Goal: Information Seeking & Learning: Check status

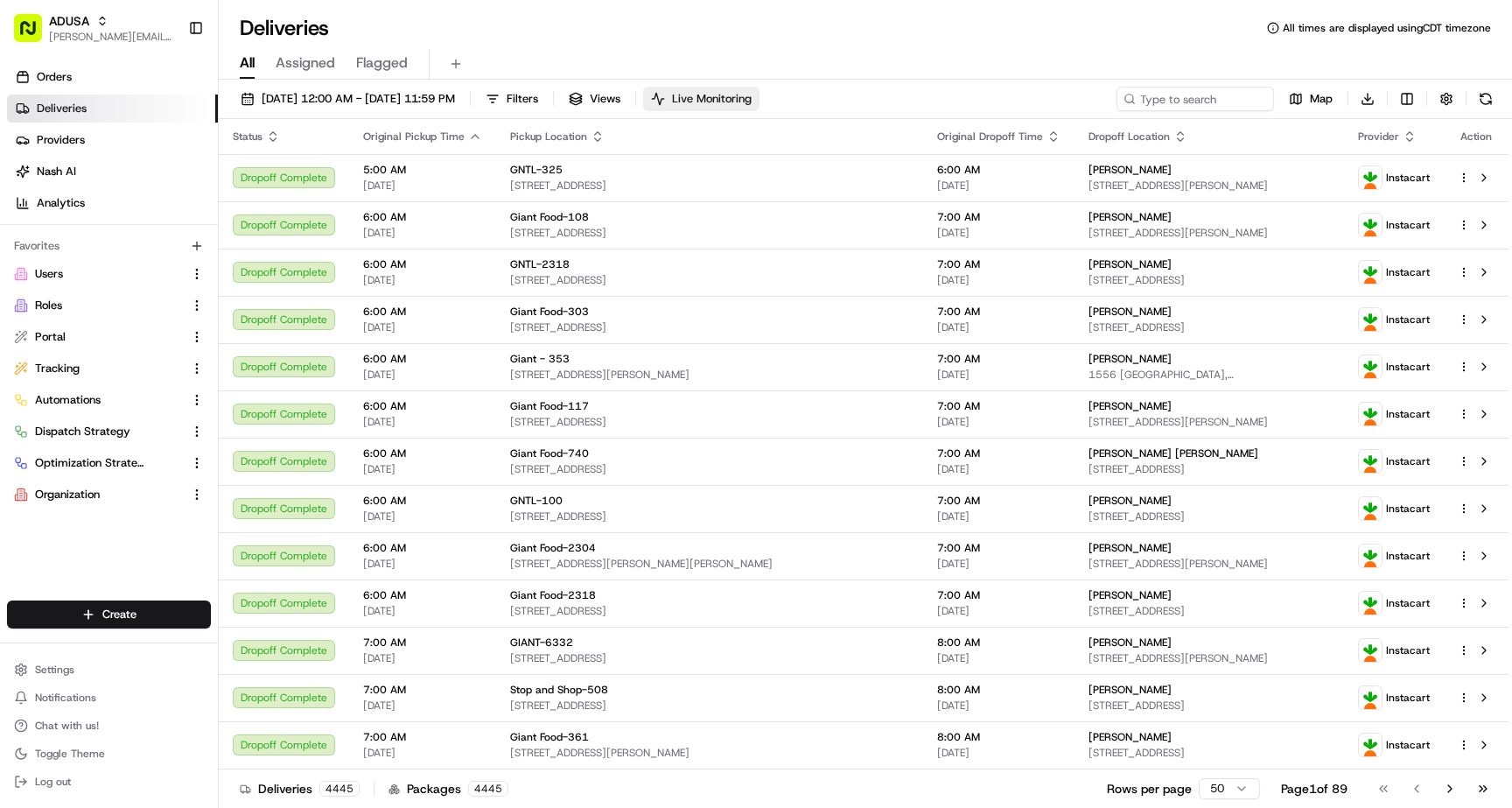
click at [752, 101] on span "Live Monitoring" at bounding box center [711, 99] width 79 height 16
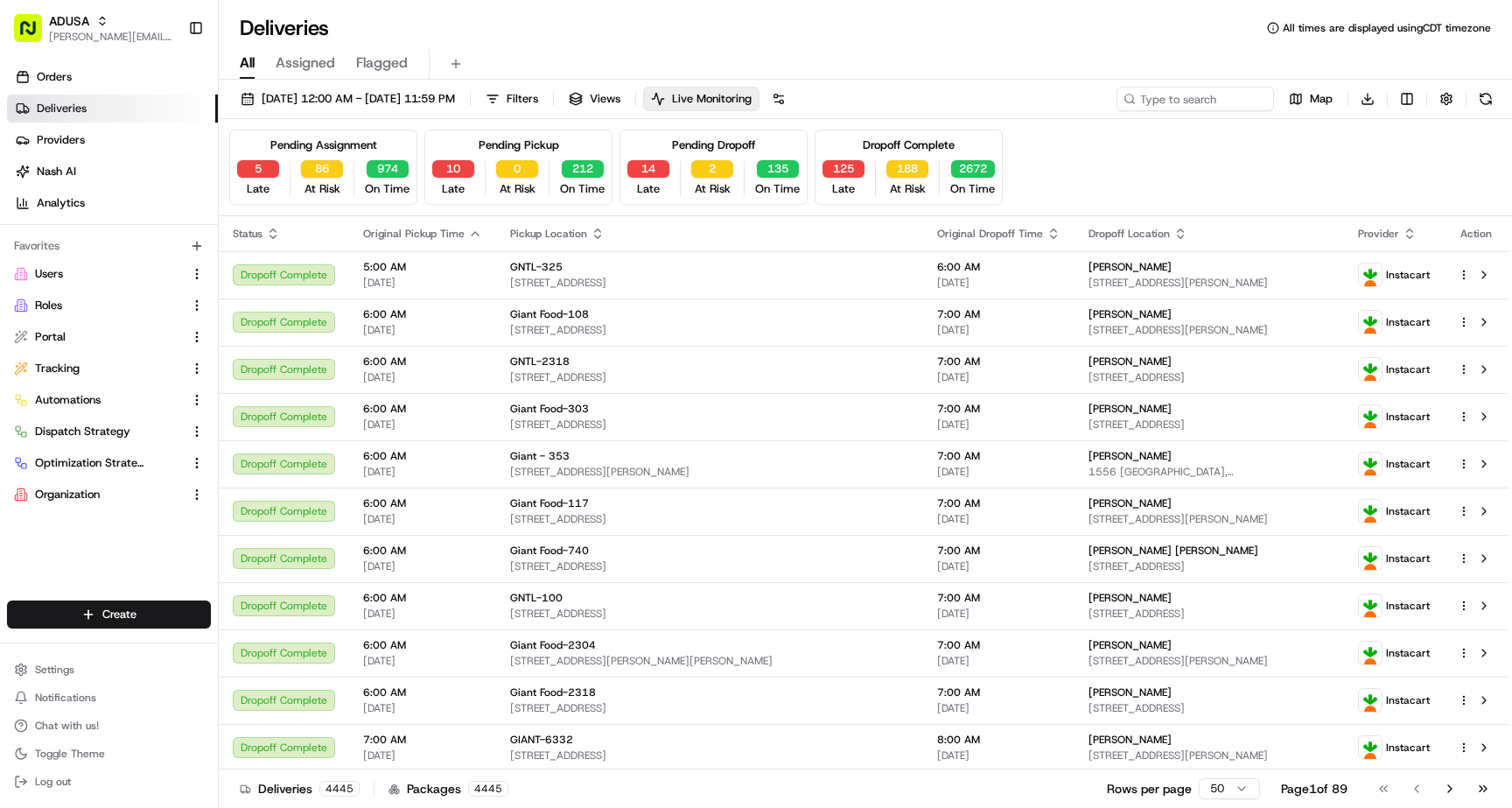
click at [389, 84] on div "[DATE] 12:00 AM - [DATE] 11:59 PM Filters Views Live Monitoring Map Download Pe…" at bounding box center [865, 445] width 1294 height 732
click at [389, 96] on span "[DATE] 12:00 AM - [DATE] 11:59 PM" at bounding box center [357, 99] width 193 height 16
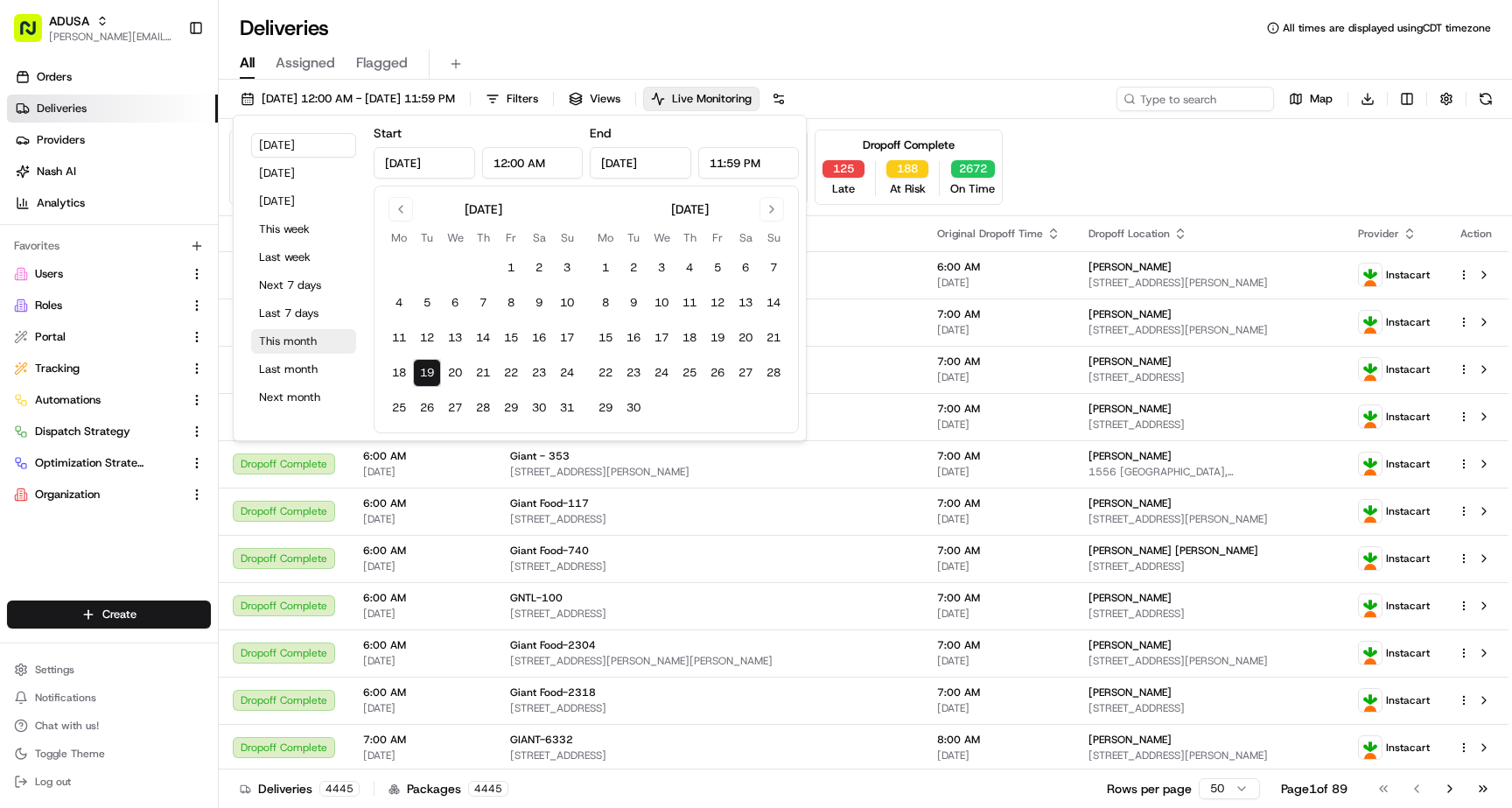
click at [295, 349] on button "This month" at bounding box center [304, 341] width 105 height 24
type input "[DATE]"
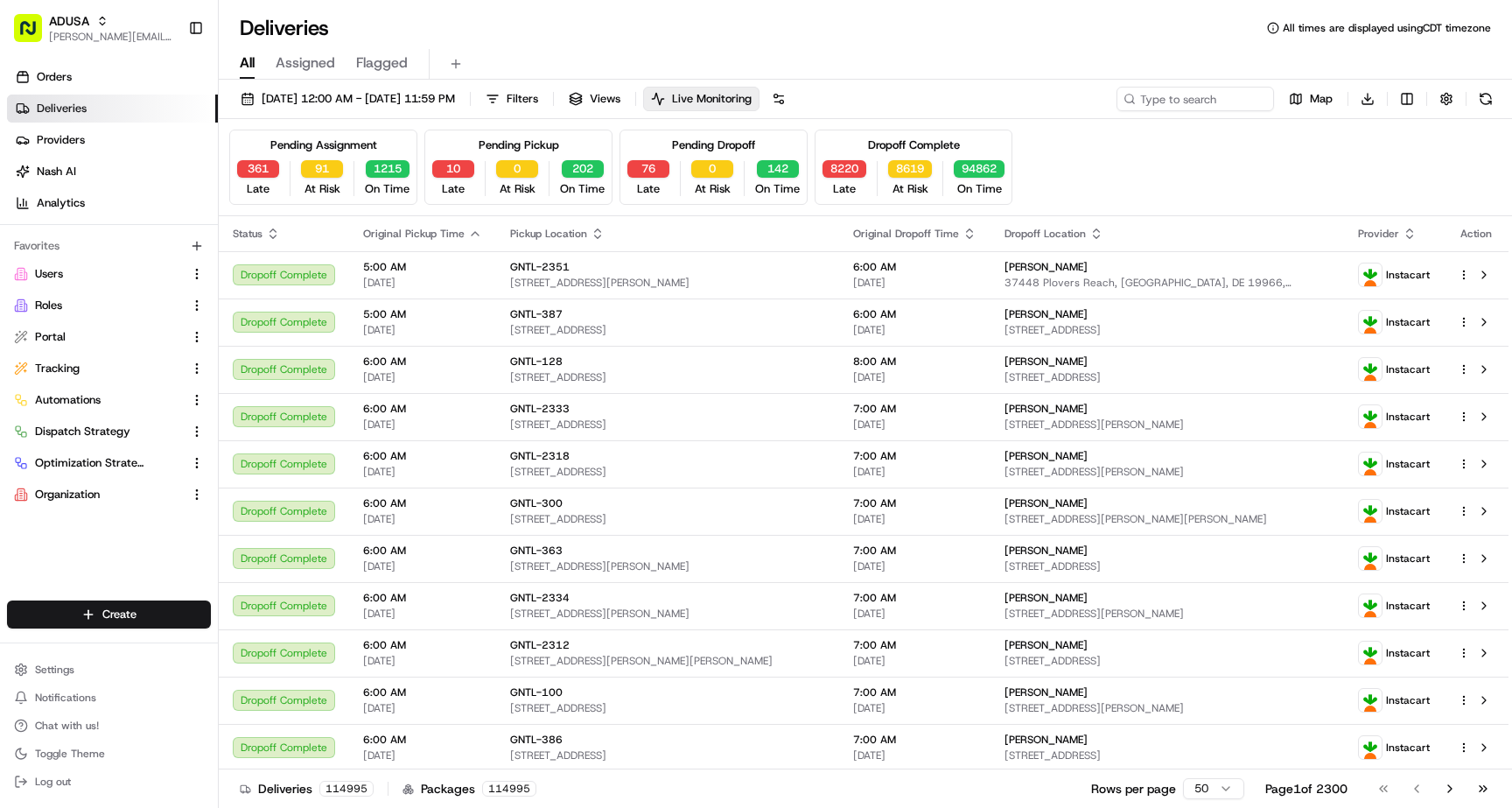
click at [1106, 160] on div "Pending Assignment 361 Late 91 At Risk 1215 On Time Pending Pickup 10 Late 0 At…" at bounding box center [865, 167] width 1272 height 75
click at [401, 99] on span "[DATE] 12:00 AM - [DATE] 11:59 PM" at bounding box center [357, 99] width 193 height 16
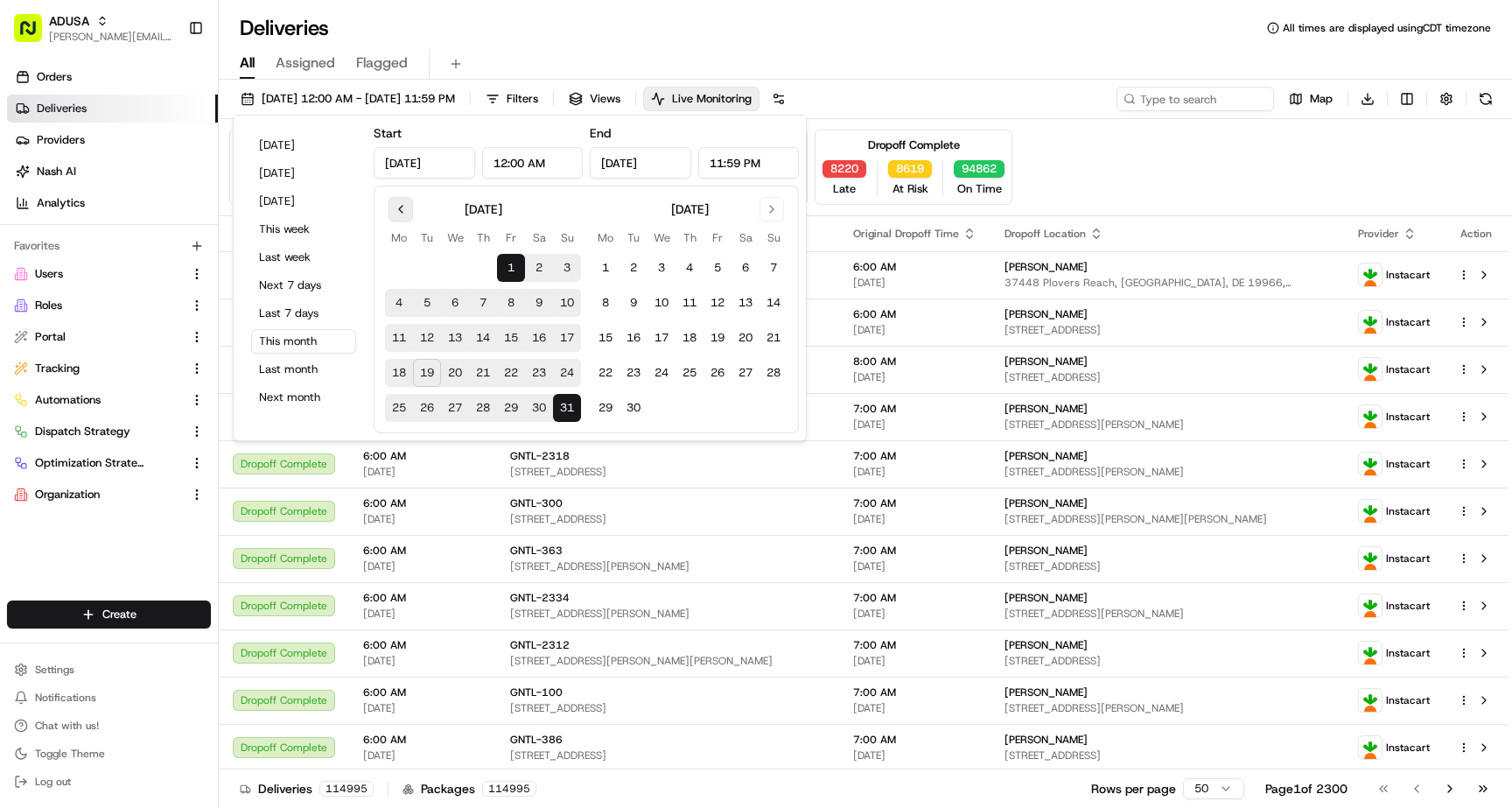
click at [402, 210] on button "Go to previous month" at bounding box center [400, 209] width 24 height 24
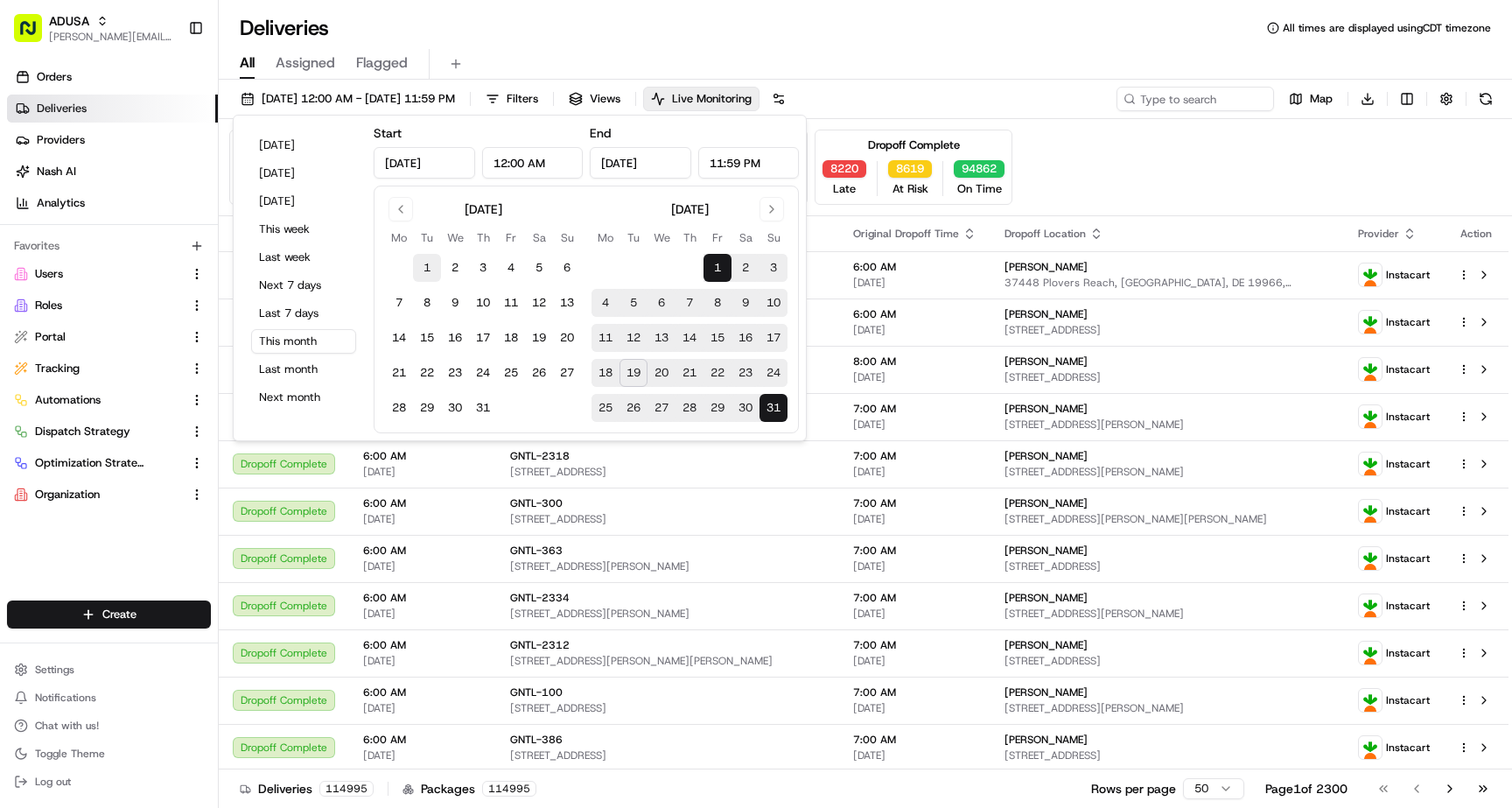
click at [428, 267] on button "1" at bounding box center [426, 268] width 28 height 28
type input "[DATE]"
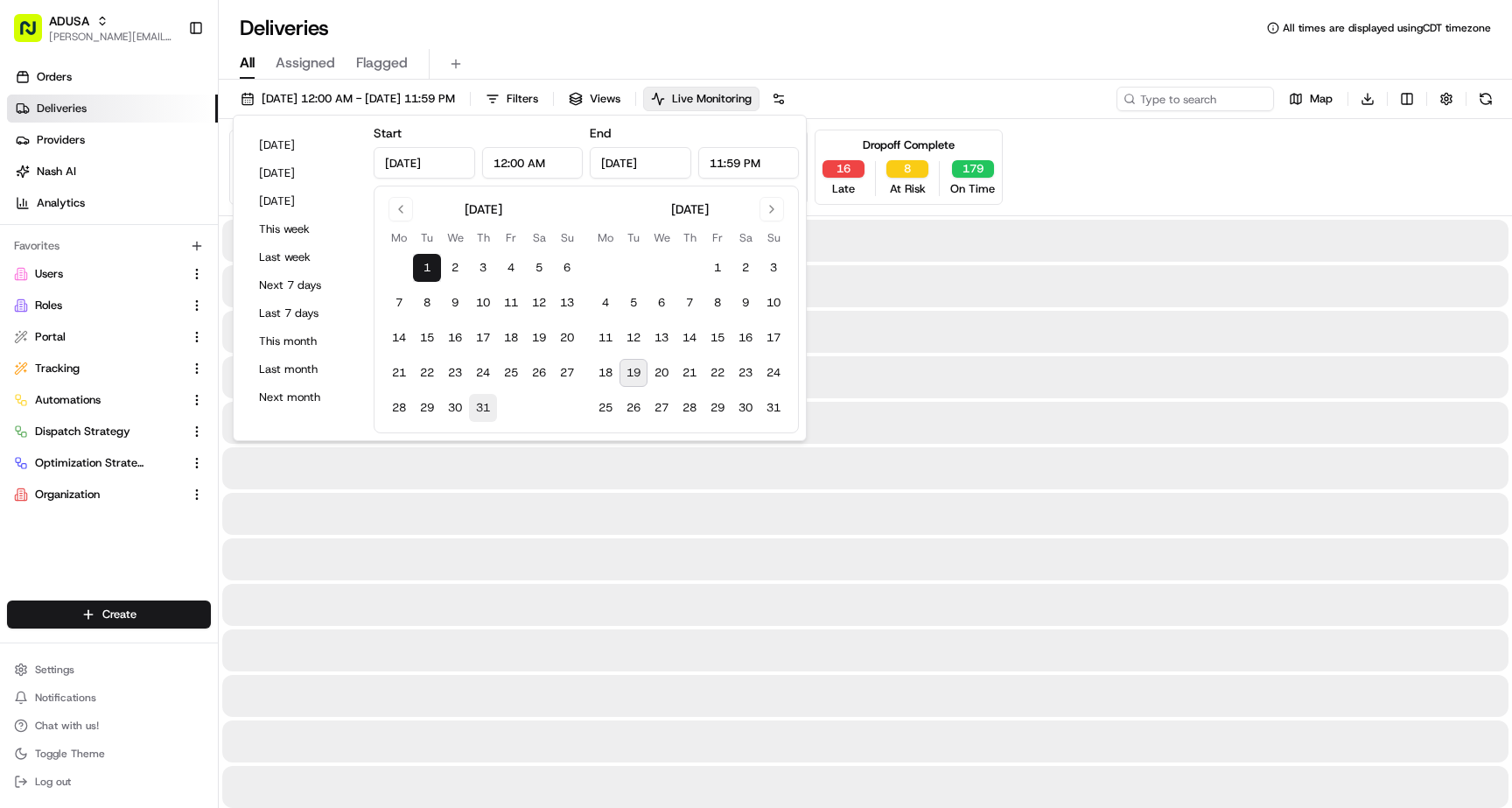
click at [484, 411] on button "31" at bounding box center [482, 408] width 28 height 28
type input "[DATE]"
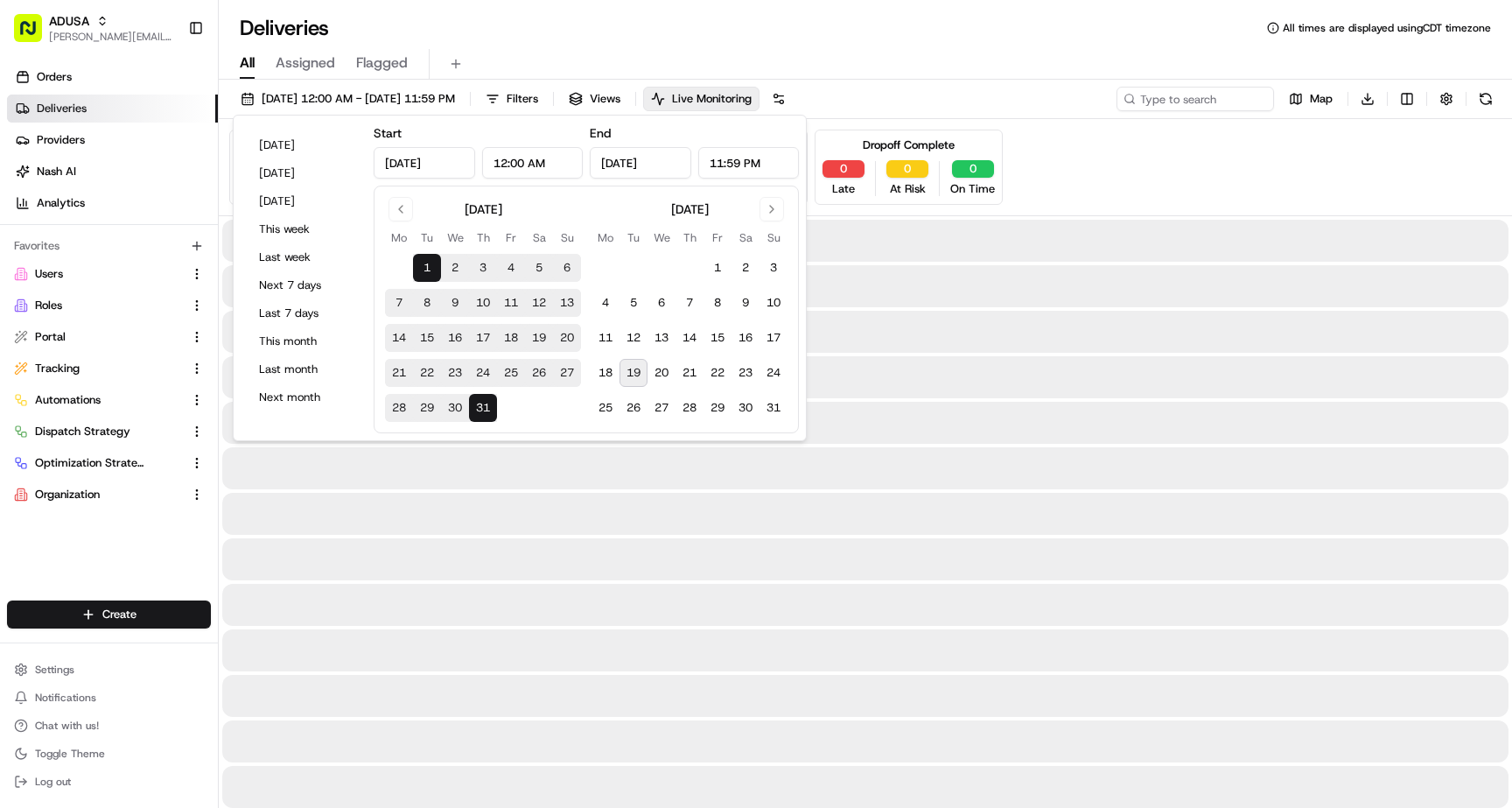
click at [1100, 162] on div "Pending Assignment 0 Late 0 At Risk 0 On Time Pending Pickup 0 Late 0 At Risk 0…" at bounding box center [865, 167] width 1272 height 75
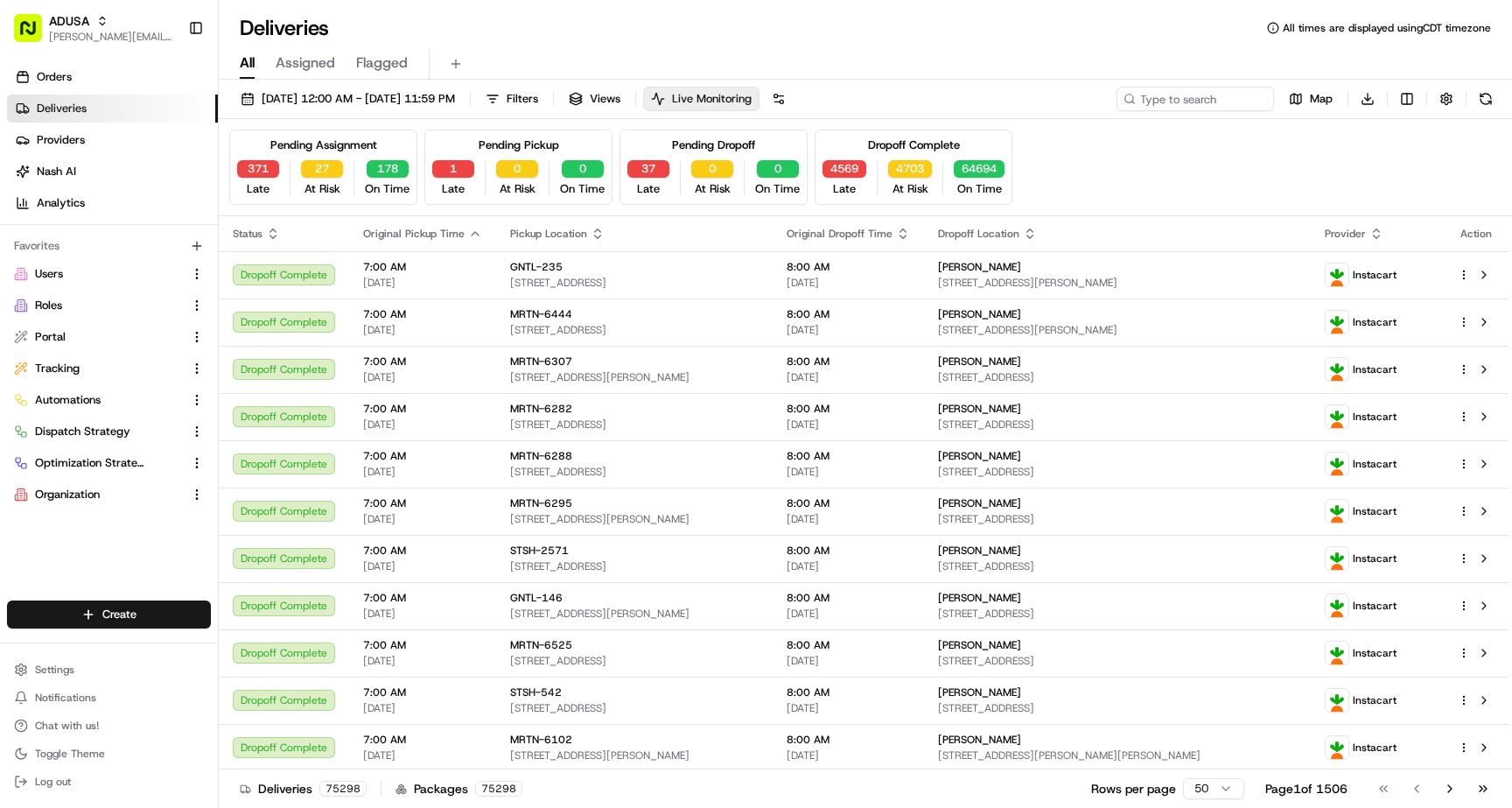
click at [752, 106] on span "Live Monitoring" at bounding box center [711, 99] width 79 height 16
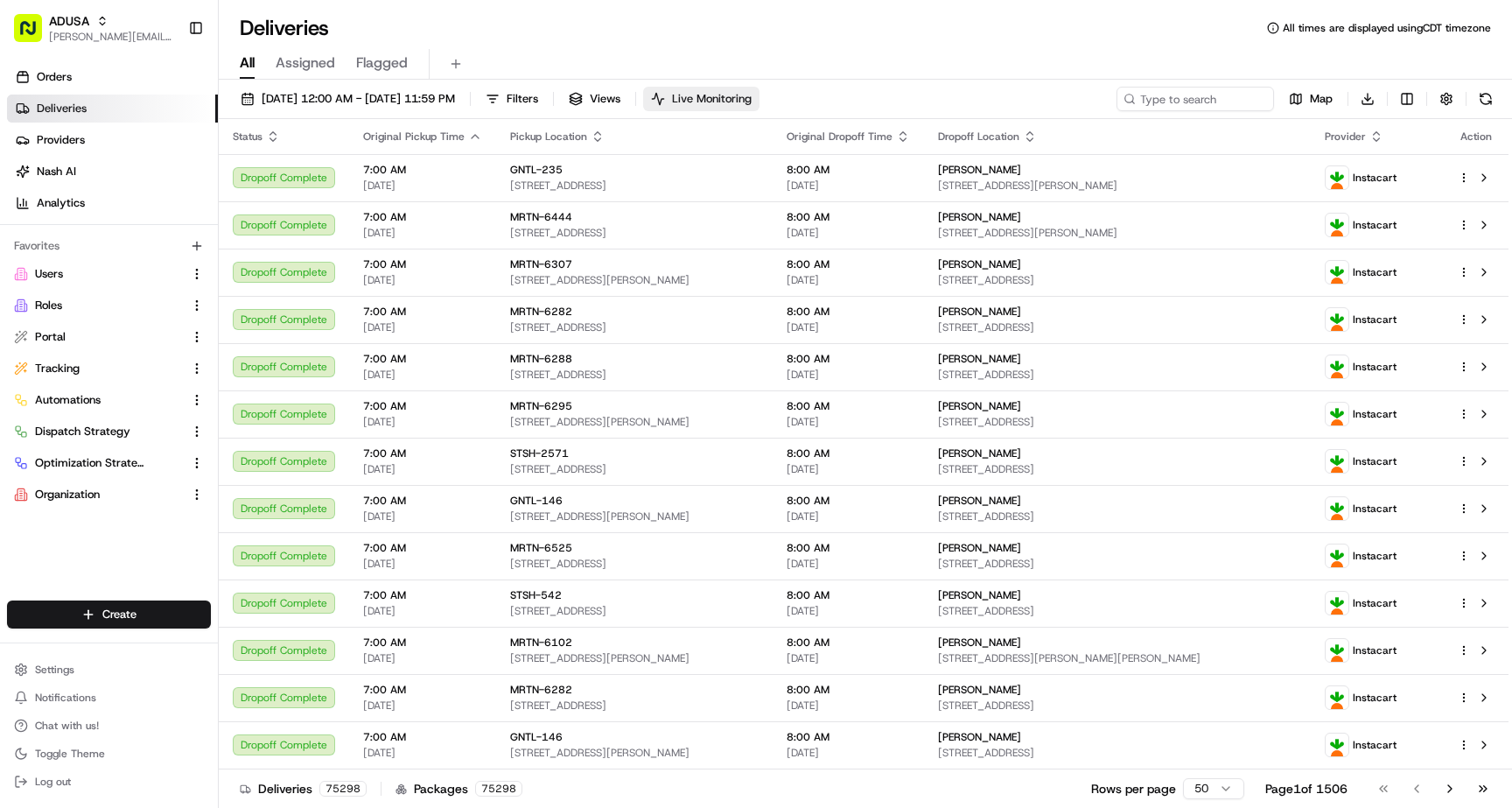
click at [752, 106] on span "Live Monitoring" at bounding box center [711, 99] width 79 height 16
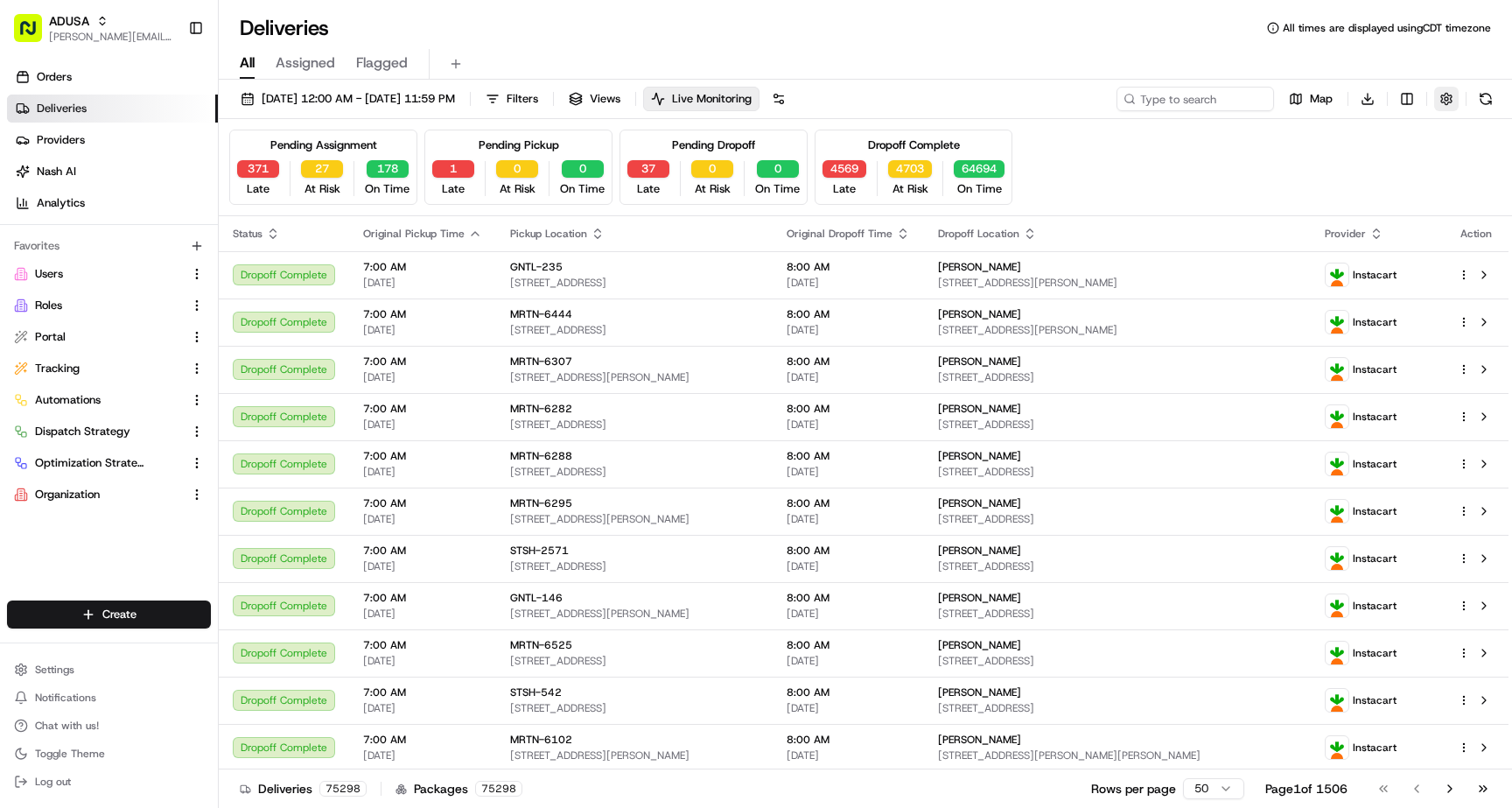
click at [1450, 102] on button "button" at bounding box center [1446, 98] width 24 height 24
click at [1089, 172] on div "Pending Assignment 371 Late 27 At Risk 178 On Time Pending Pickup 1 Late 0 At R…" at bounding box center [865, 167] width 1272 height 75
click at [538, 95] on span "Filters" at bounding box center [522, 99] width 31 height 16
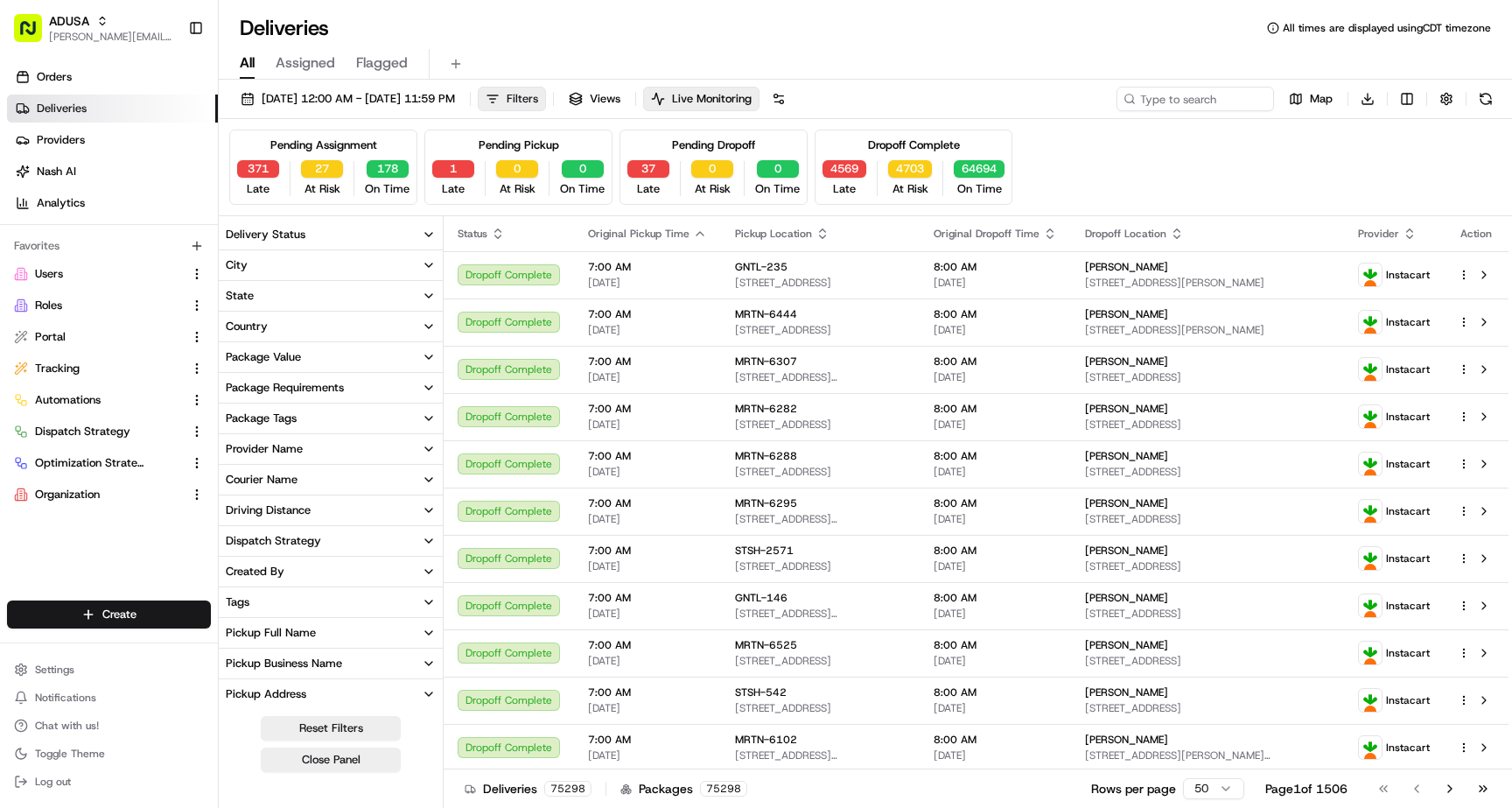
click at [538, 95] on span "Filters" at bounding box center [522, 99] width 31 height 16
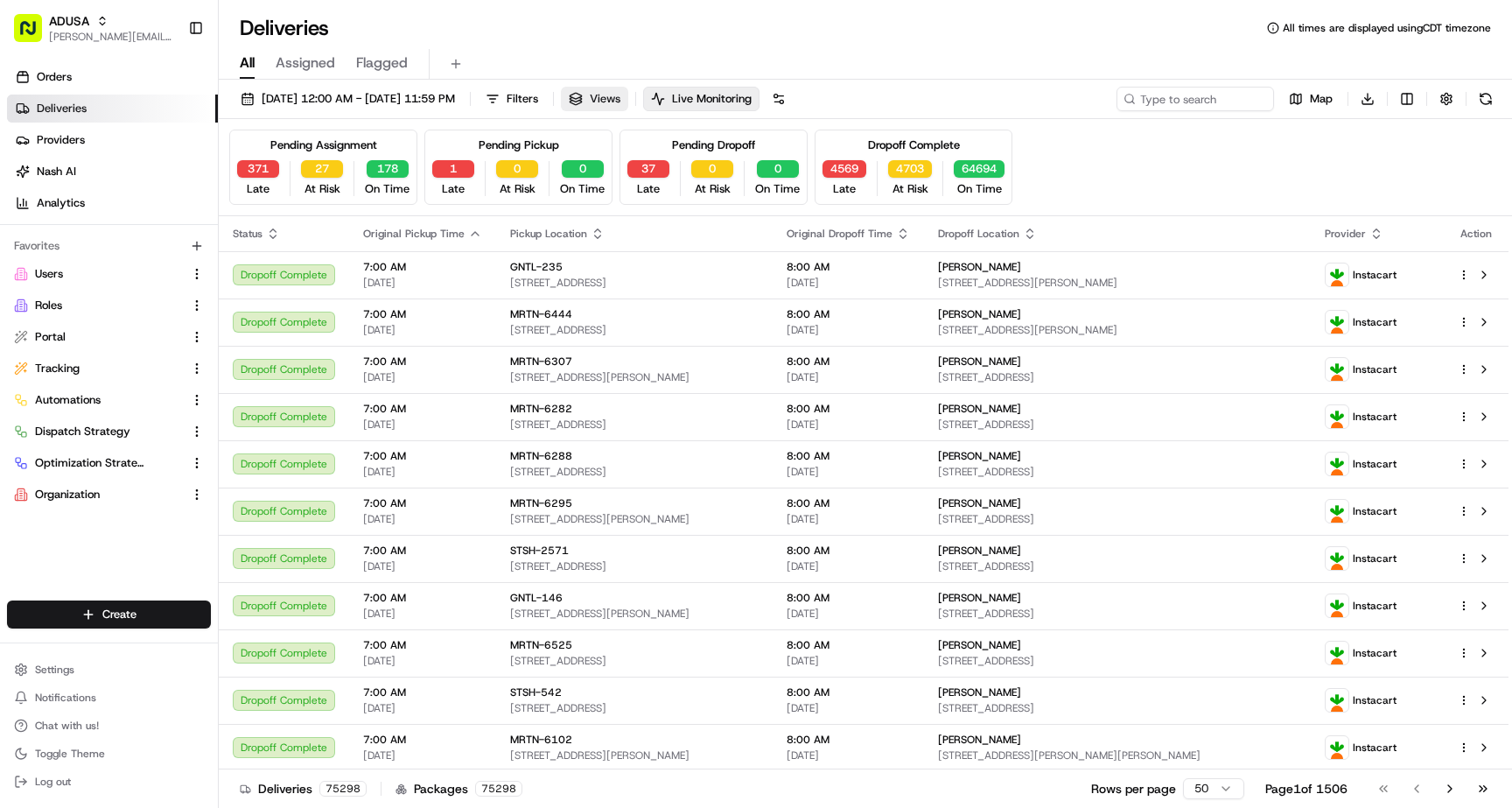
click at [620, 103] on span "Views" at bounding box center [605, 99] width 30 height 16
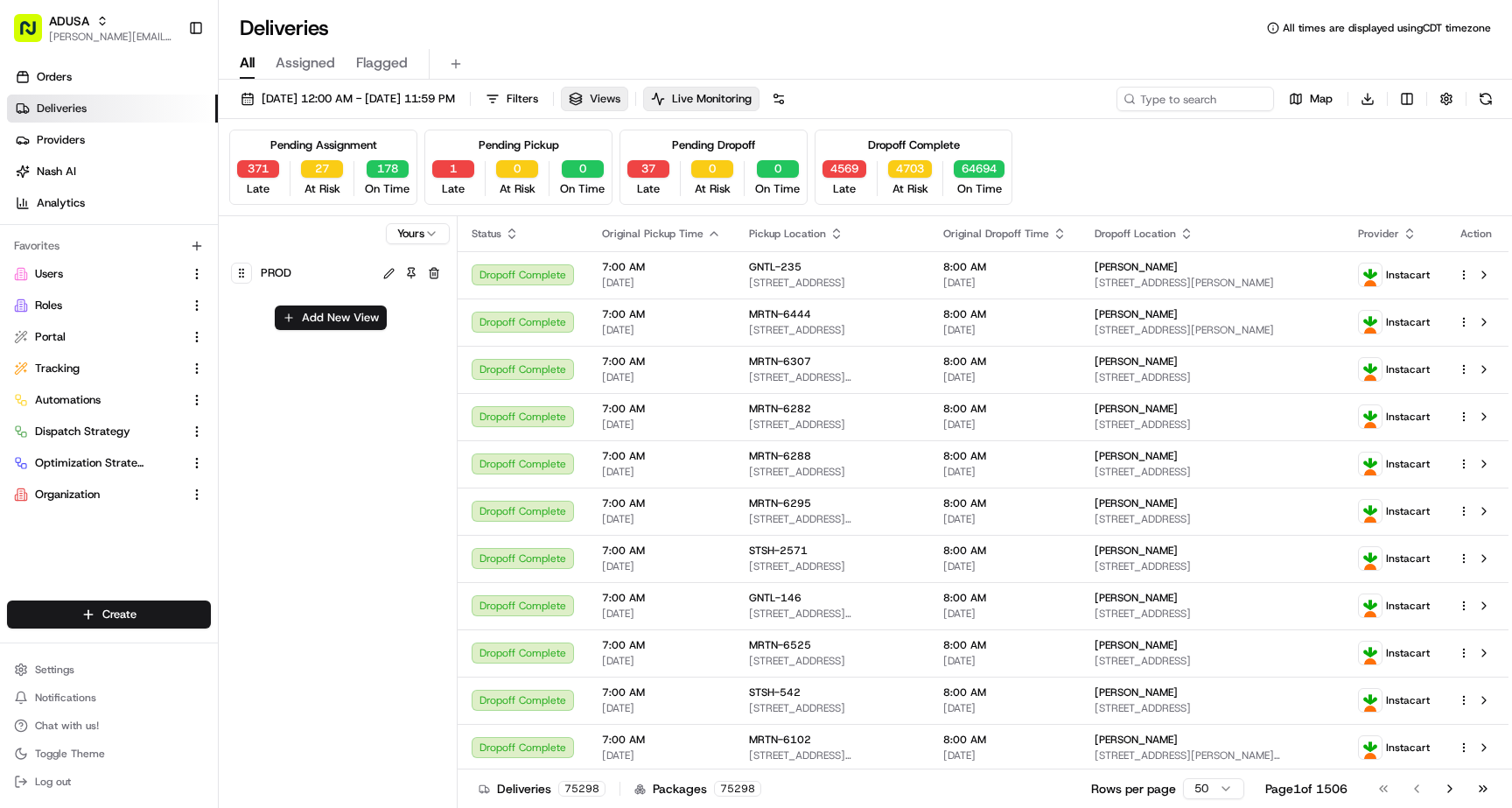
click at [620, 103] on span "Views" at bounding box center [605, 99] width 30 height 16
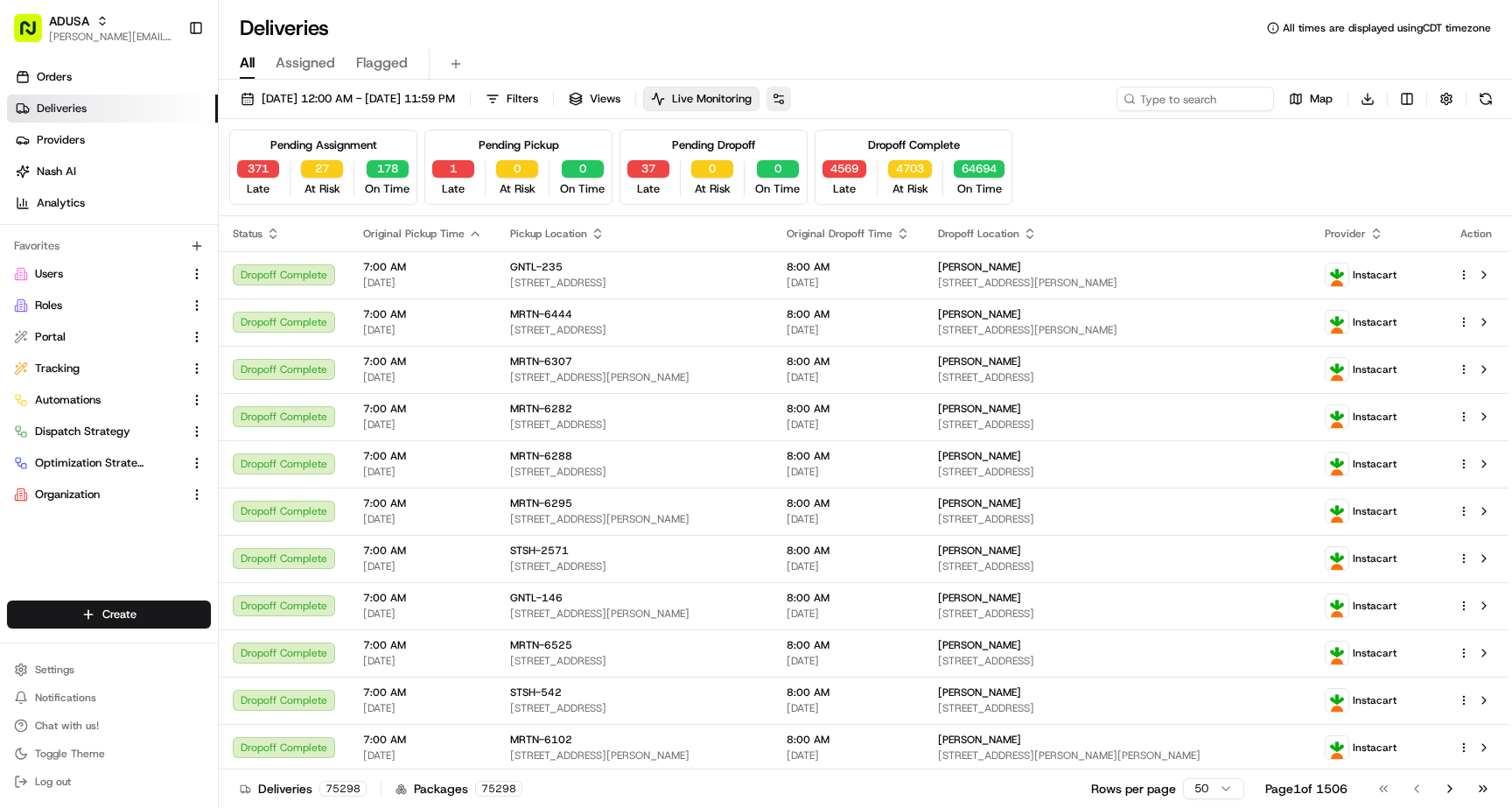
click at [791, 95] on button at bounding box center [778, 98] width 24 height 24
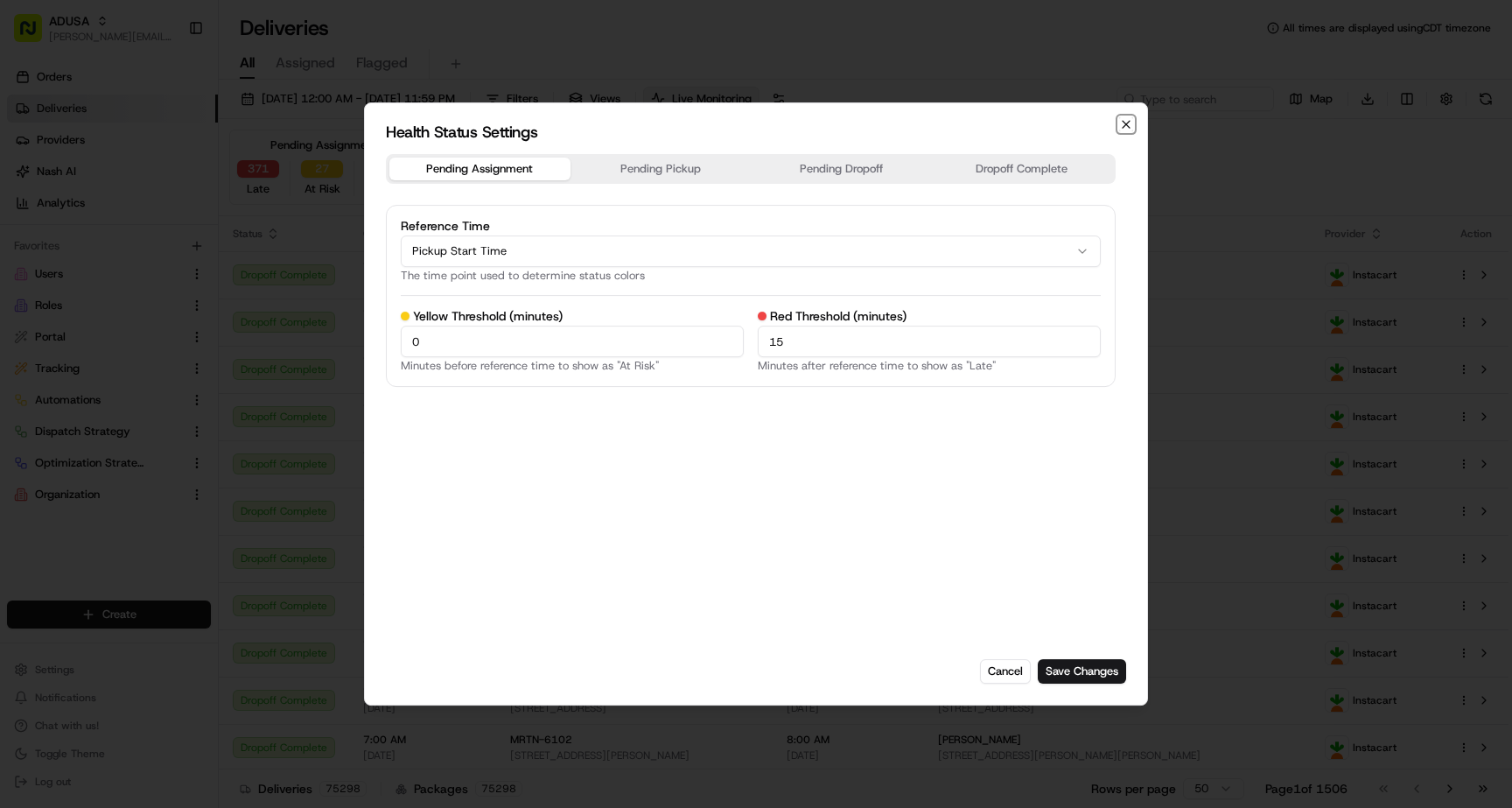
click at [1123, 121] on icon "button" at bounding box center [1126, 124] width 7 height 7
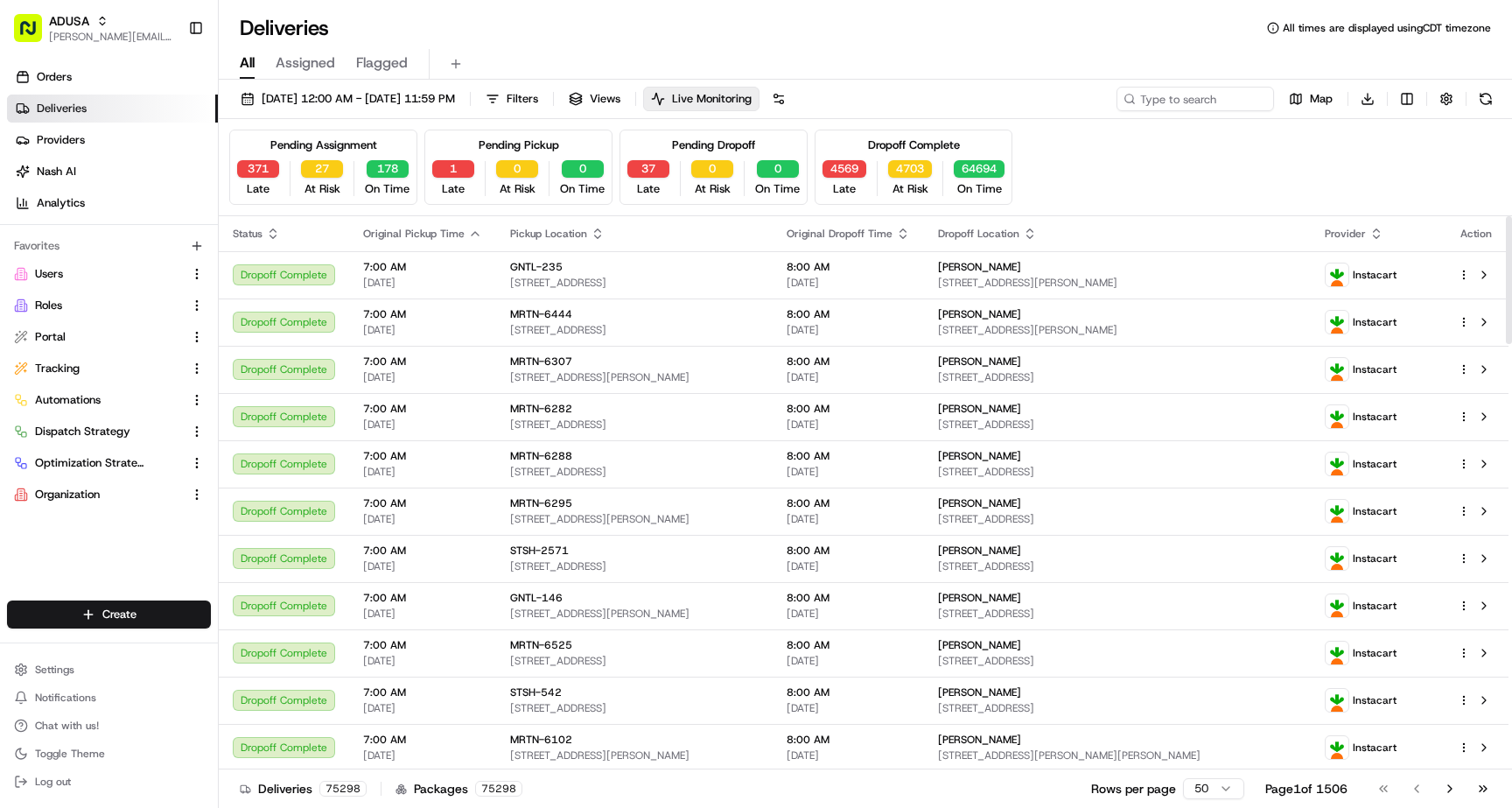
click at [615, 58] on div "All Assigned Flagged" at bounding box center [865, 64] width 1294 height 30
click at [1035, 195] on div "Pending Assignment 371 Late 27 At Risk 178 On Time Pending Pickup 1 Late 0 At R…" at bounding box center [865, 167] width 1272 height 75
click at [660, 169] on button "37" at bounding box center [648, 169] width 42 height 18
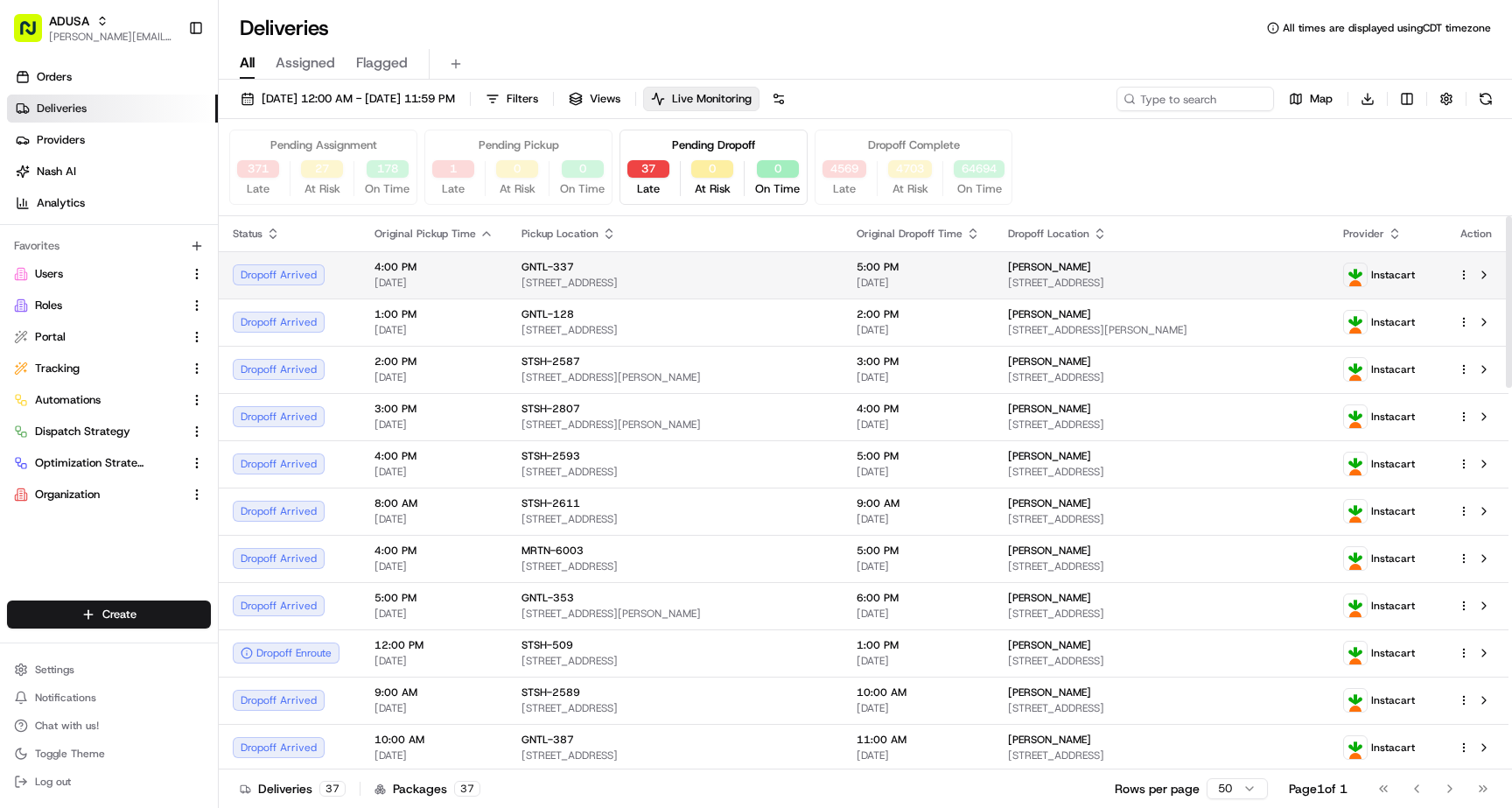
click at [379, 284] on span "[DATE]" at bounding box center [433, 283] width 119 height 14
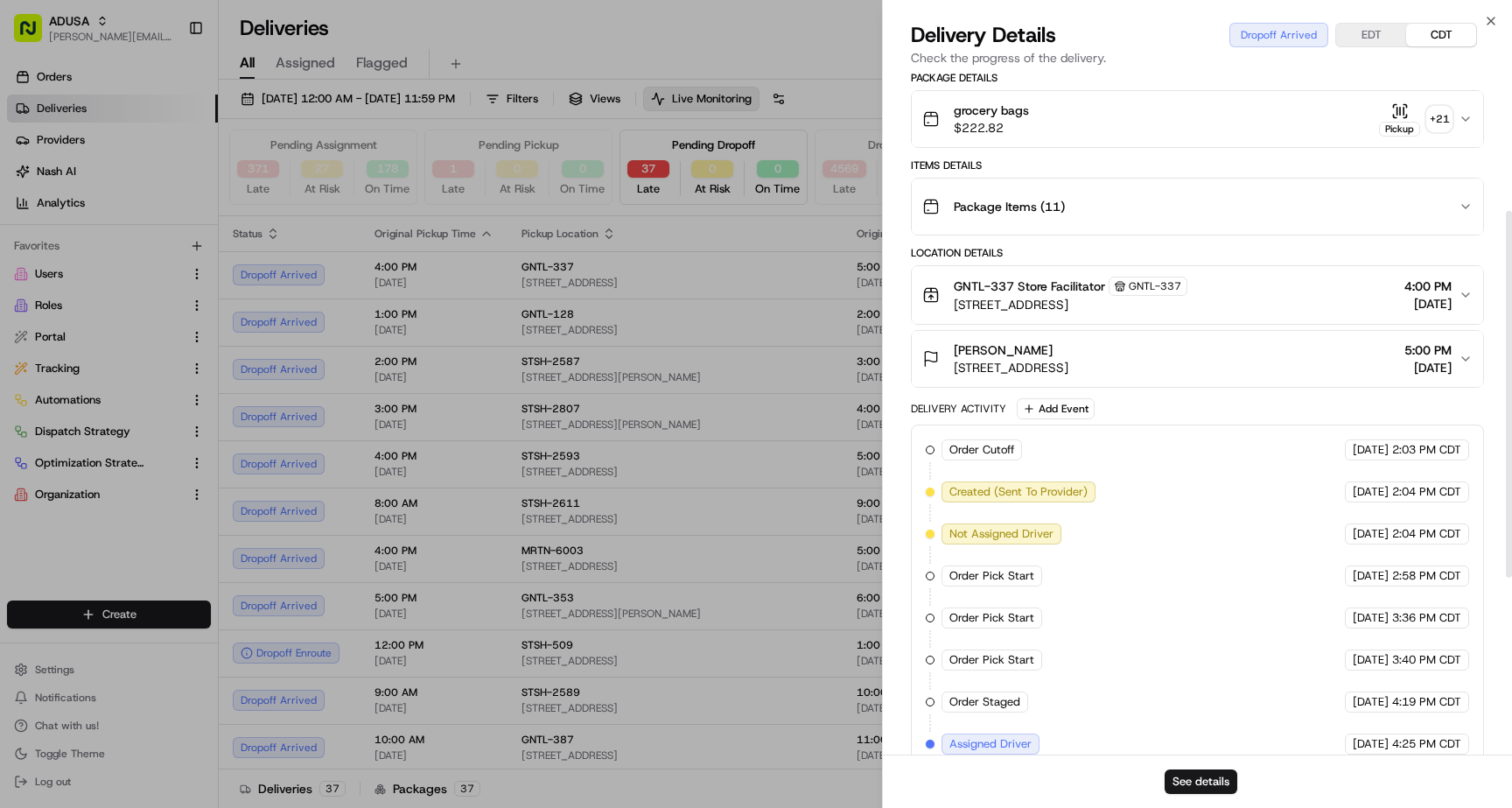
scroll to position [583, 0]
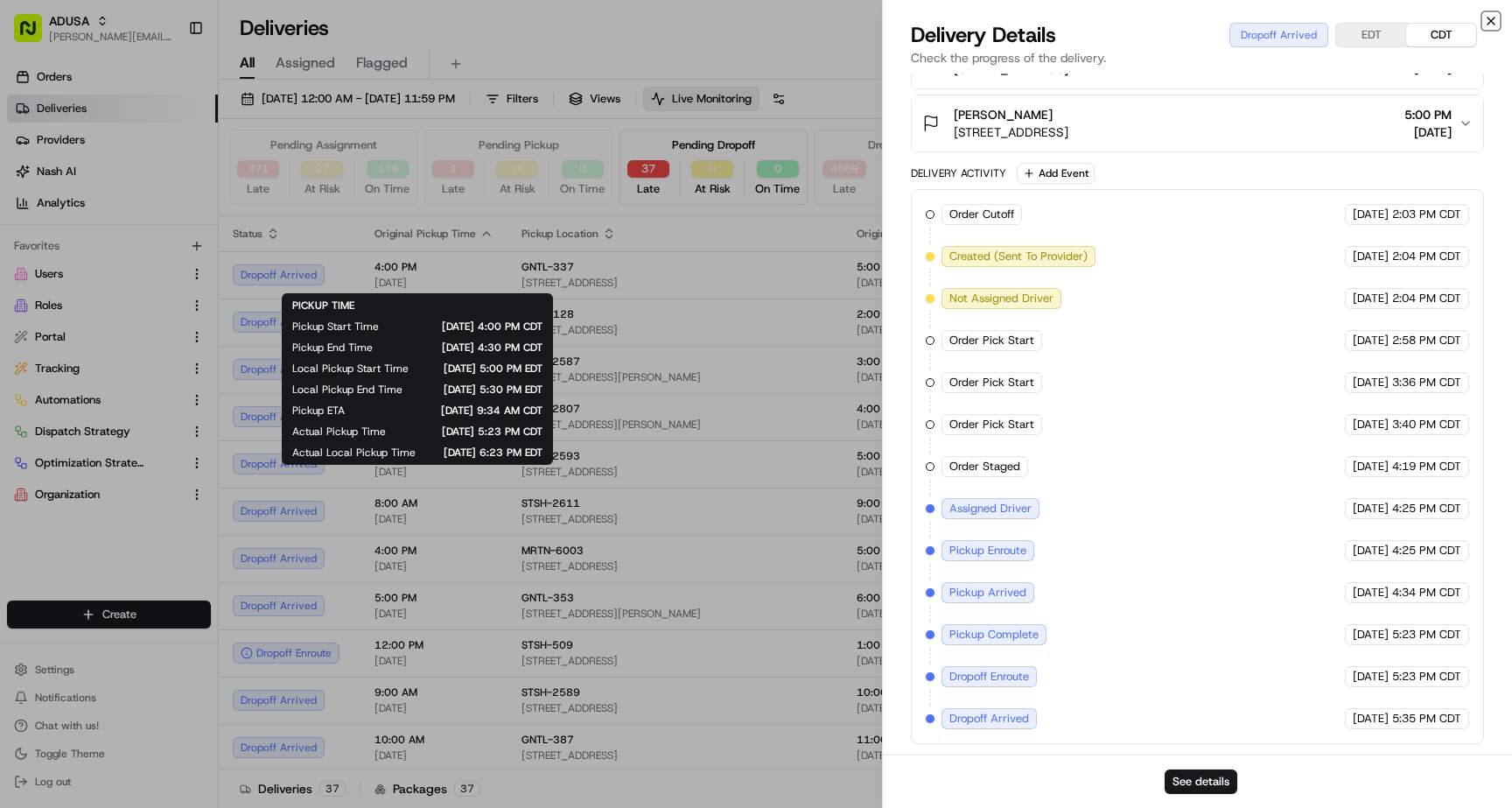
click at [1490, 21] on icon "button" at bounding box center [1491, 21] width 7 height 7
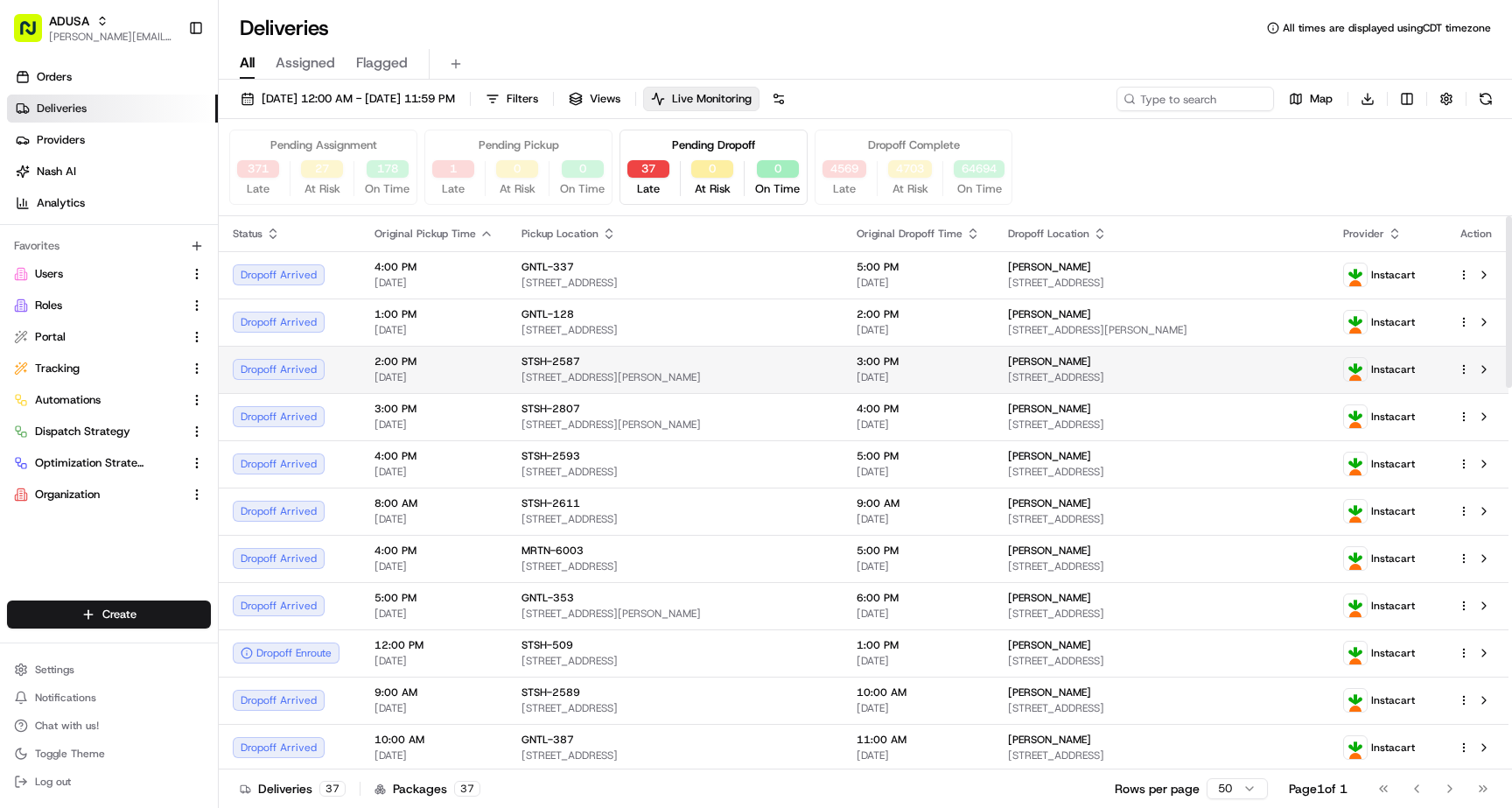
click at [539, 386] on td "STSH-2587 [STREET_ADDRESS][PERSON_NAME]" at bounding box center [675, 369] width 335 height 47
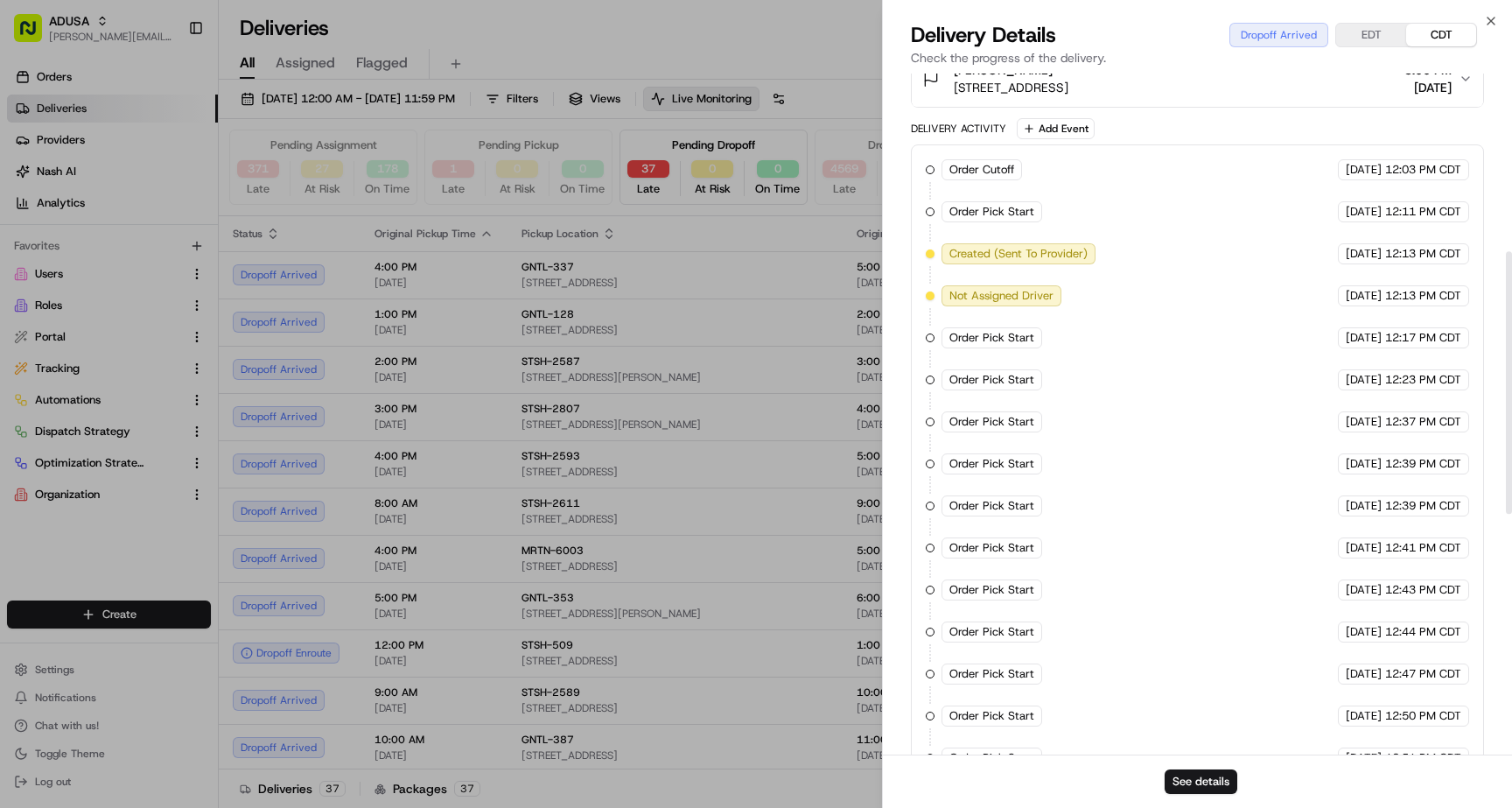
scroll to position [1087, 0]
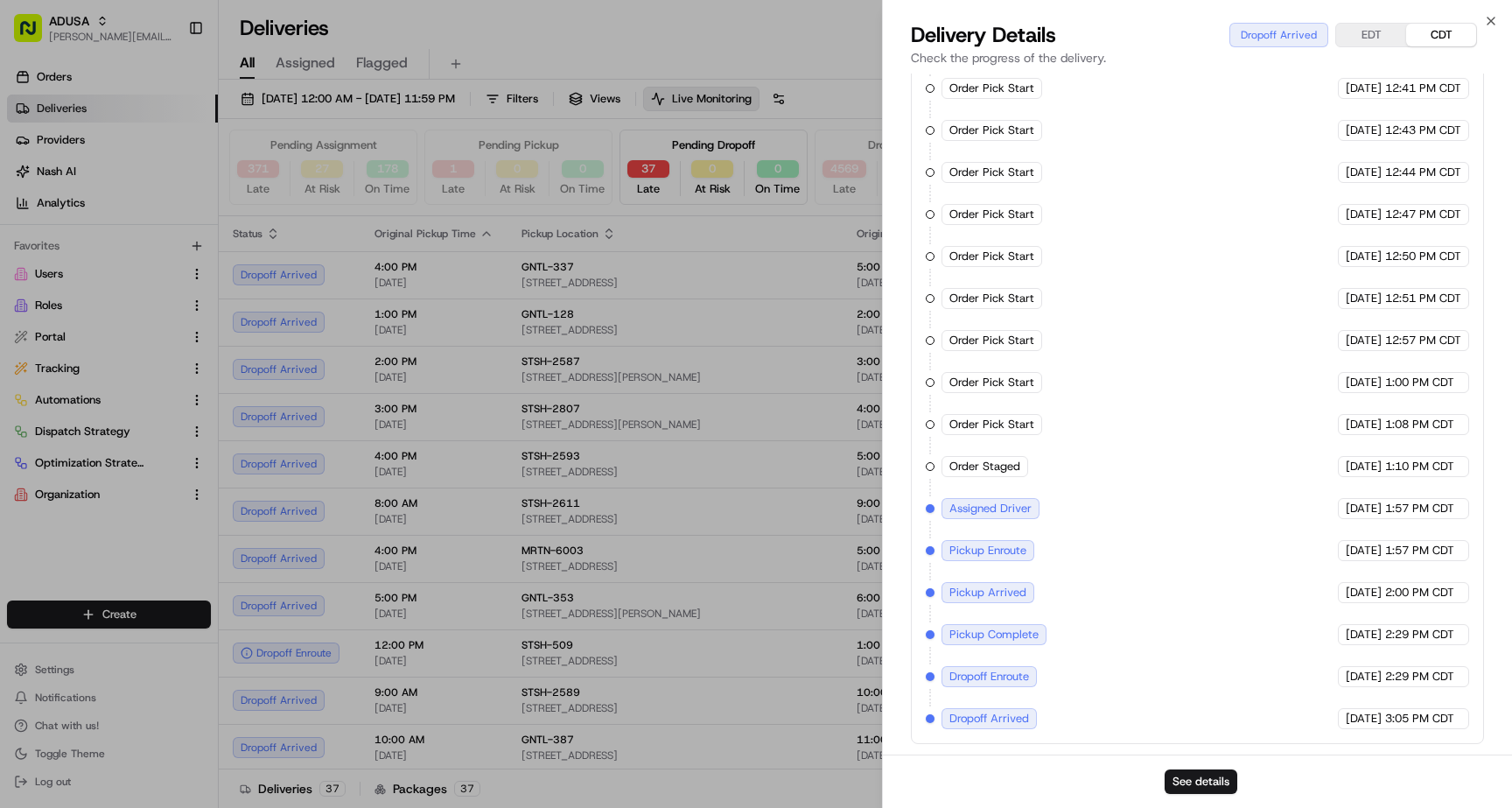
click at [993, 722] on span "Dropoff Arrived" at bounding box center [989, 719] width 79 height 16
click at [1496, 21] on icon "button" at bounding box center [1491, 21] width 14 height 14
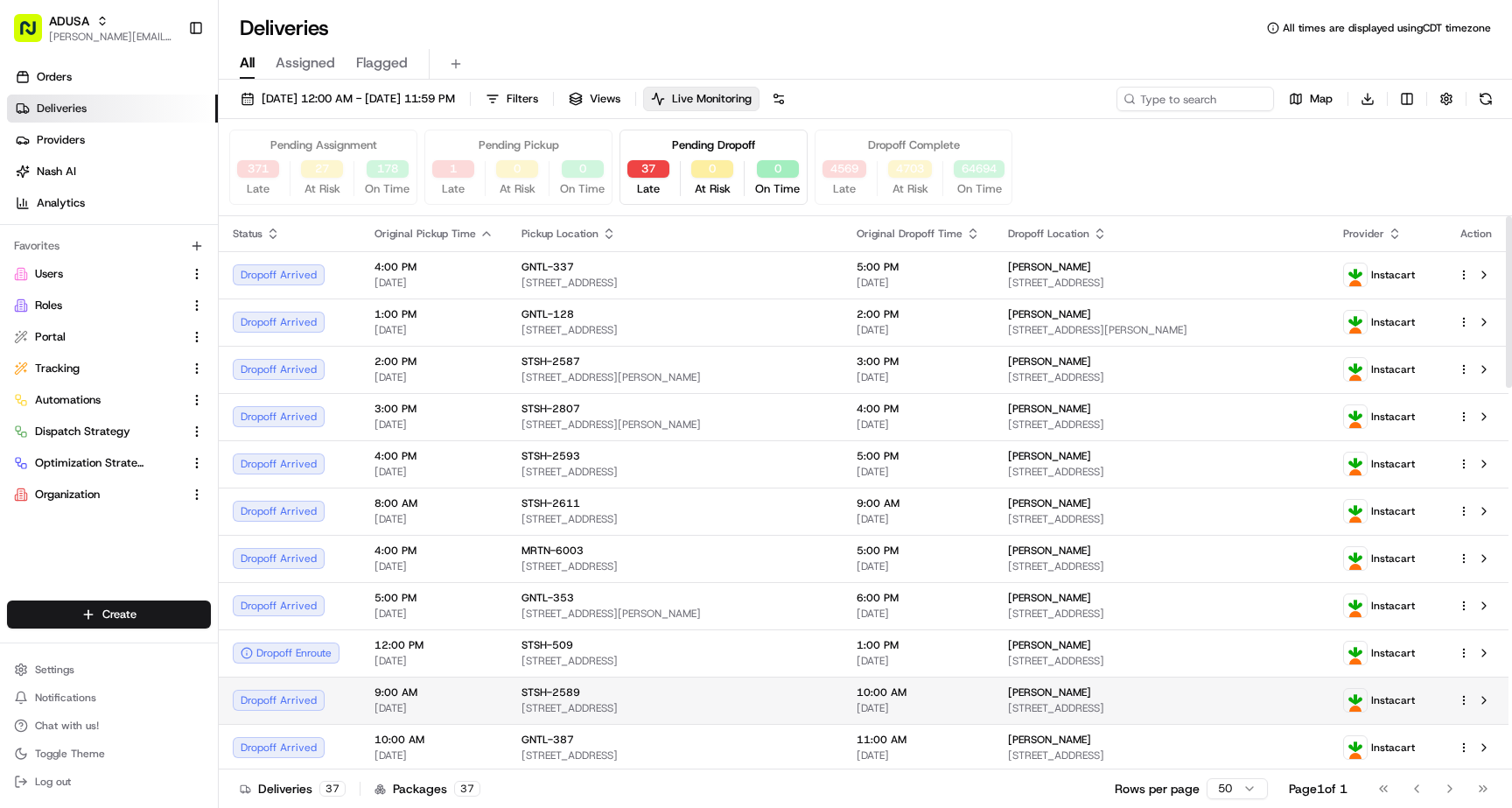
click at [863, 704] on span "[DATE]" at bounding box center [918, 708] width 123 height 14
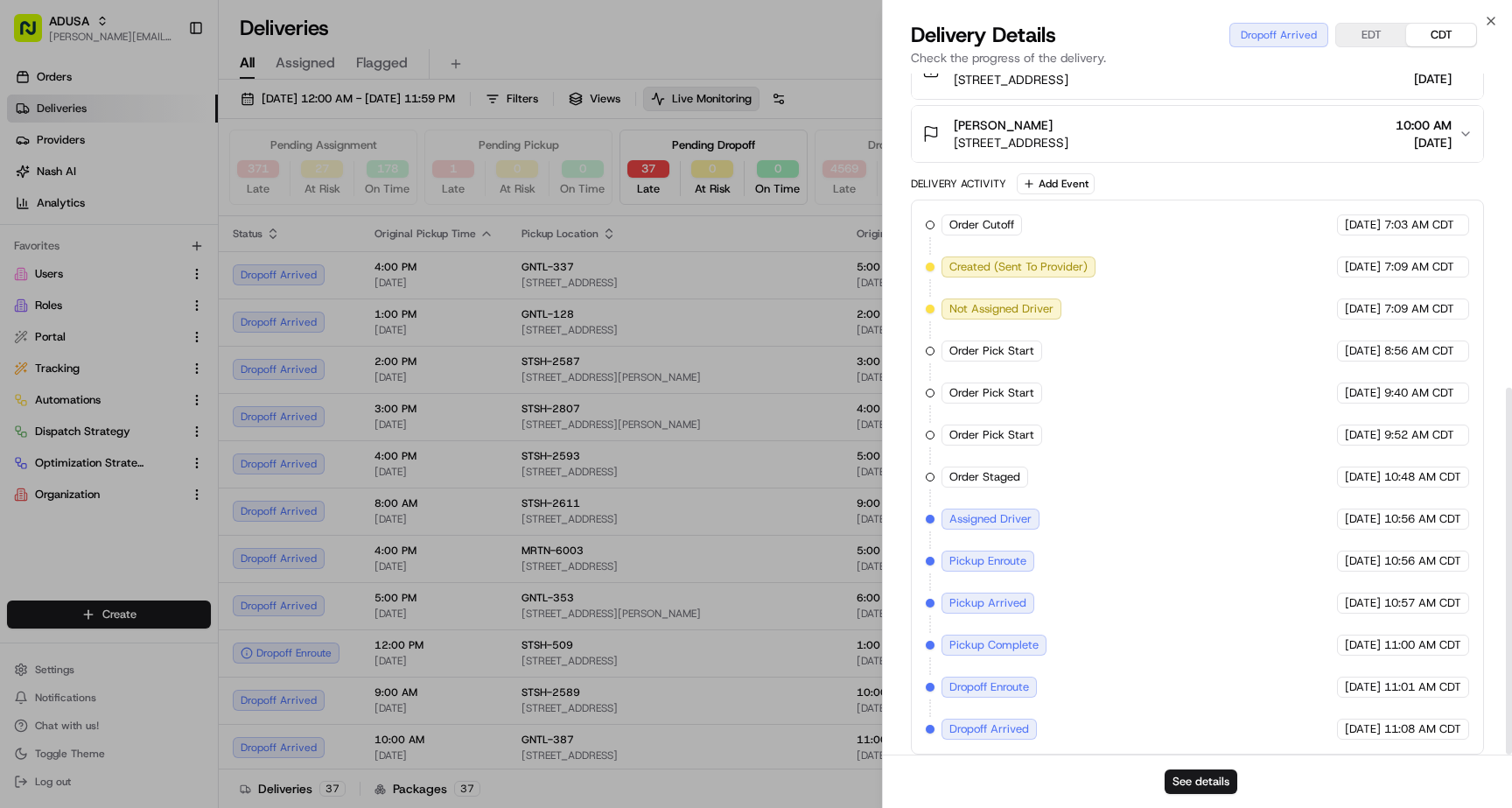
scroll to position [583, 0]
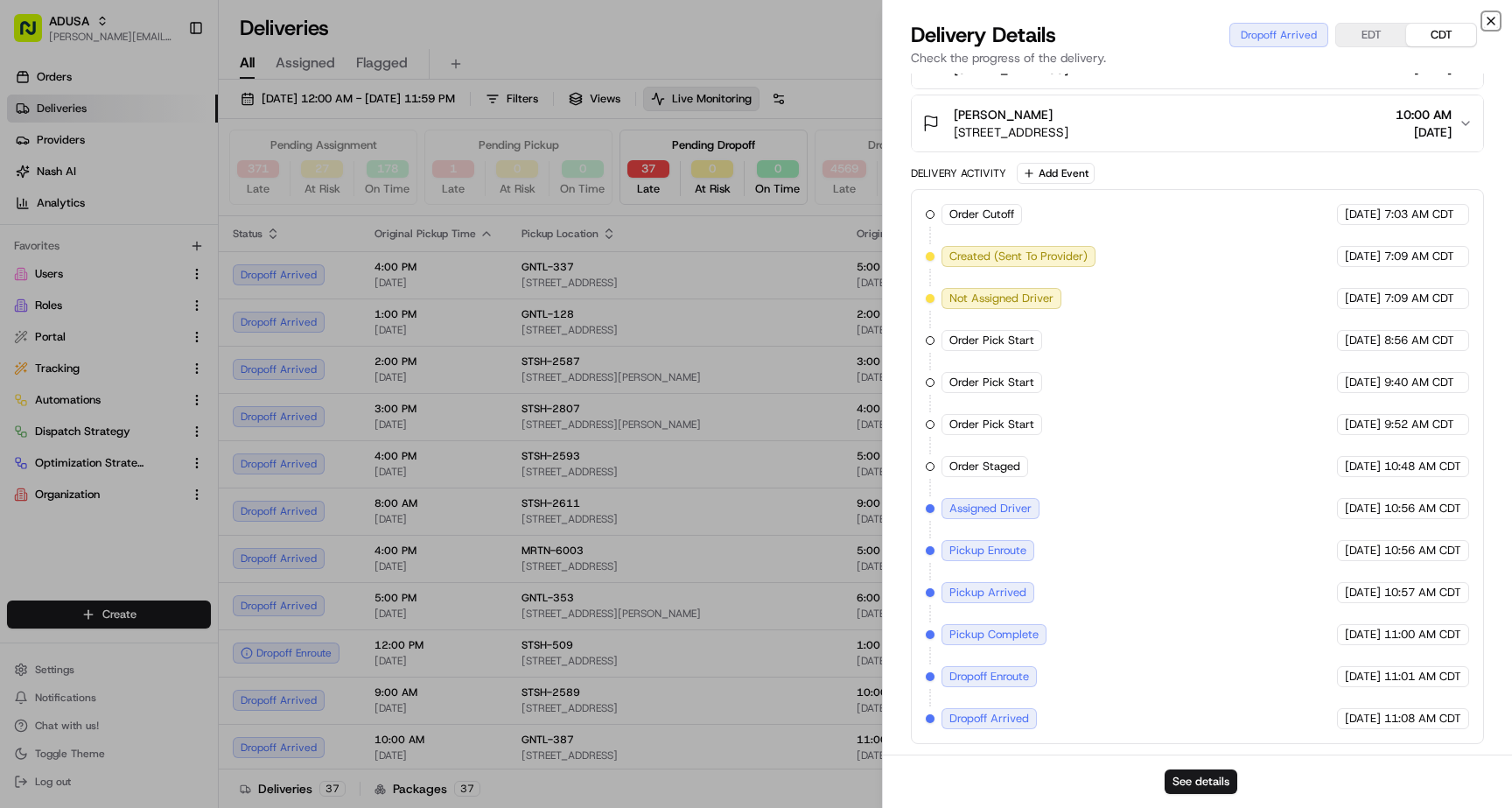
click at [1495, 20] on icon "button" at bounding box center [1491, 21] width 14 height 14
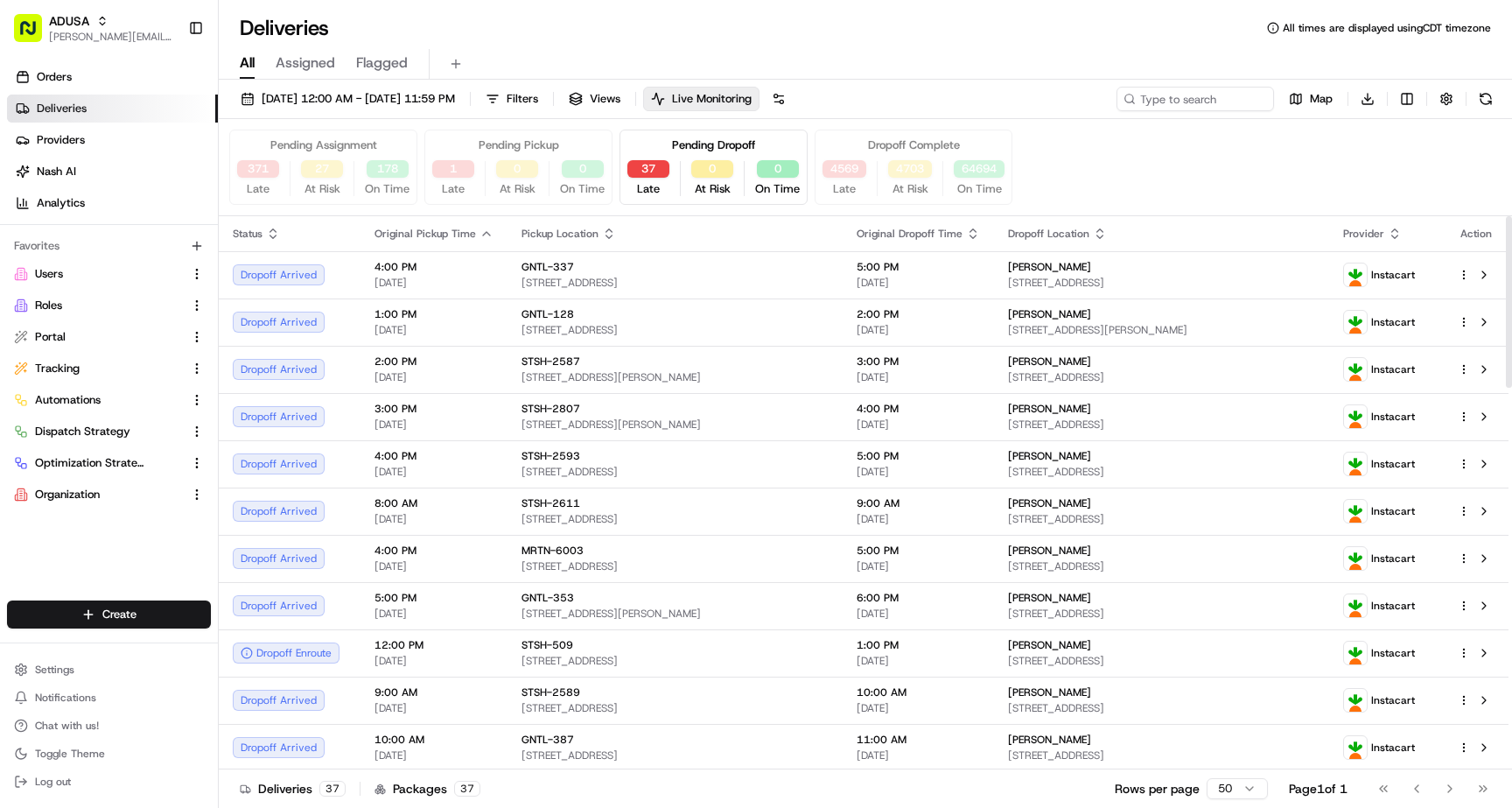
click at [1082, 210] on div "Pending Assignment 371 Late 27 At Risk 178 On Time Pending Pickup 1 Late 0 At R…" at bounding box center [865, 167] width 1294 height 97
click at [650, 167] on button "37" at bounding box center [648, 169] width 42 height 18
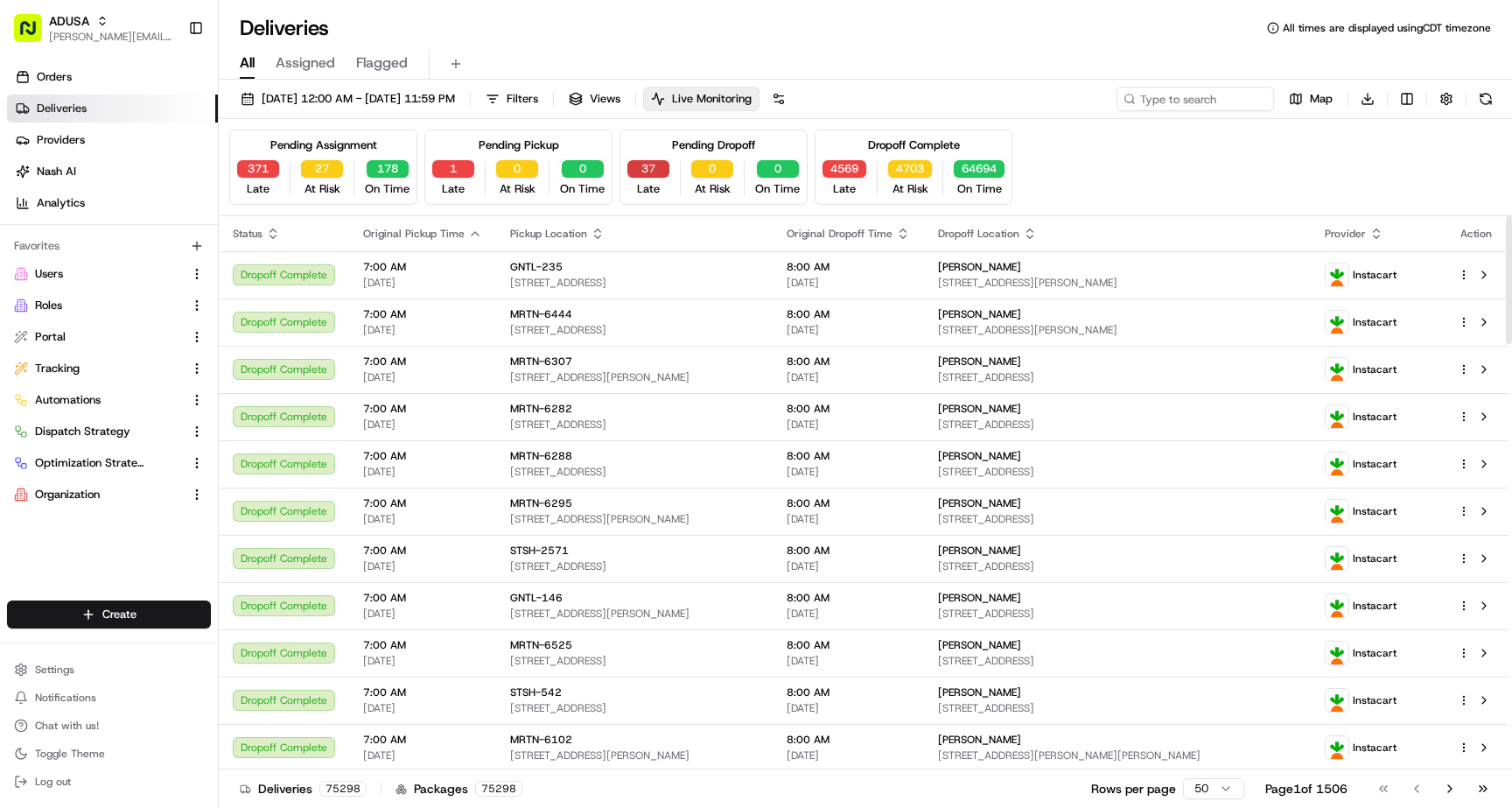
click at [651, 173] on button "37" at bounding box center [648, 169] width 42 height 18
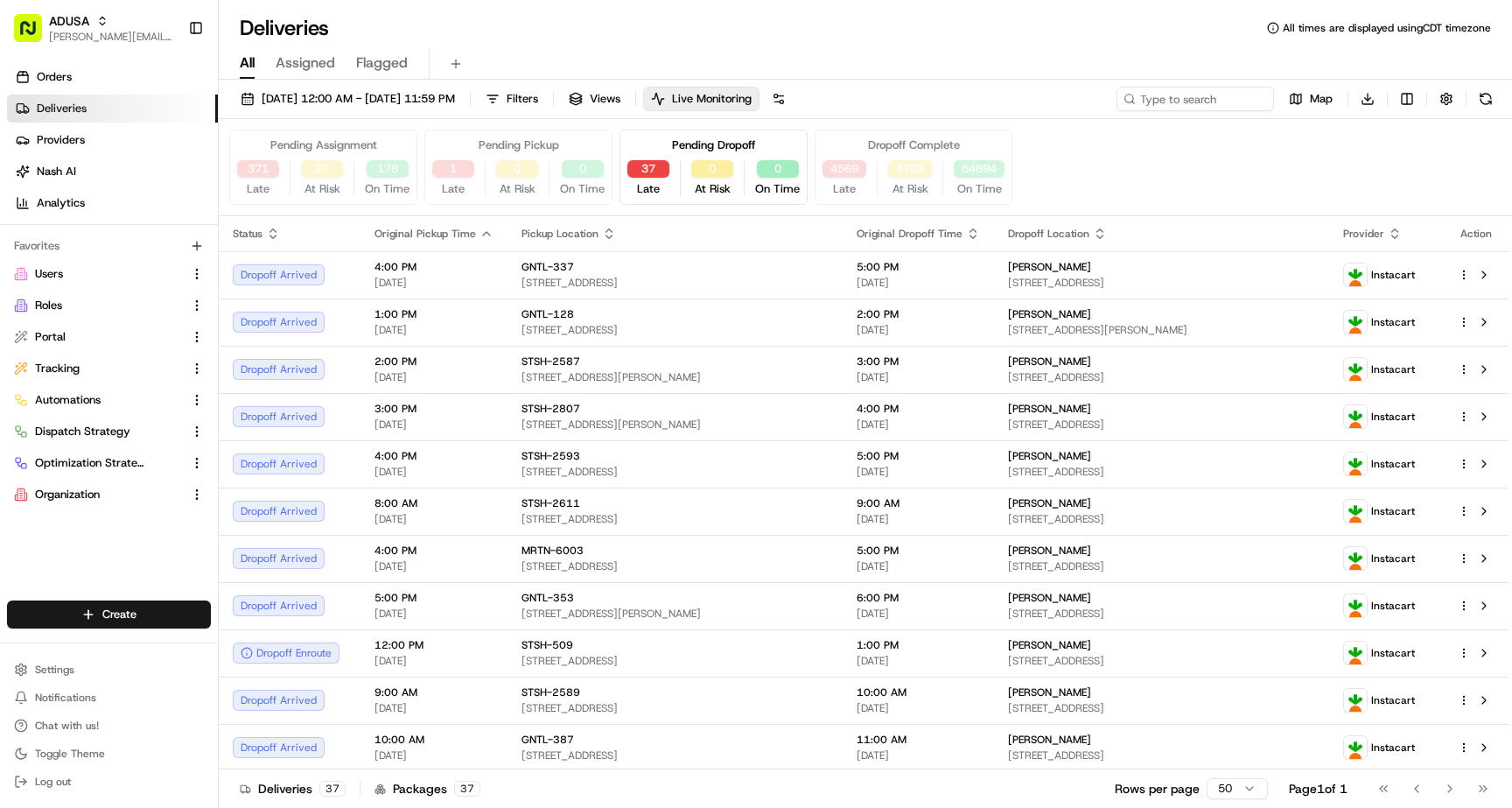
click at [733, 139] on div "Pending Dropoff" at bounding box center [713, 145] width 83 height 16
click at [270, 169] on button "371" at bounding box center [258, 169] width 42 height 18
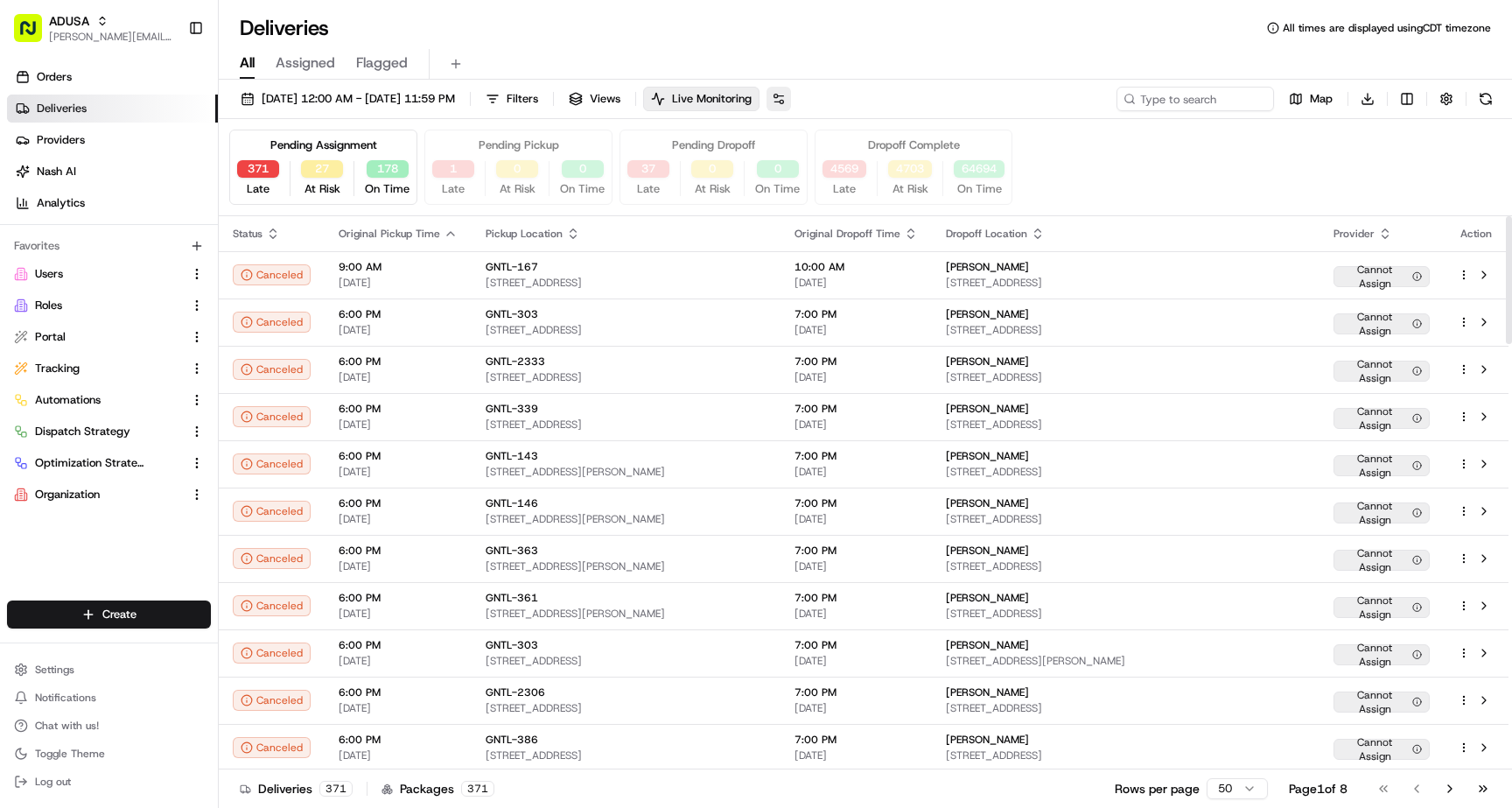
click at [791, 98] on button at bounding box center [778, 98] width 24 height 24
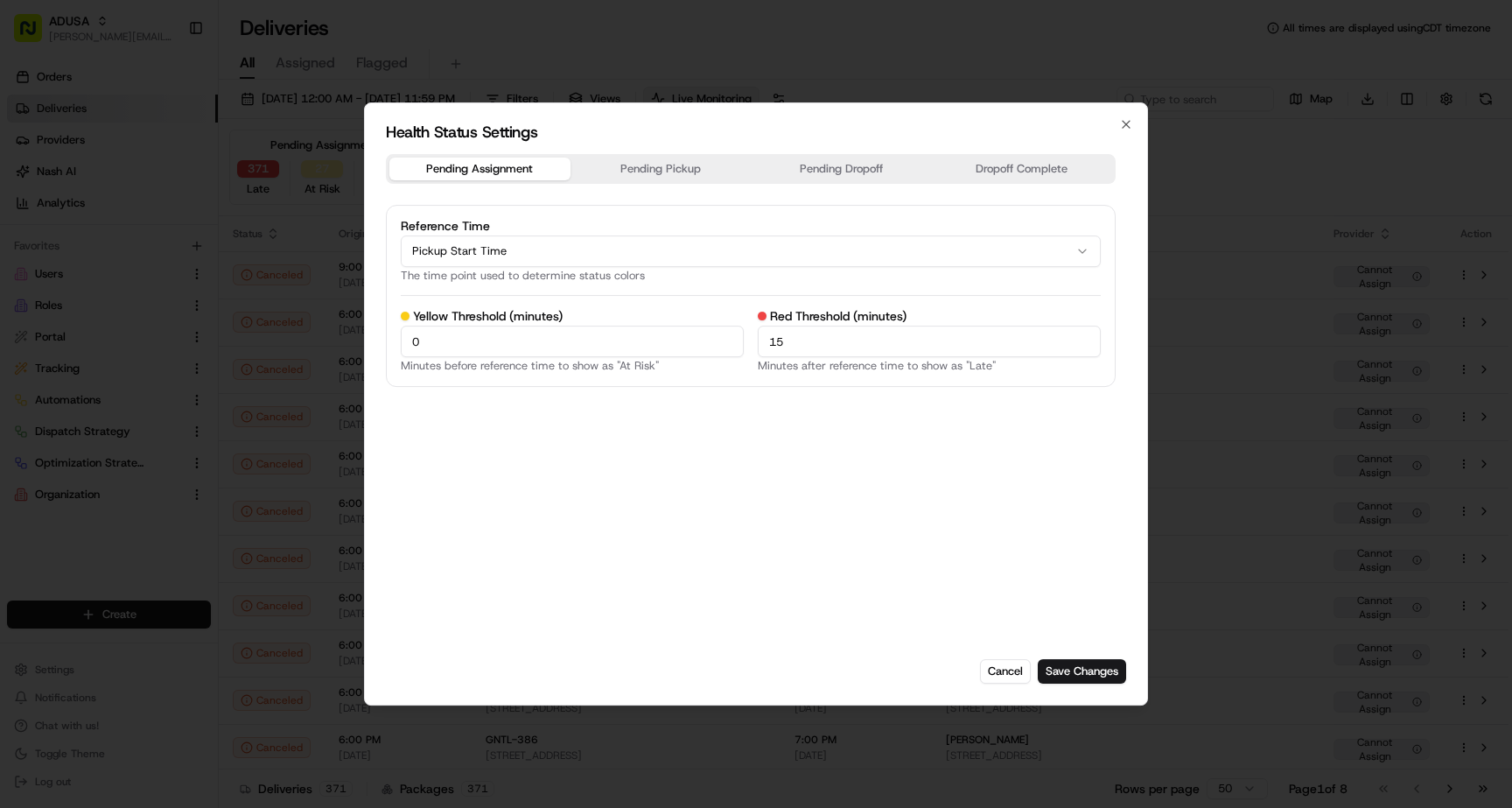
drag, startPoint x: 798, startPoint y: 342, endPoint x: 752, endPoint y: 342, distance: 46.0
click at [752, 342] on div "Yellow Threshold (minutes) 0 Minutes before reference time to show as "At Risk"…" at bounding box center [751, 341] width 700 height 62
click at [1014, 675] on button "Cancel" at bounding box center [1005, 671] width 51 height 24
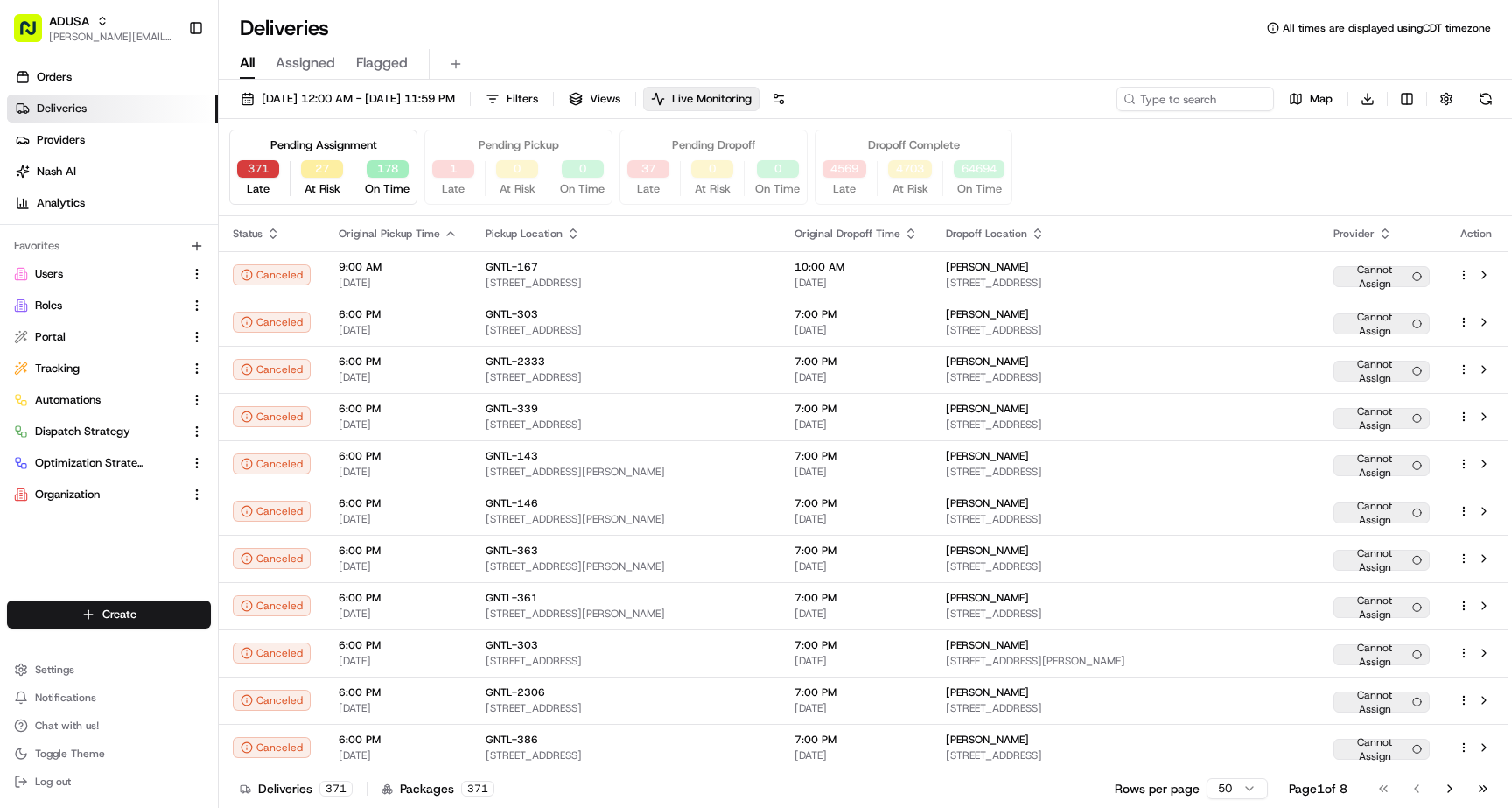
click at [273, 171] on button "371" at bounding box center [258, 169] width 42 height 18
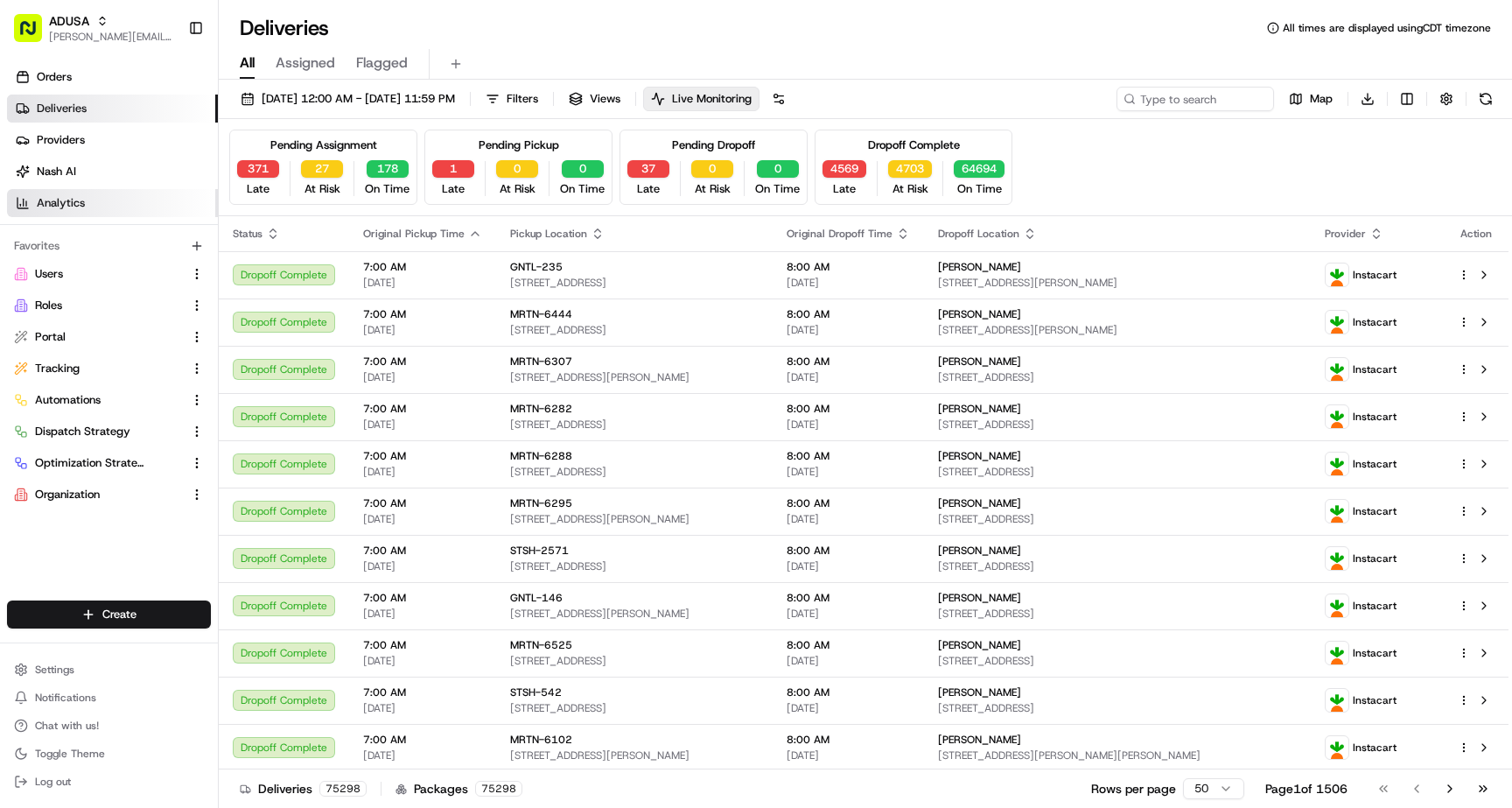
click at [94, 195] on link "Analytics" at bounding box center [112, 202] width 211 height 28
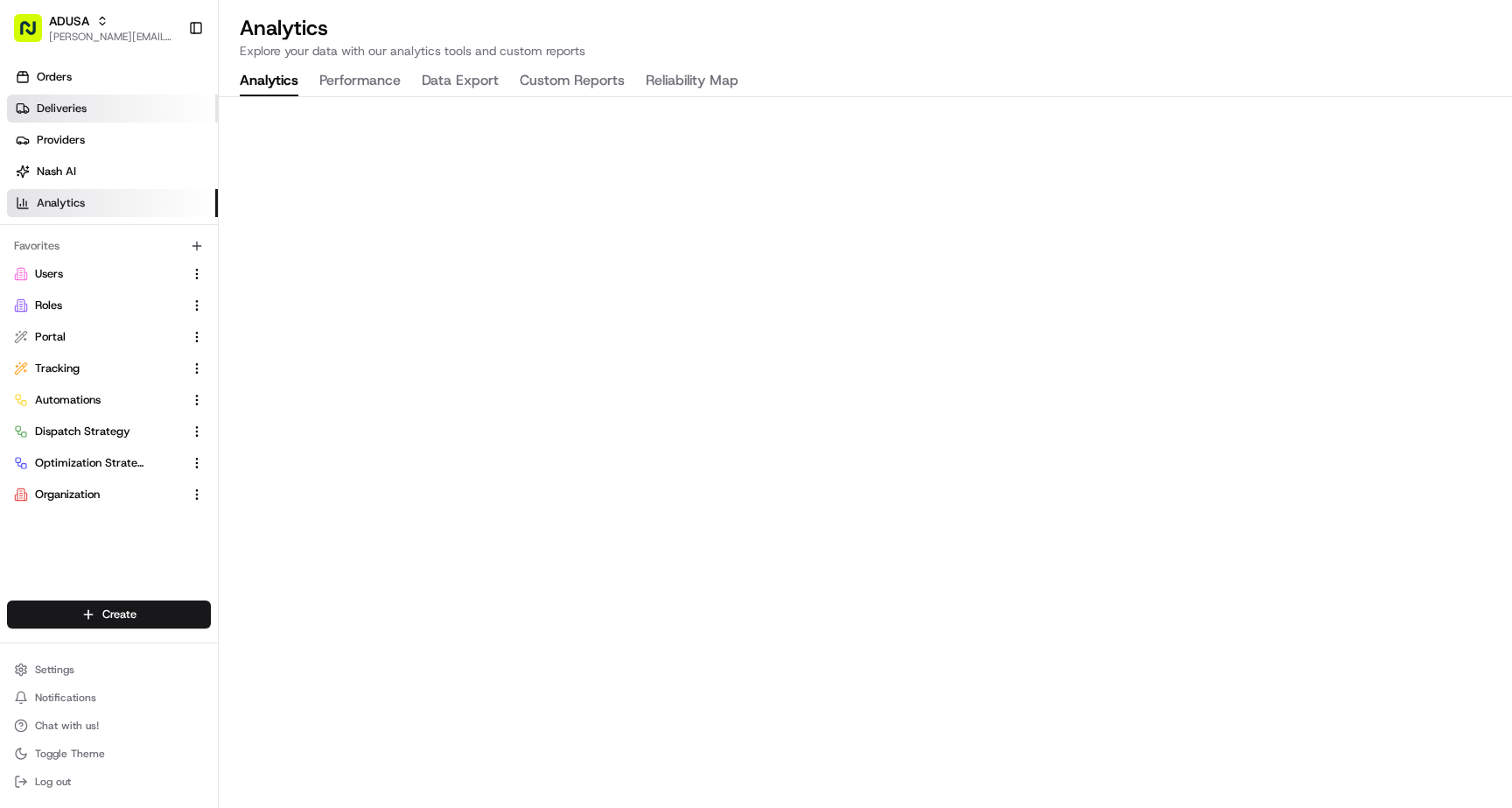
click at [62, 106] on span "Deliveries" at bounding box center [62, 109] width 50 height 16
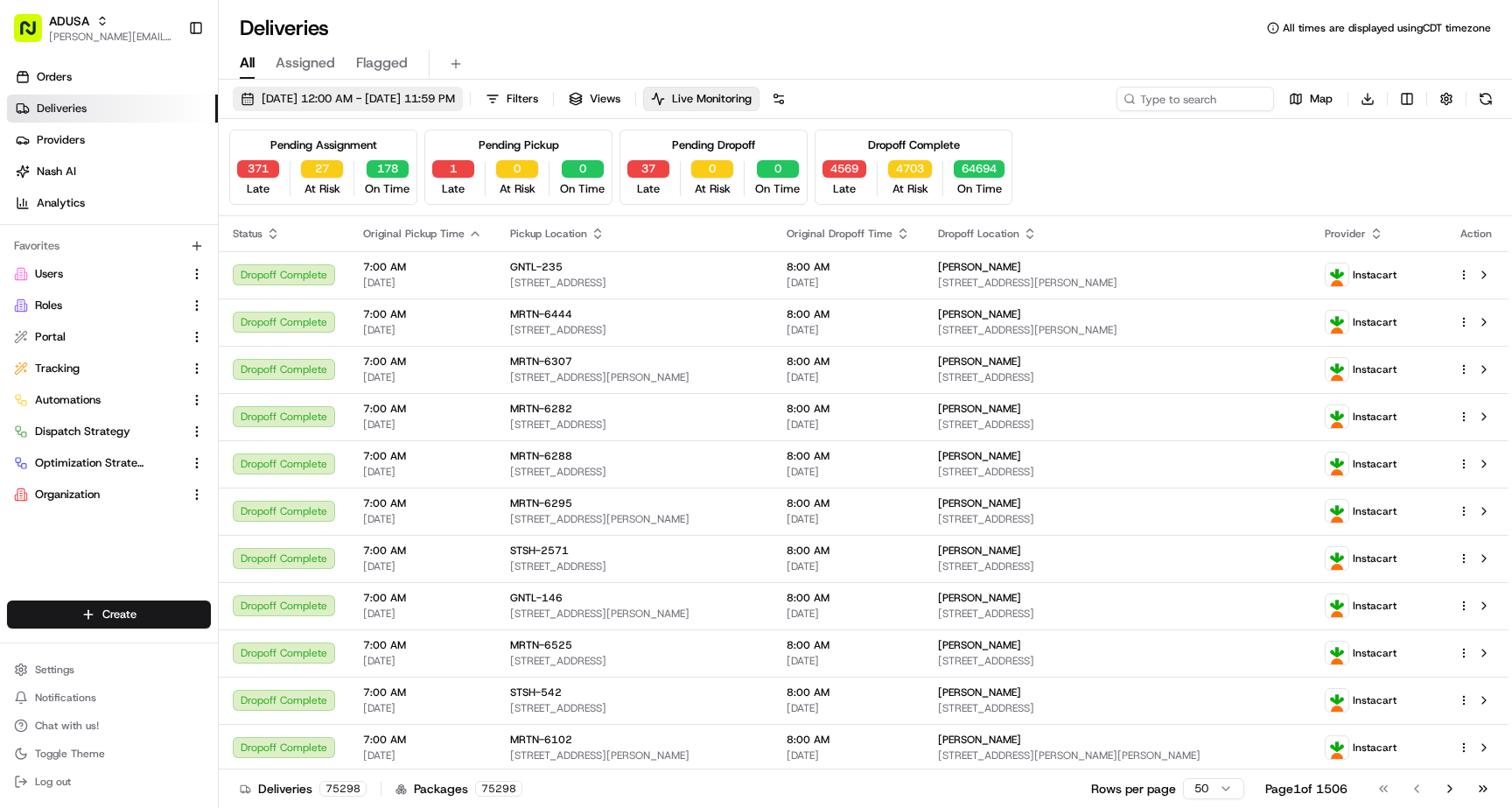
click at [455, 96] on span "[DATE] 12:00 AM - [DATE] 11:59 PM" at bounding box center [357, 99] width 193 height 16
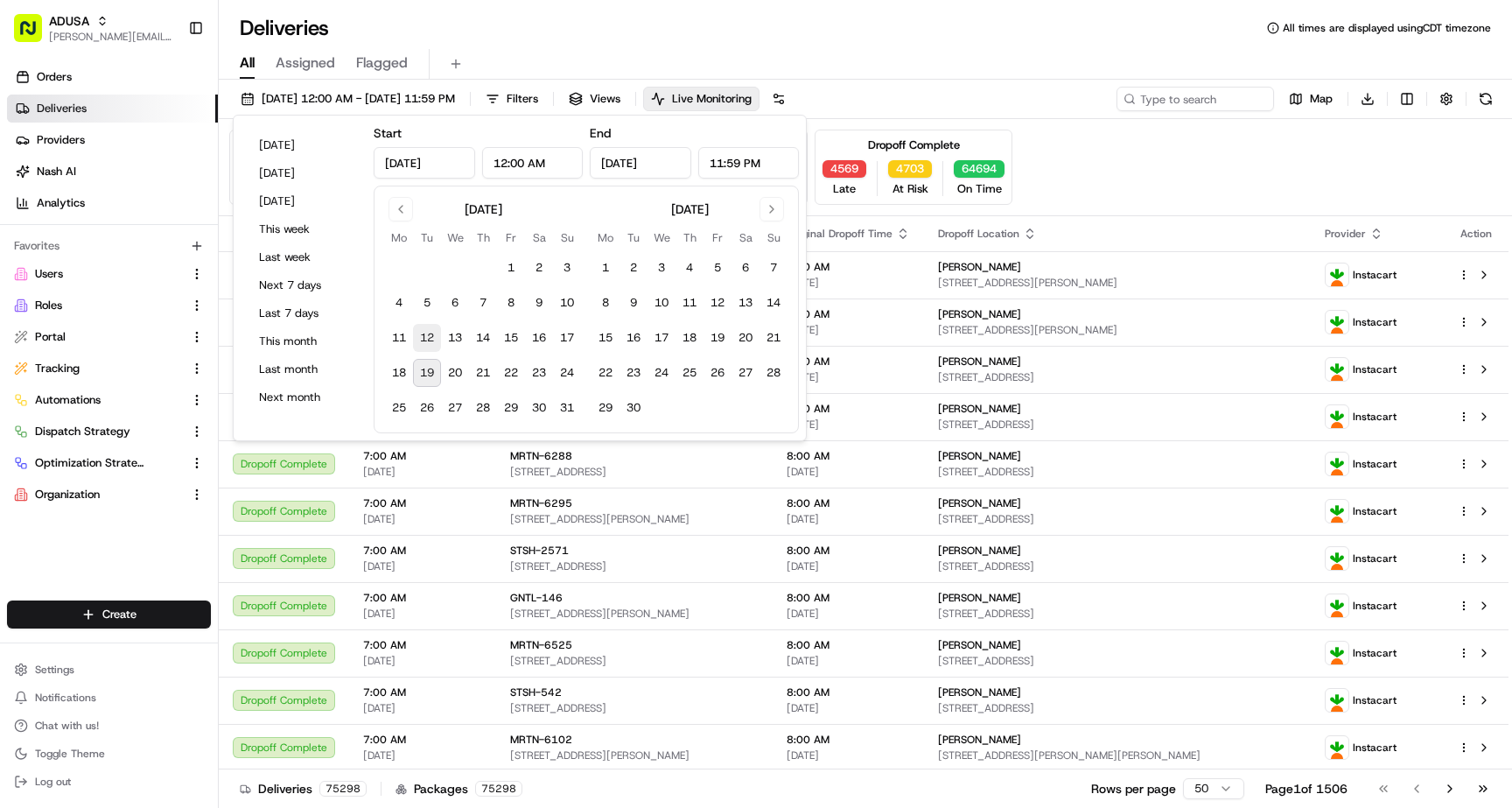
click at [431, 334] on button "12" at bounding box center [426, 337] width 28 height 28
type input "[DATE]"
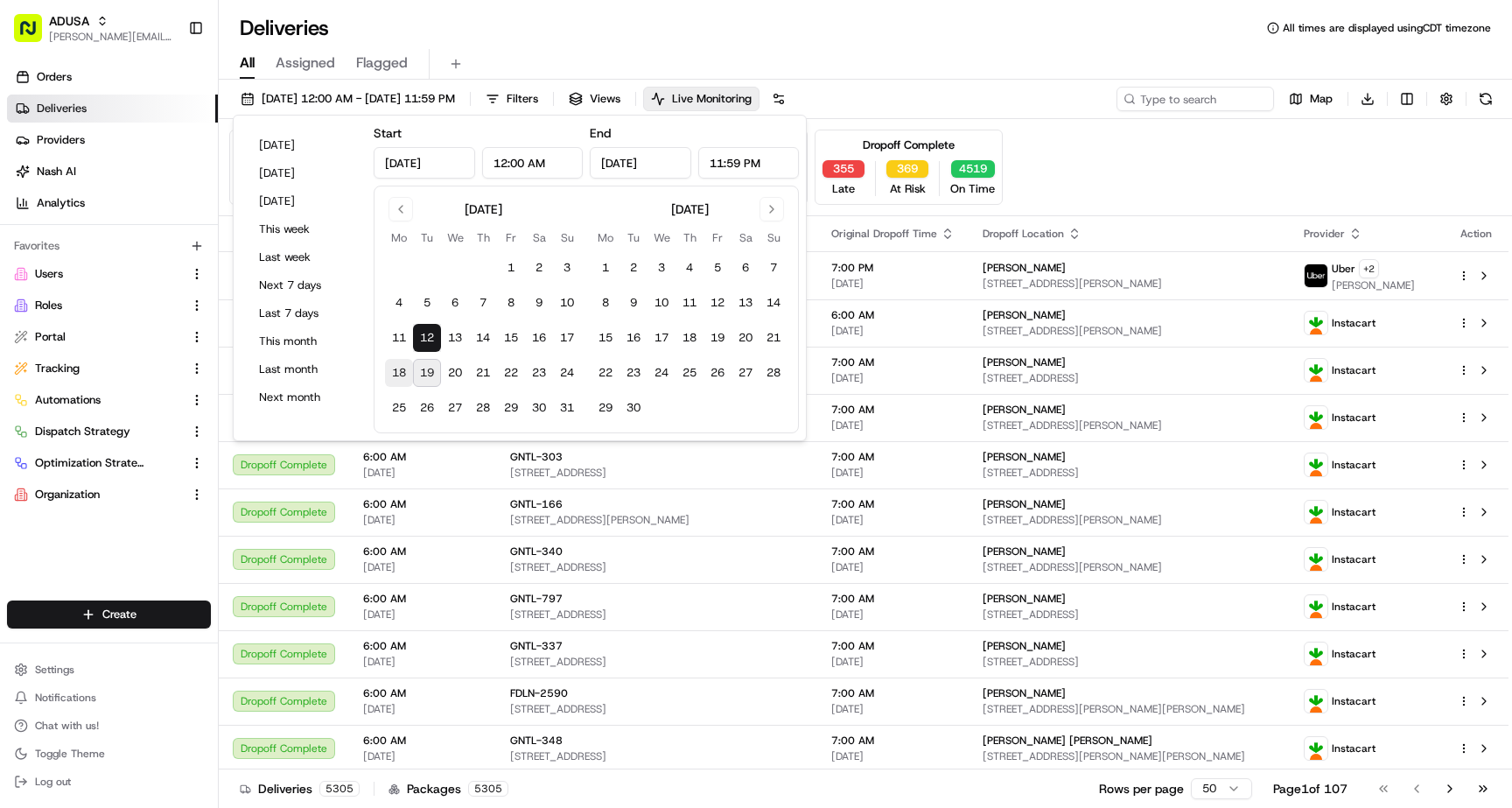
click at [402, 374] on button "18" at bounding box center [399, 372] width 28 height 28
type input "[DATE]"
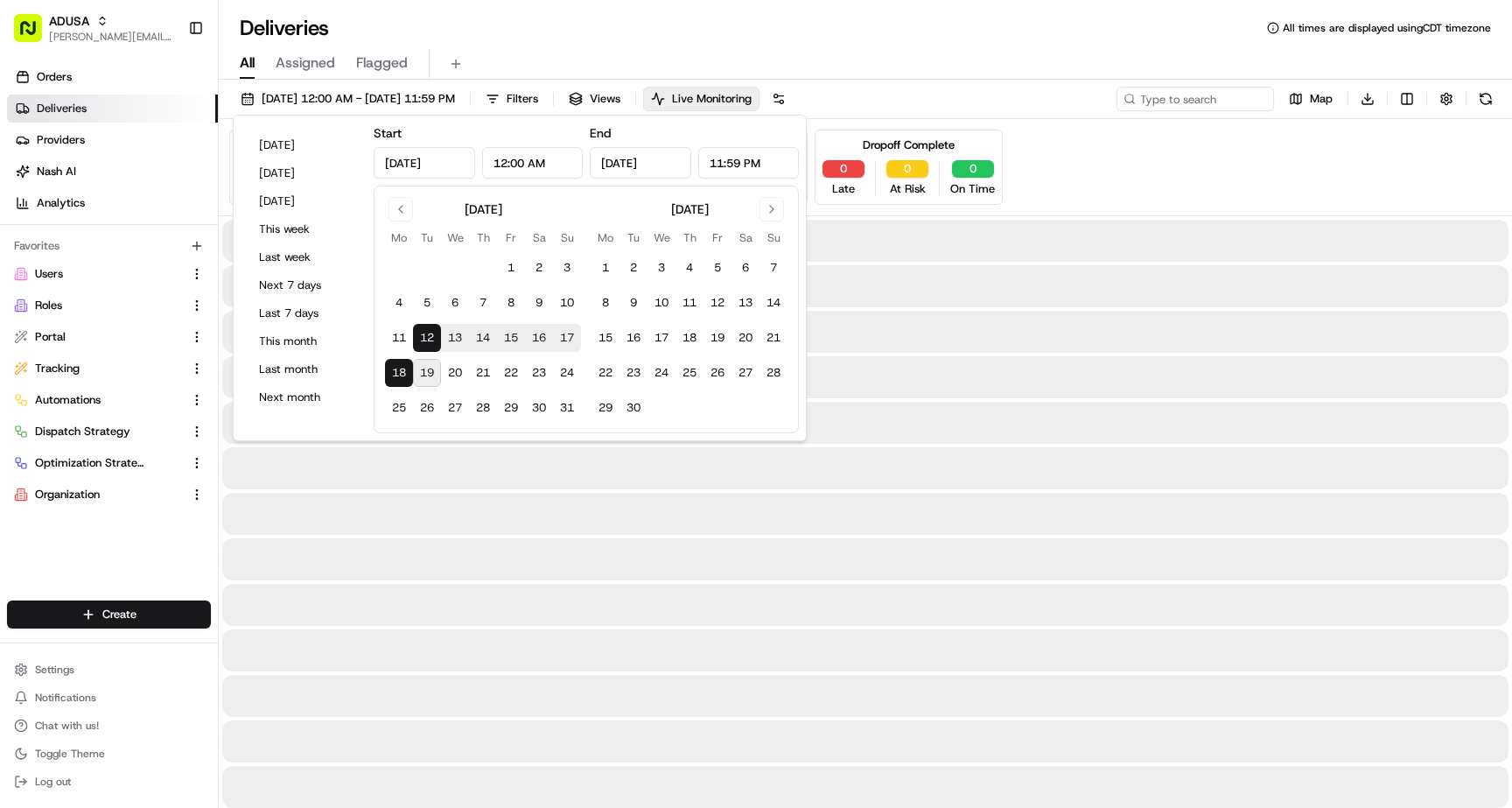
click at [1055, 202] on div "Pending Assignment 0 Late 0 At Risk 0 On Time Pending Pickup 0 Late 0 At Risk 0…" at bounding box center [865, 167] width 1272 height 75
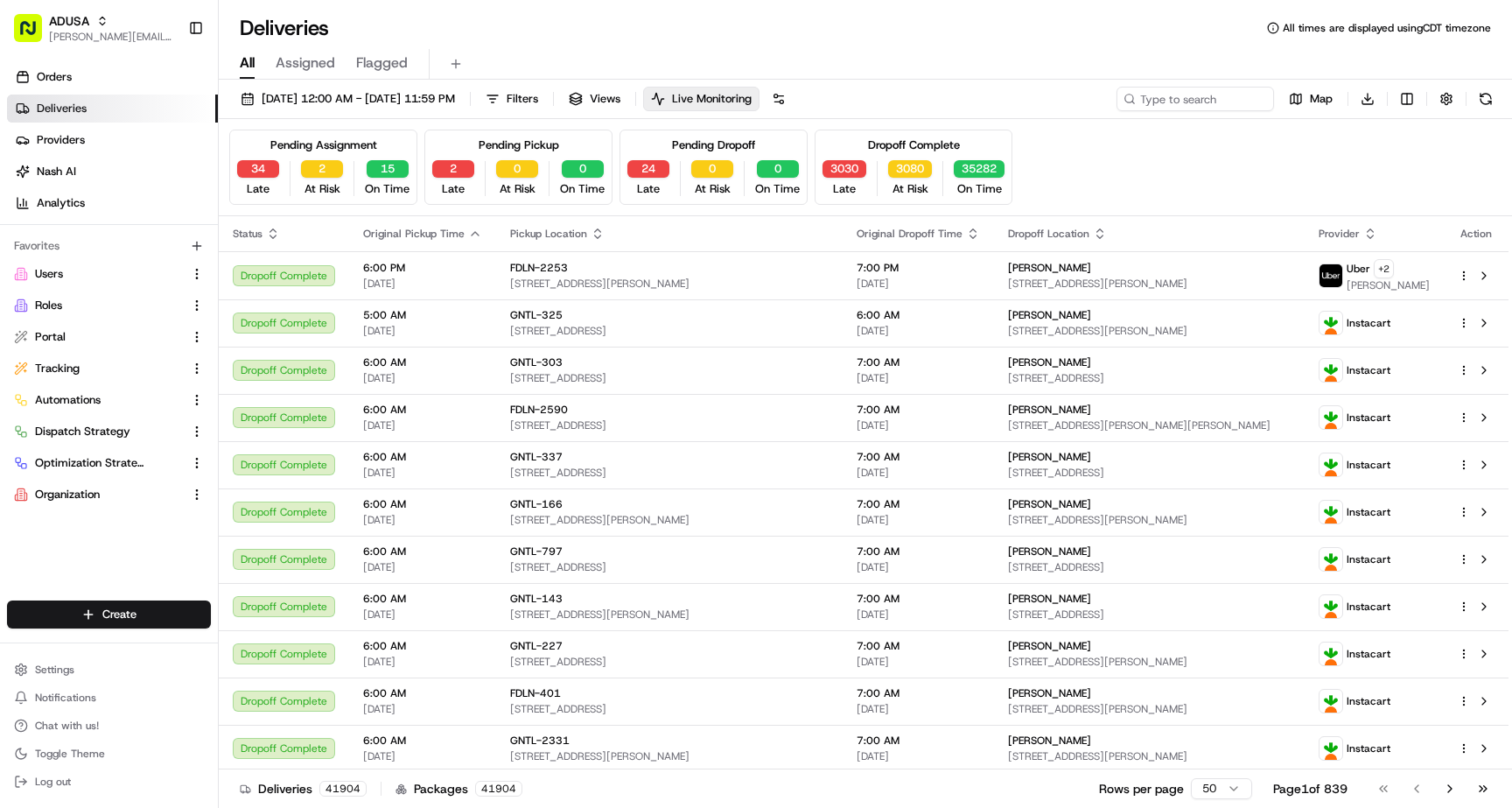
click at [348, 146] on div "Pending Assignment" at bounding box center [324, 145] width 107 height 16
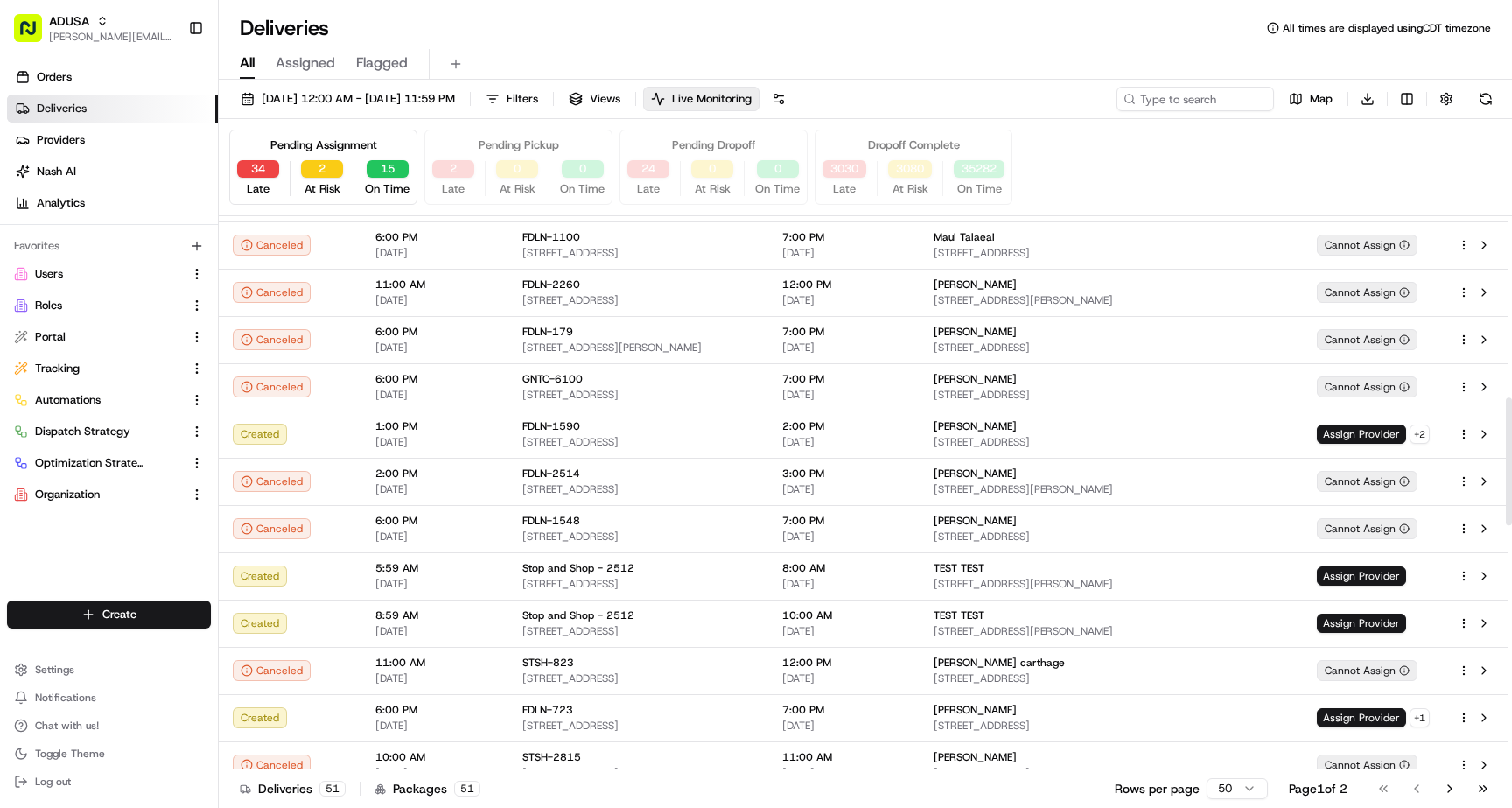
scroll to position [787, 0]
click at [361, 93] on span "[DATE] 12:00 AM - [DATE] 11:59 PM" at bounding box center [357, 99] width 193 height 16
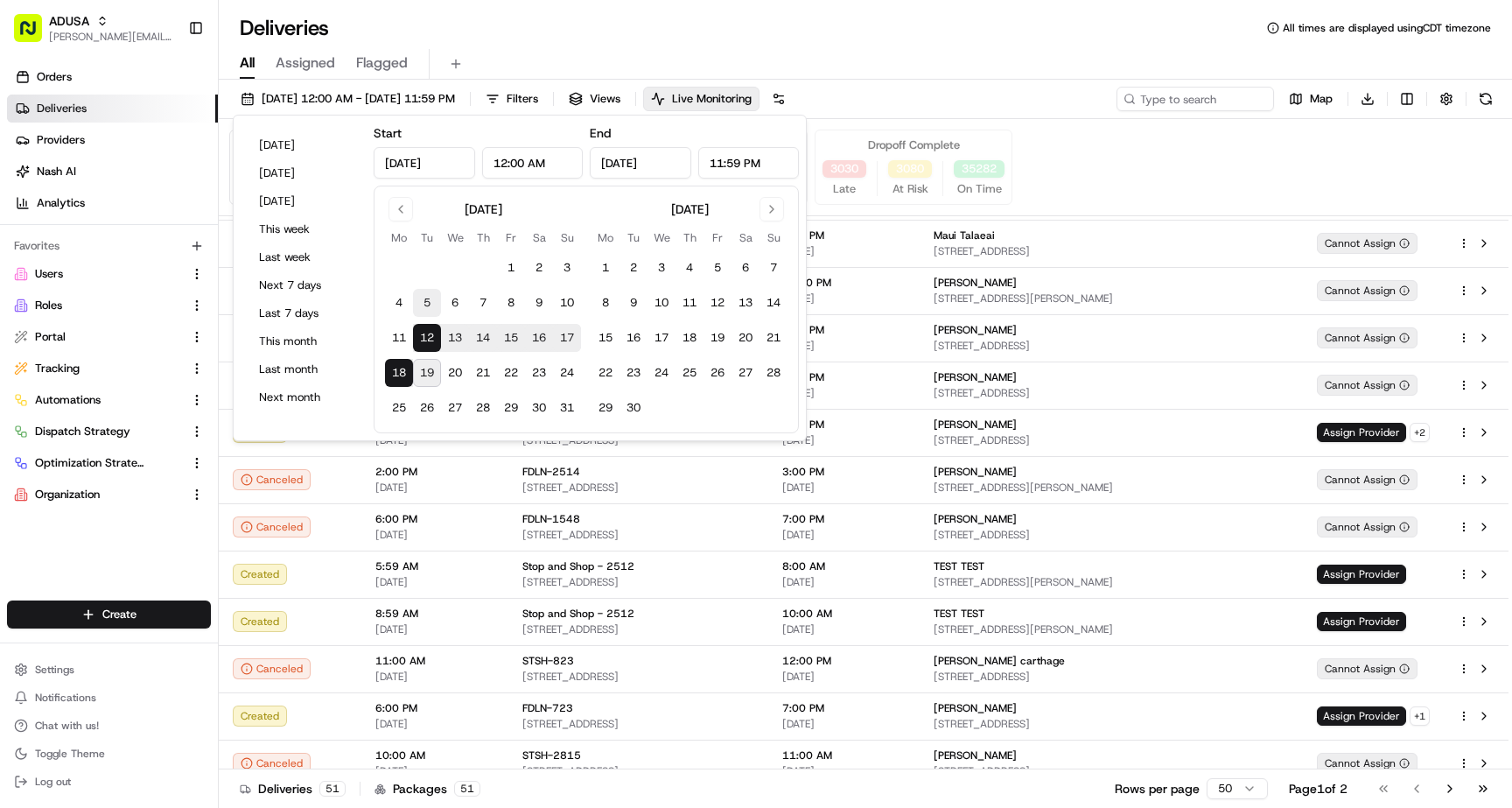
click at [431, 297] on button "5" at bounding box center [426, 302] width 28 height 28
type input "[DATE]"
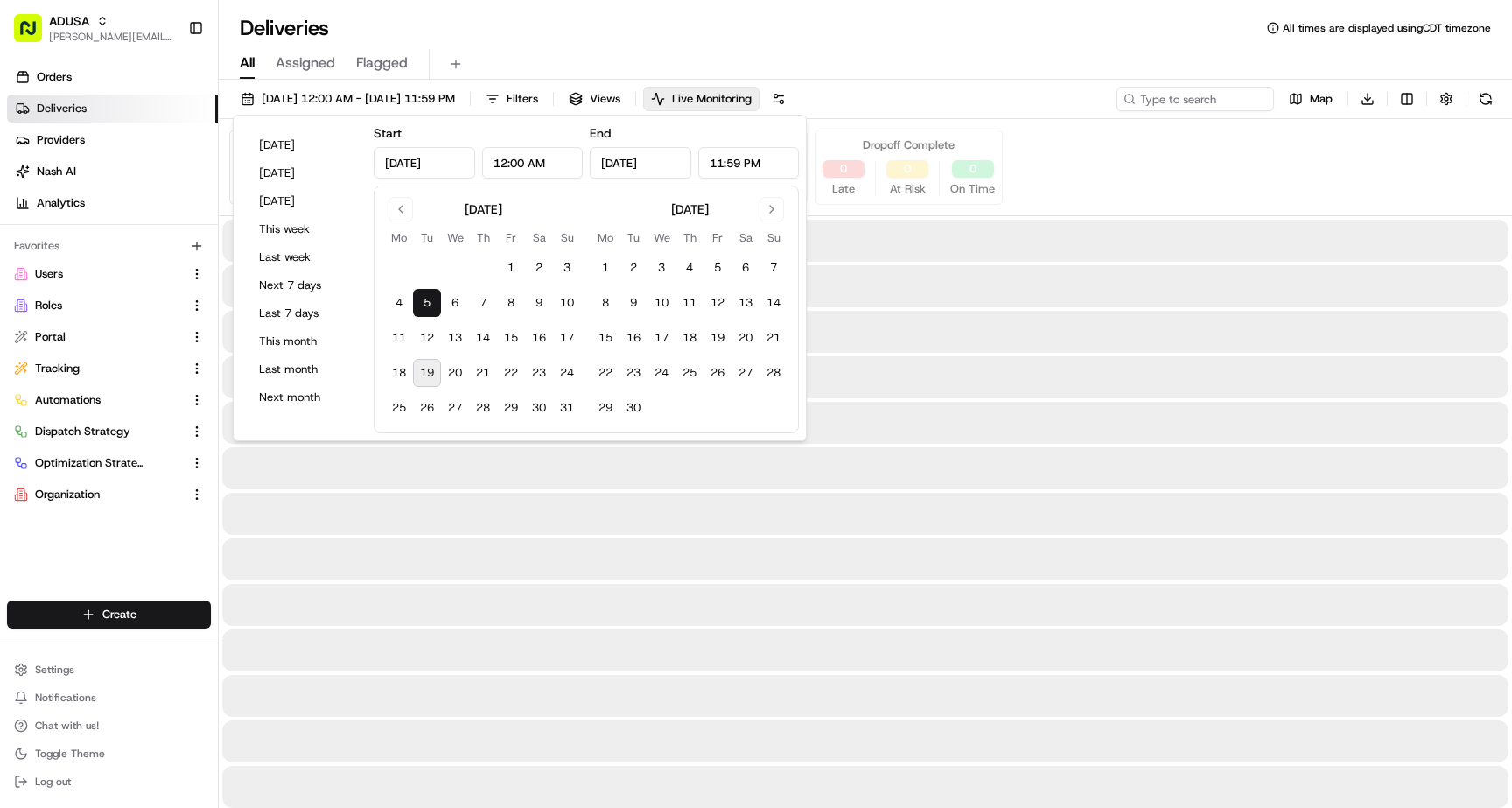
click at [654, 55] on div "All Assigned Flagged" at bounding box center [865, 64] width 1294 height 30
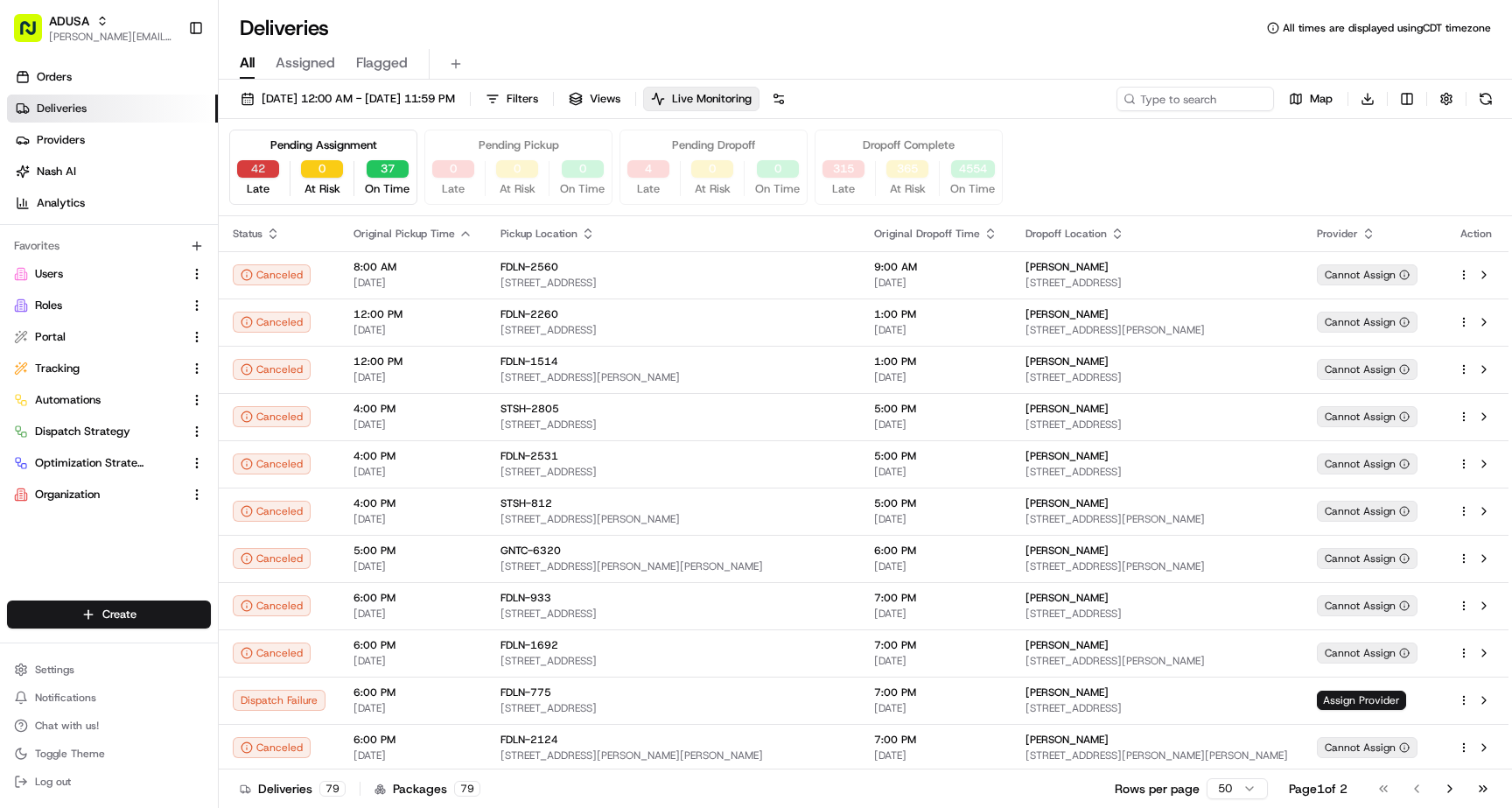
click at [276, 173] on button "42" at bounding box center [258, 169] width 42 height 18
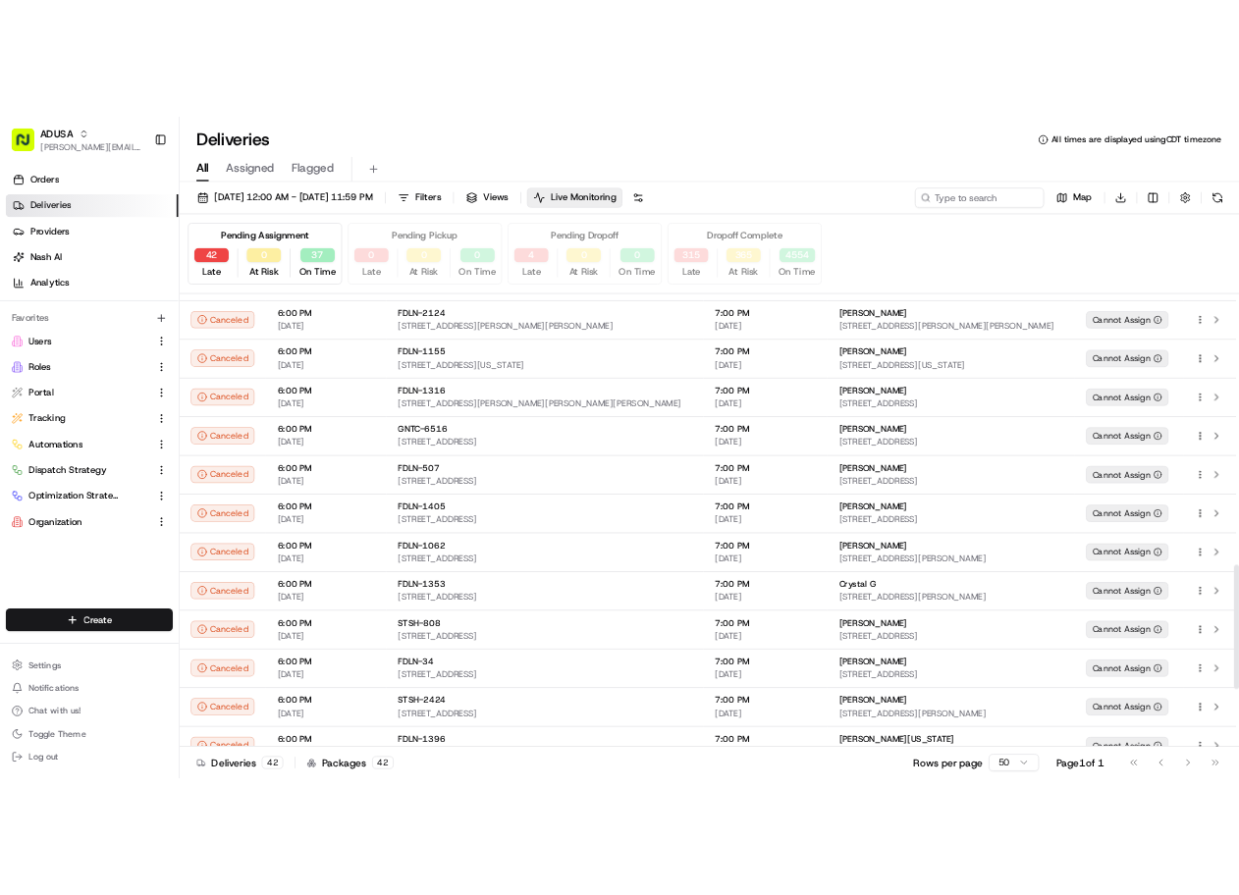
scroll to position [1357, 0]
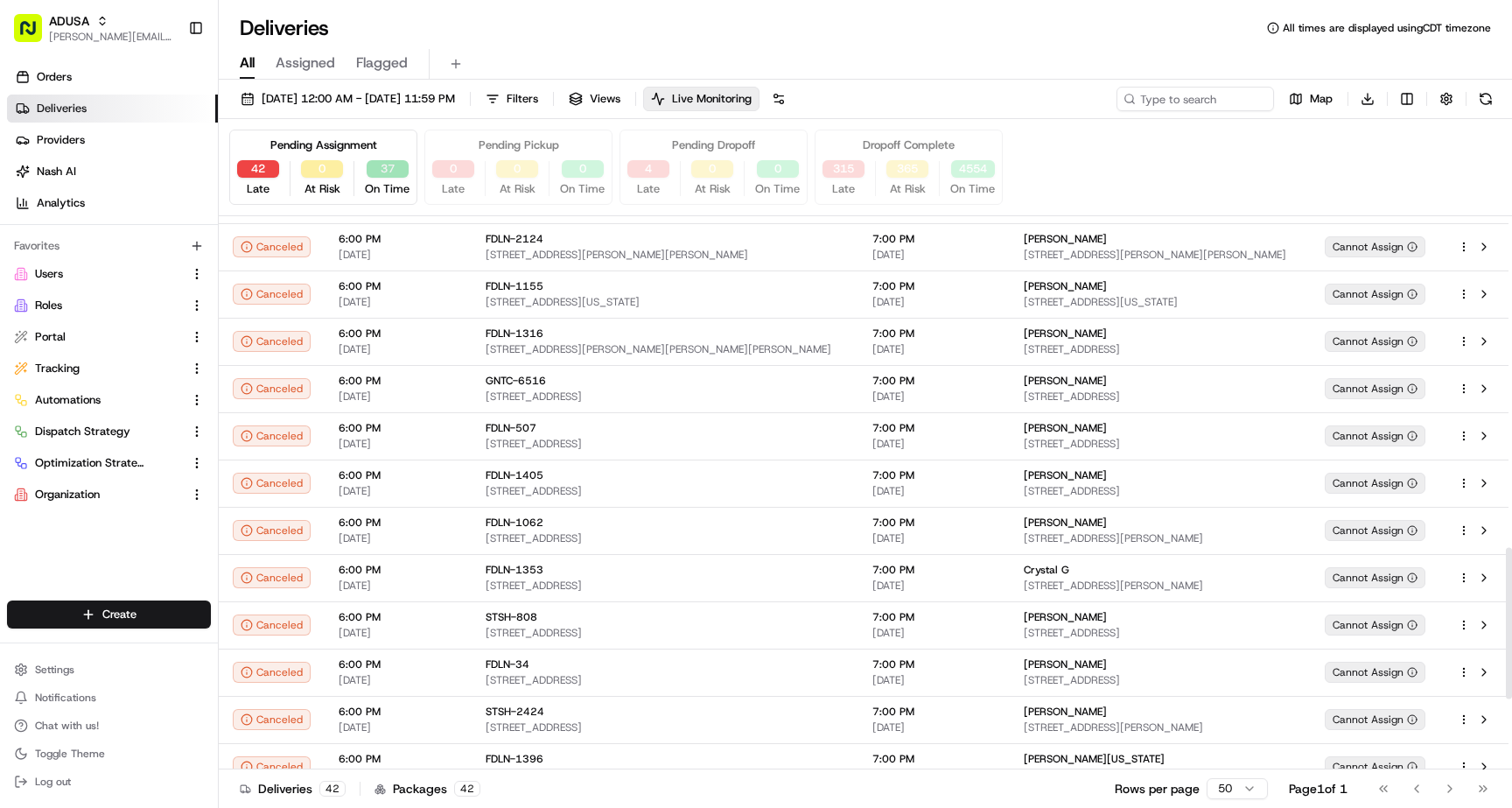
click at [391, 169] on button "37" at bounding box center [387, 169] width 42 height 18
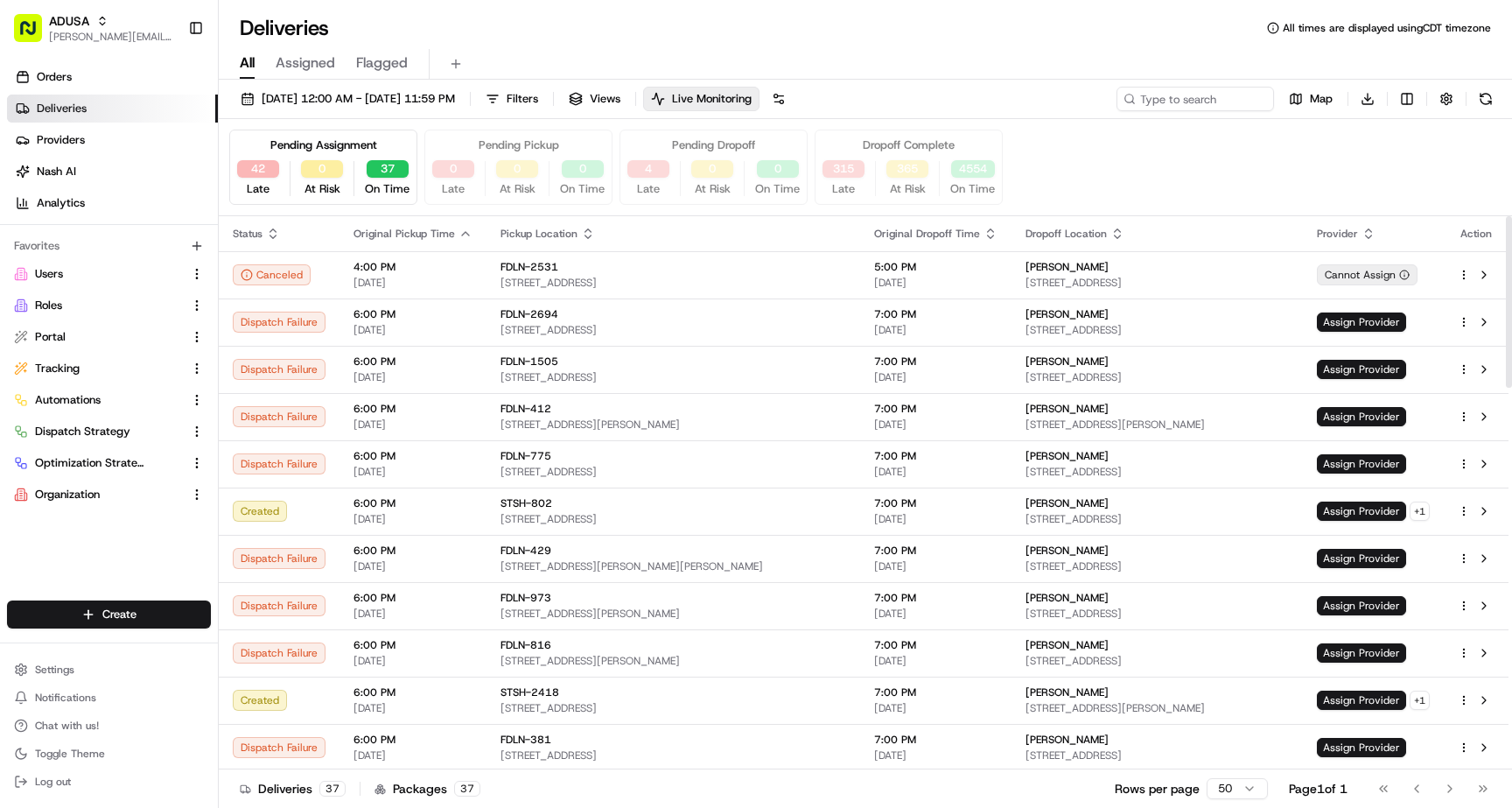
click at [259, 236] on span "Status" at bounding box center [247, 234] width 29 height 14
click at [270, 236] on icon "button" at bounding box center [273, 234] width 14 height 14
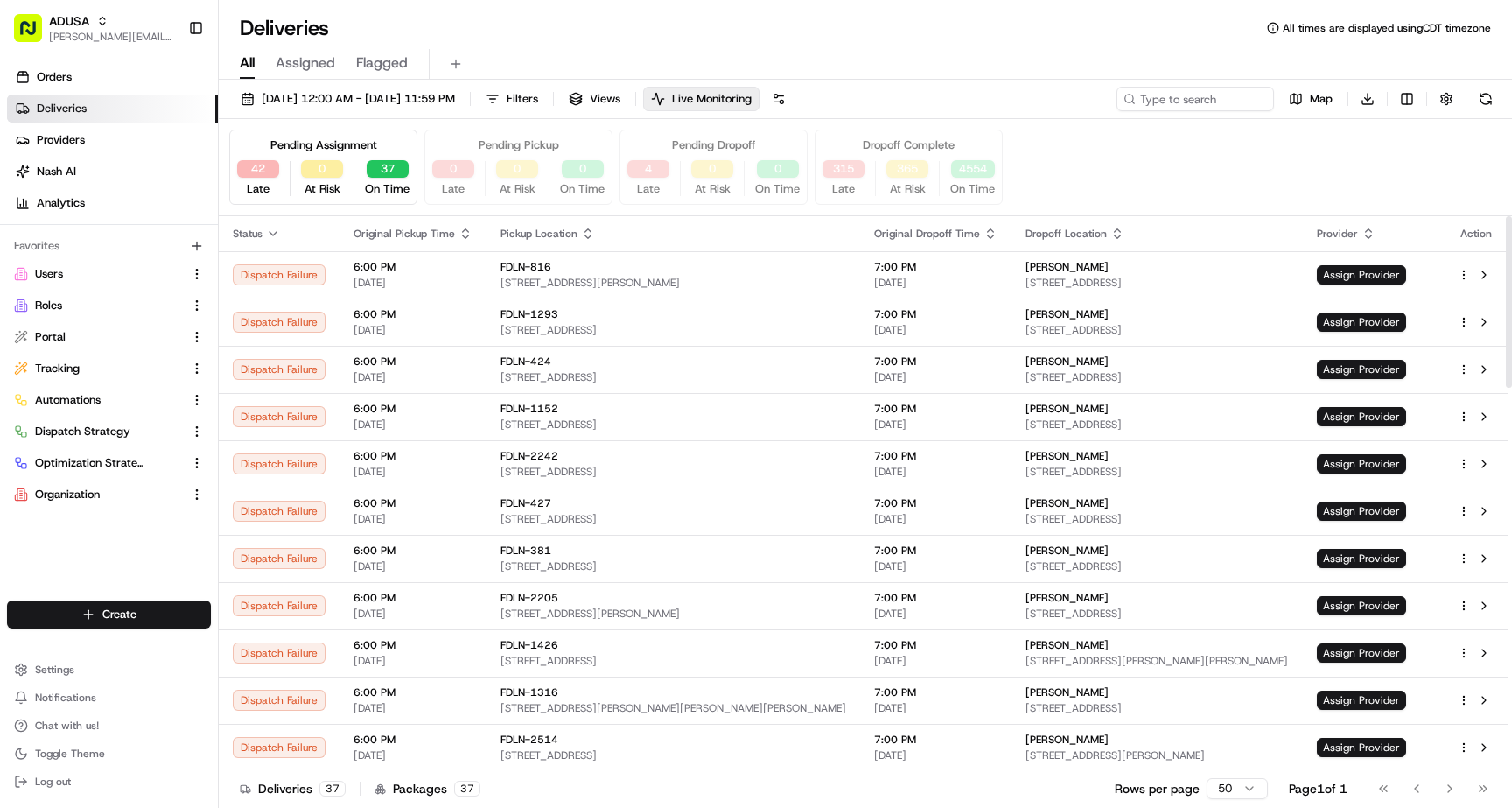
click at [275, 230] on icon "button" at bounding box center [273, 234] width 14 height 14
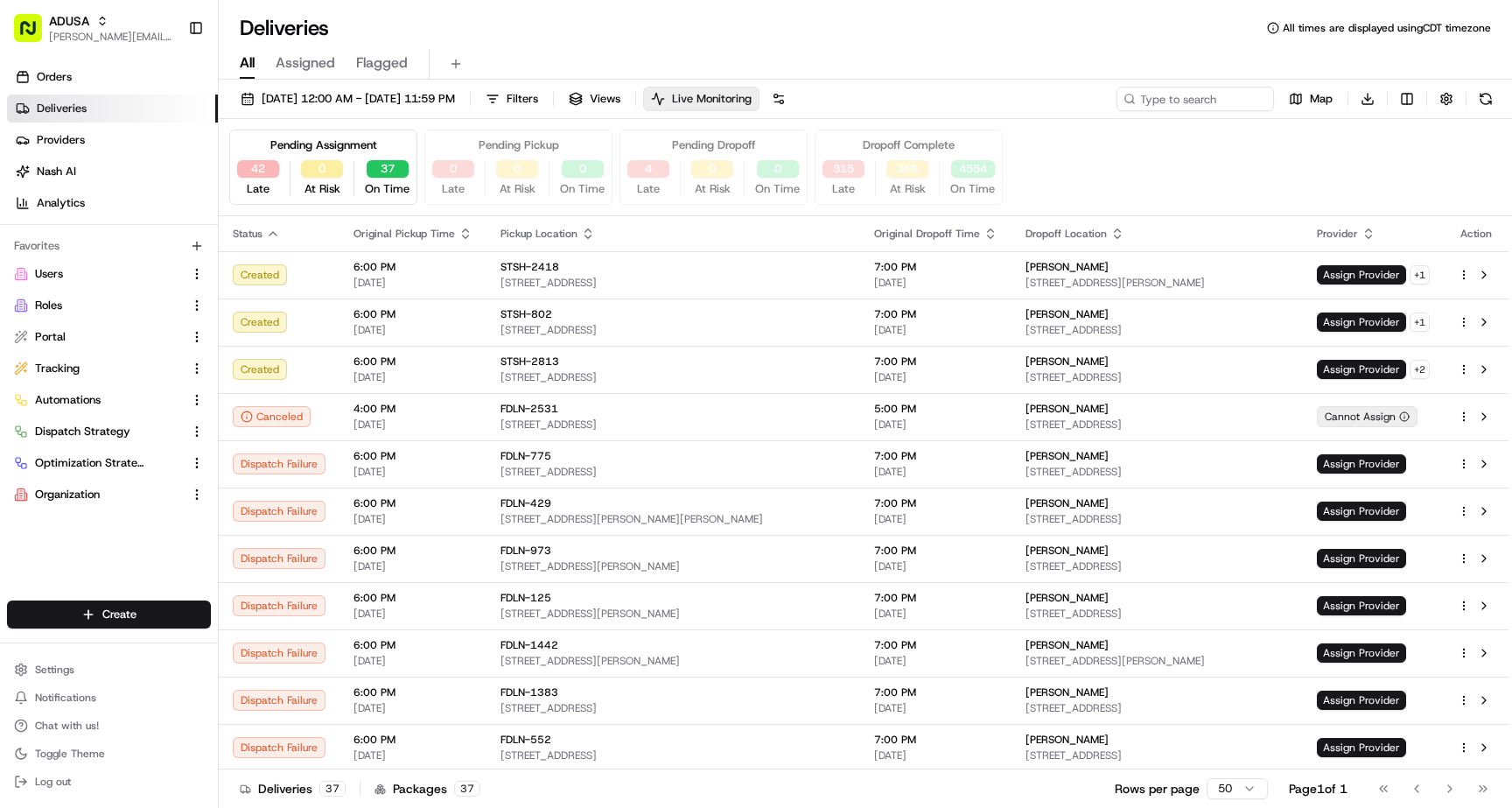
click at [752, 103] on span "Live Monitoring" at bounding box center [711, 99] width 79 height 16
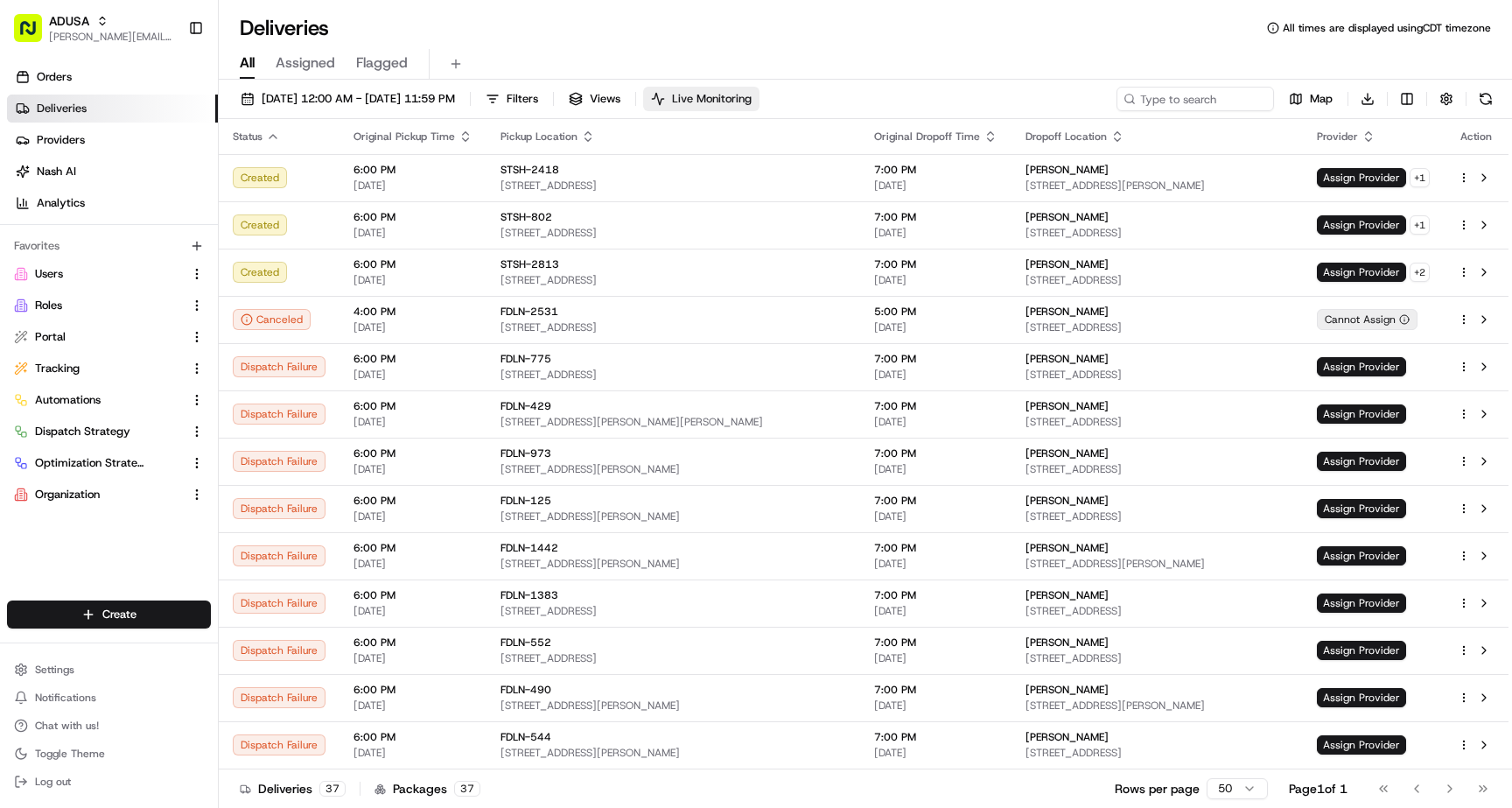
click at [752, 103] on span "Live Monitoring" at bounding box center [711, 99] width 79 height 16
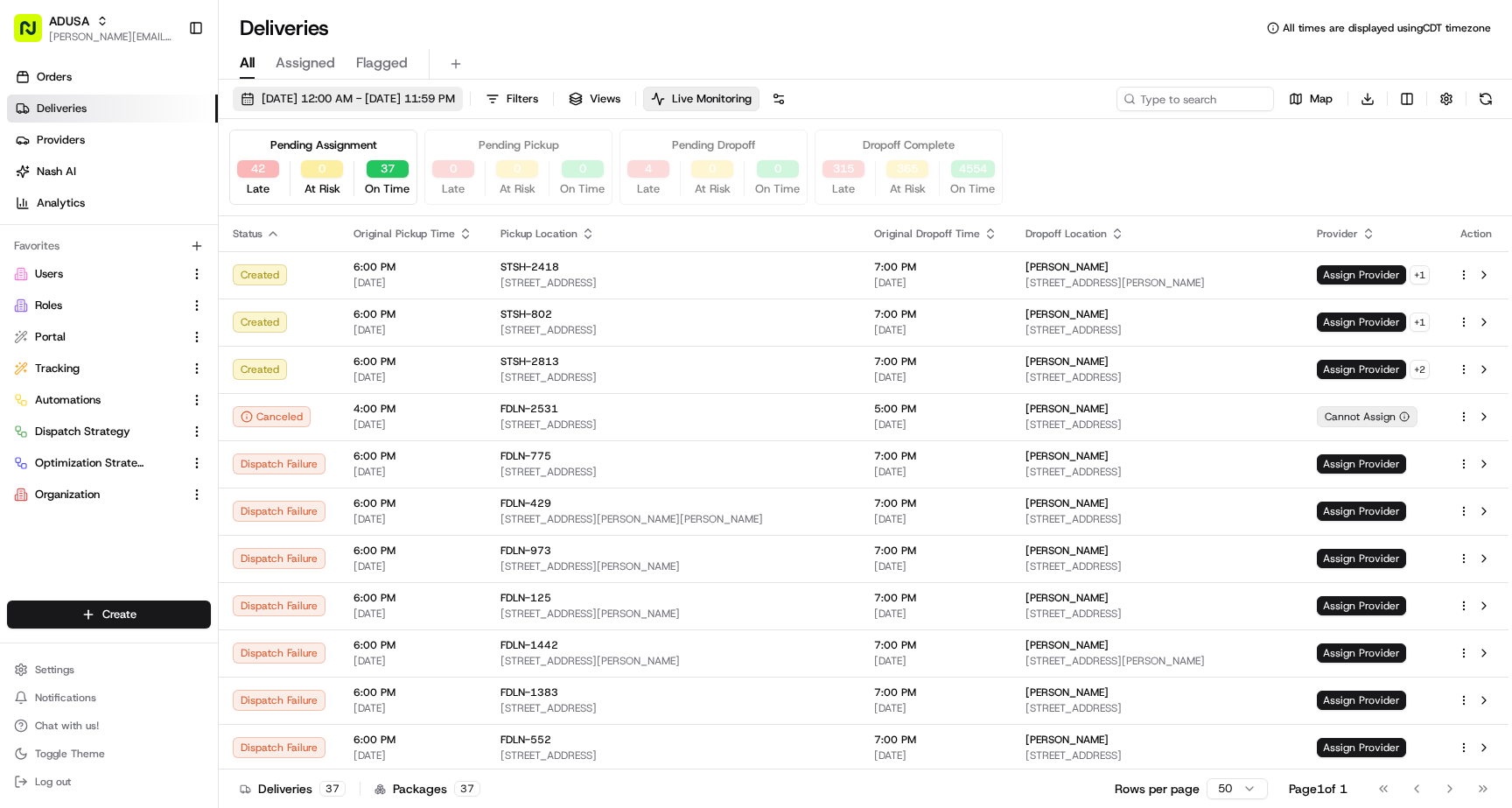
click at [455, 102] on span "[DATE] 12:00 AM - [DATE] 11:59 PM" at bounding box center [357, 99] width 193 height 16
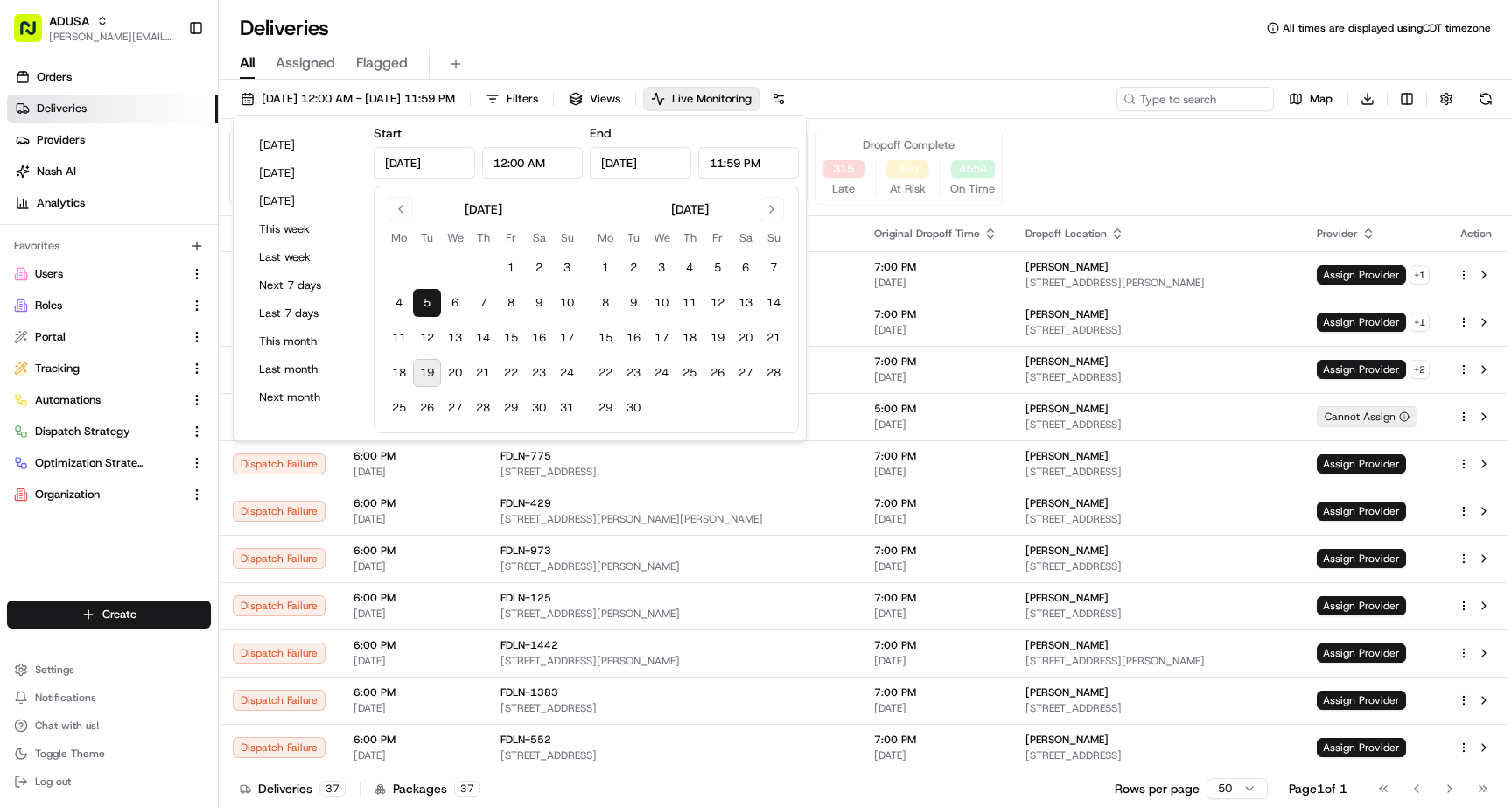
click at [430, 371] on button "19" at bounding box center [426, 372] width 28 height 28
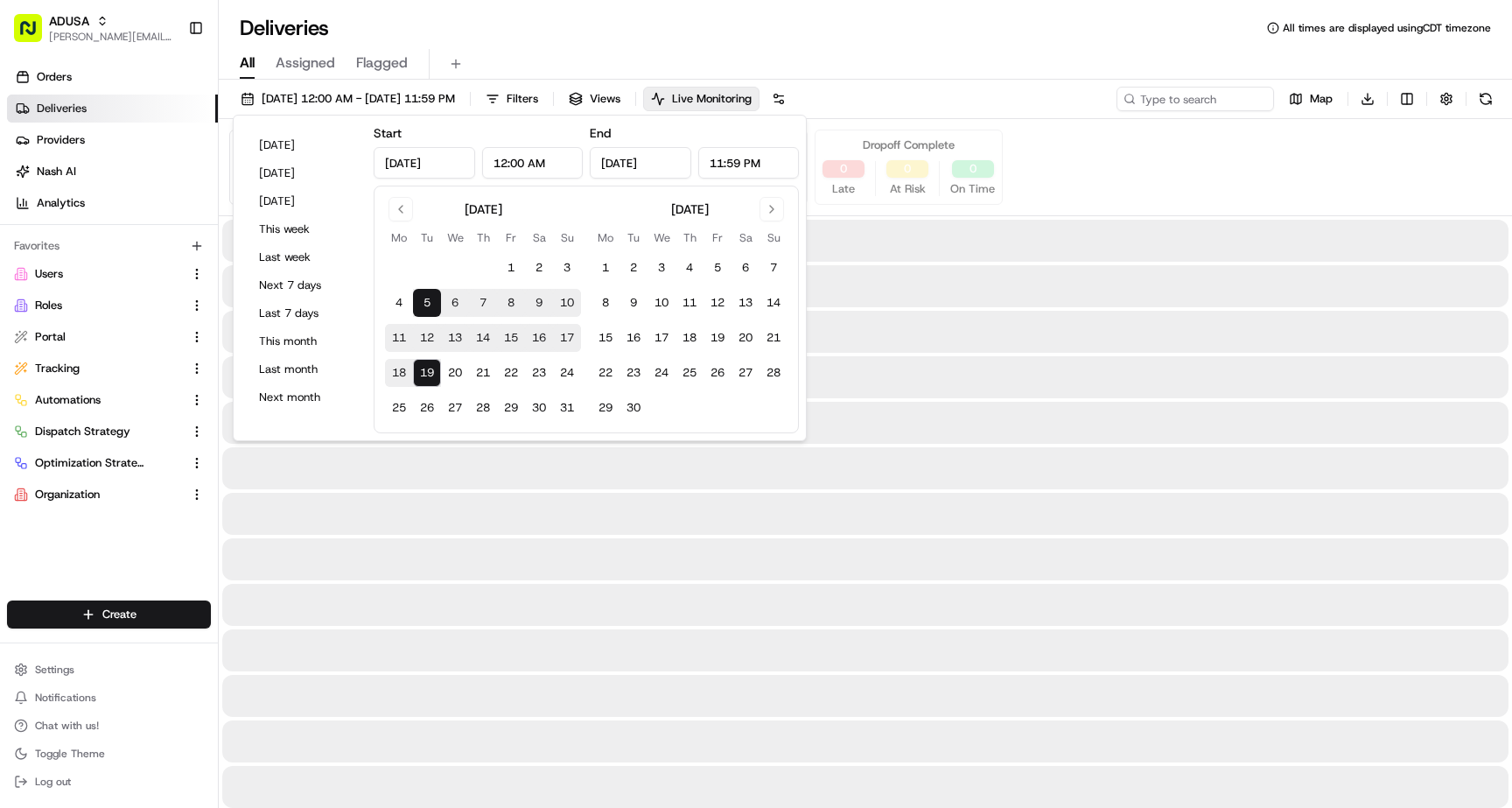
click at [429, 303] on button "5" at bounding box center [426, 302] width 28 height 28
click at [424, 371] on button "19" at bounding box center [426, 372] width 28 height 28
type input "[DATE]"
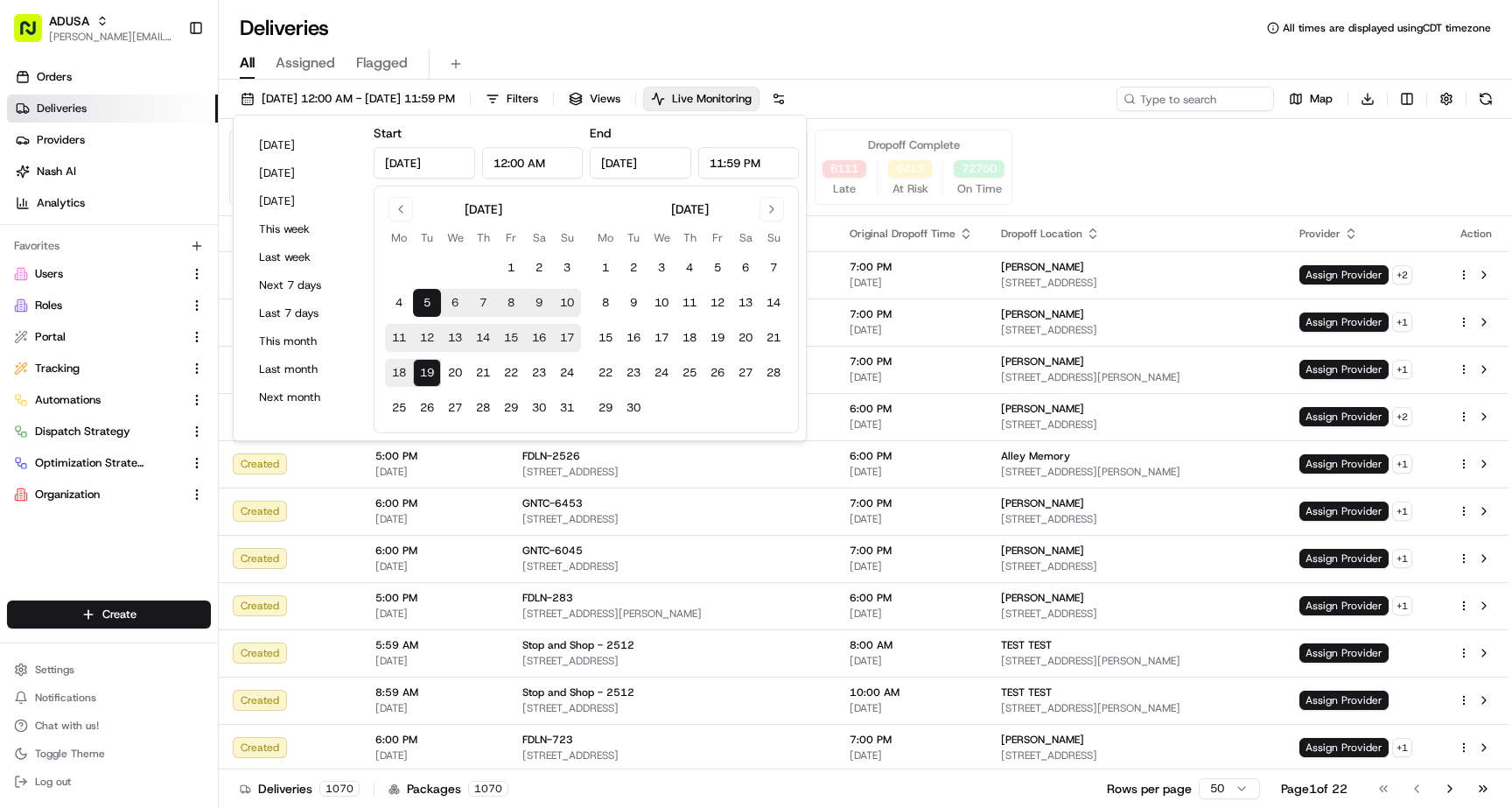
click at [411, 371] on button "18" at bounding box center [399, 372] width 28 height 28
type input "[DATE]"
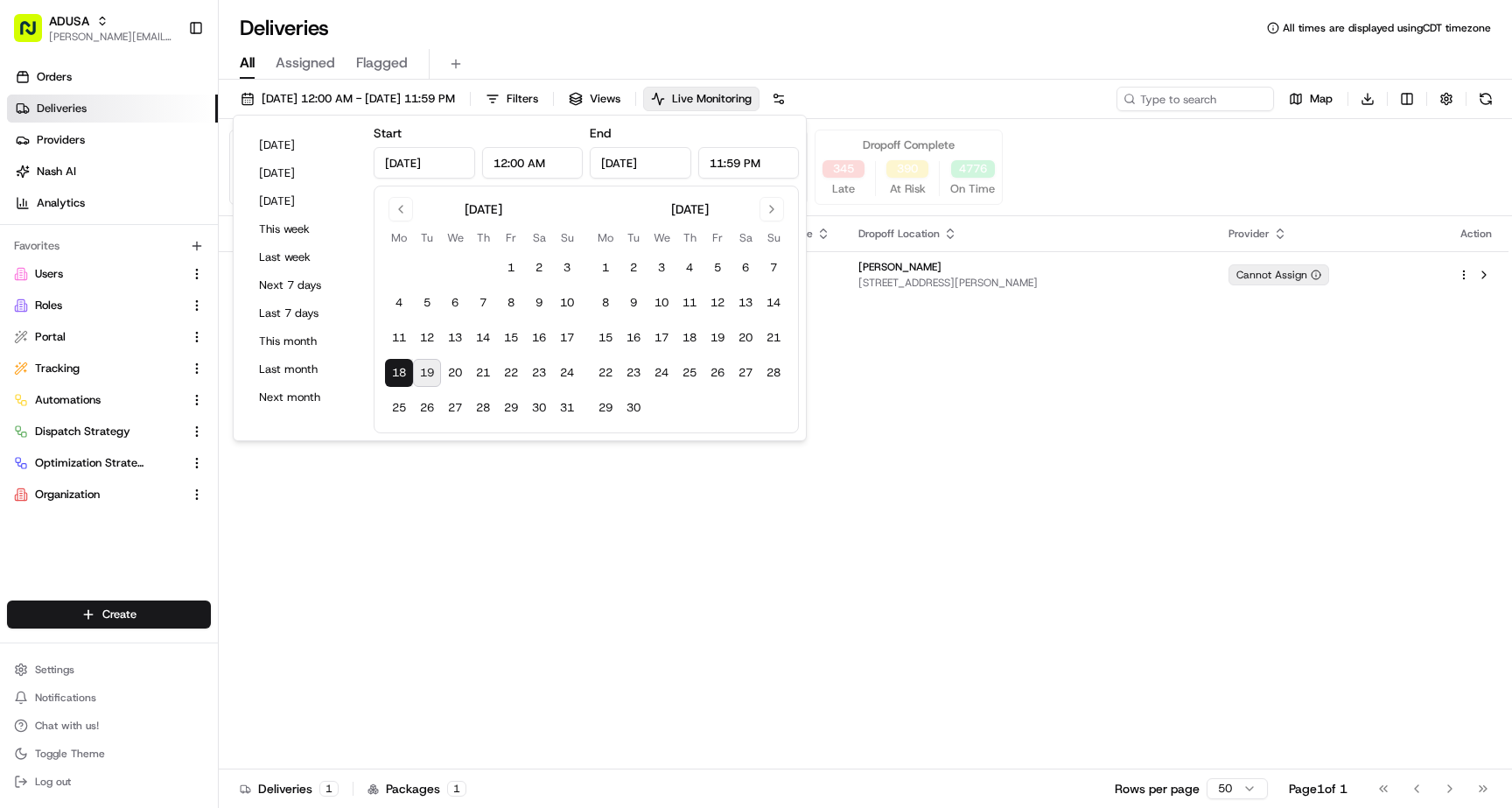
click at [434, 372] on button "19" at bounding box center [426, 372] width 28 height 28
type input "[DATE]"
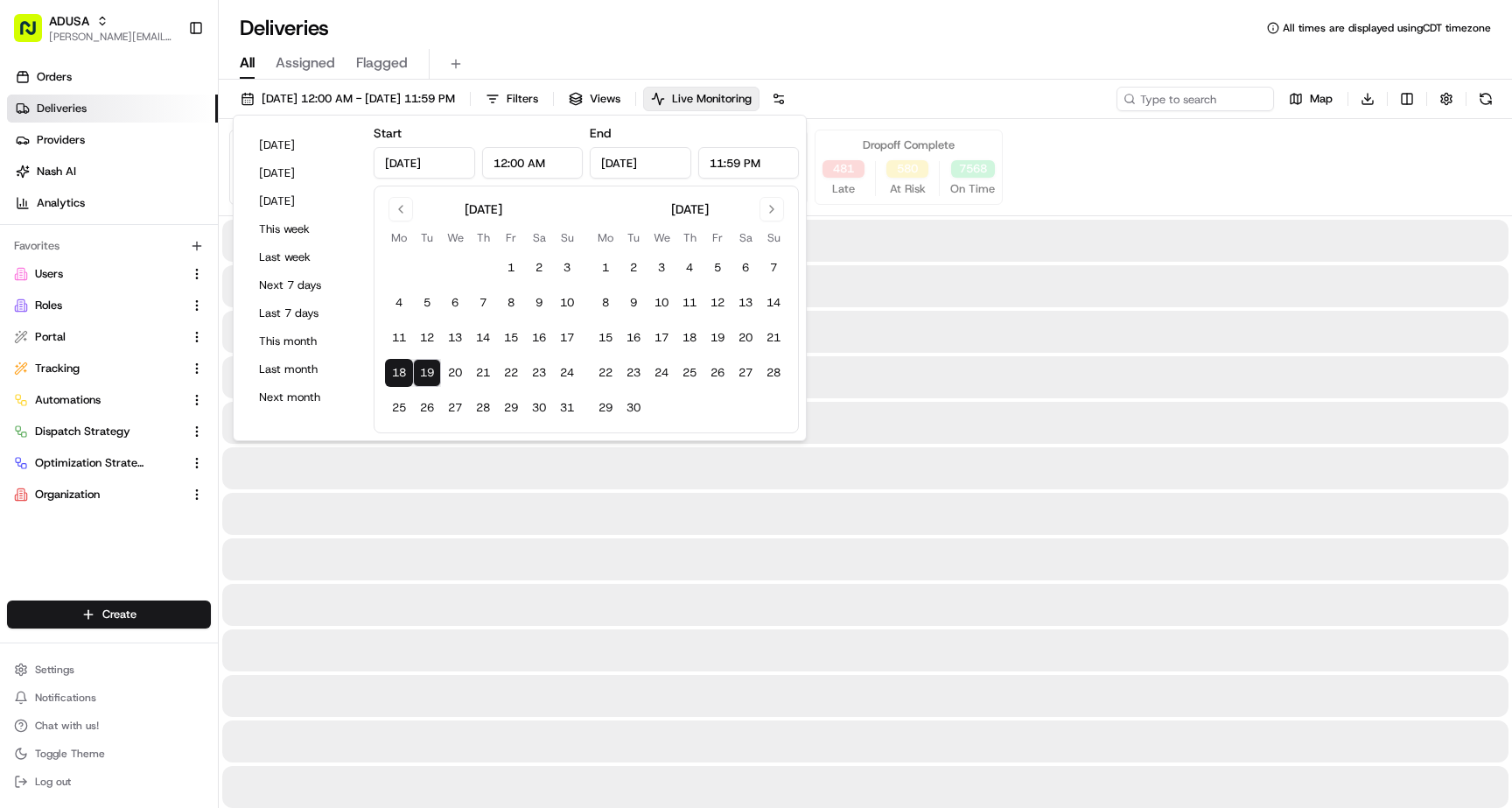
click at [1064, 159] on div "Pending Assignment 44 Late 1 At Risk 961 On Time Pending Pickup 6 Late 0 At Ris…" at bounding box center [865, 167] width 1272 height 75
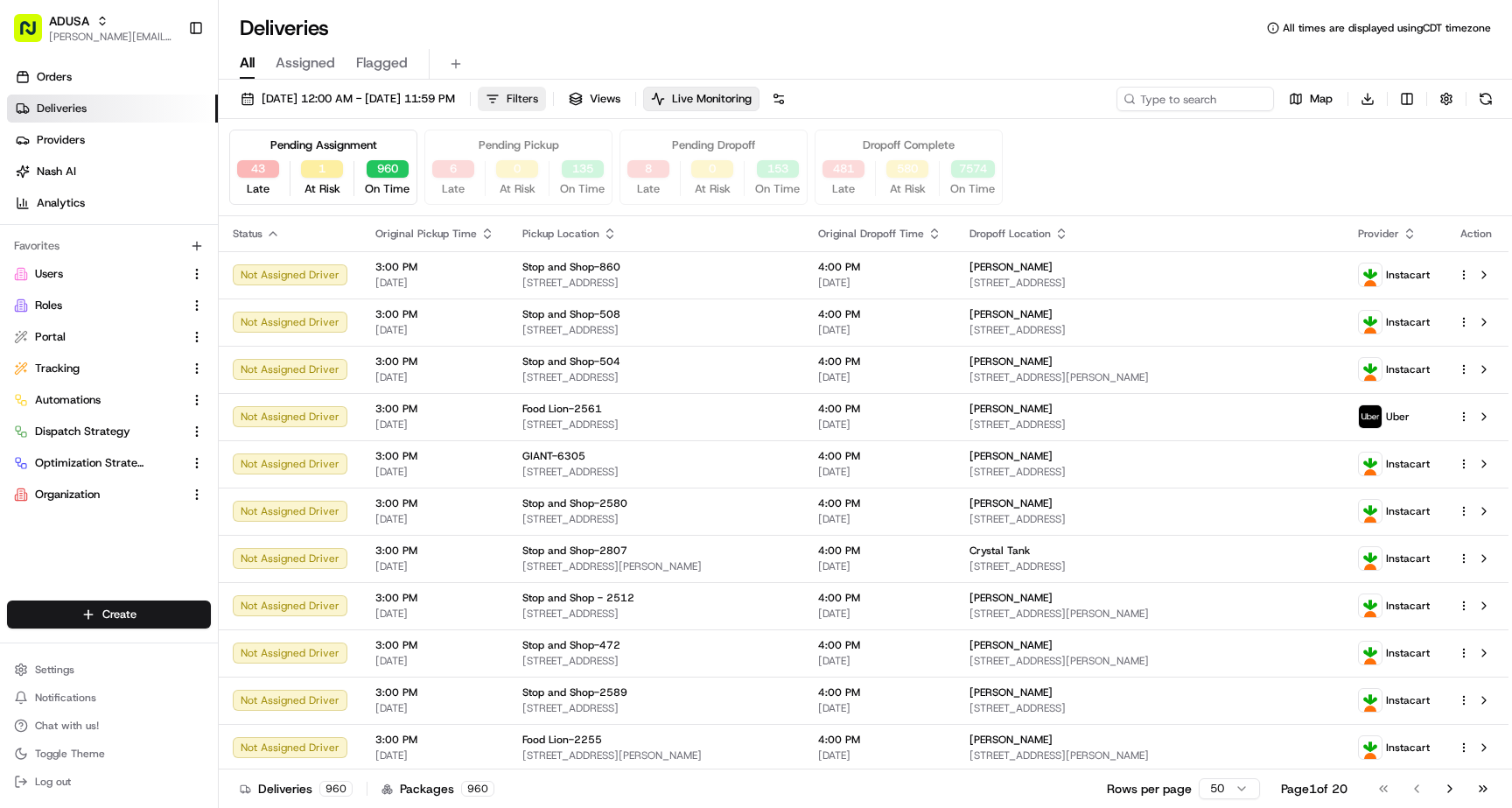
click at [538, 98] on span "Filters" at bounding box center [522, 99] width 31 height 16
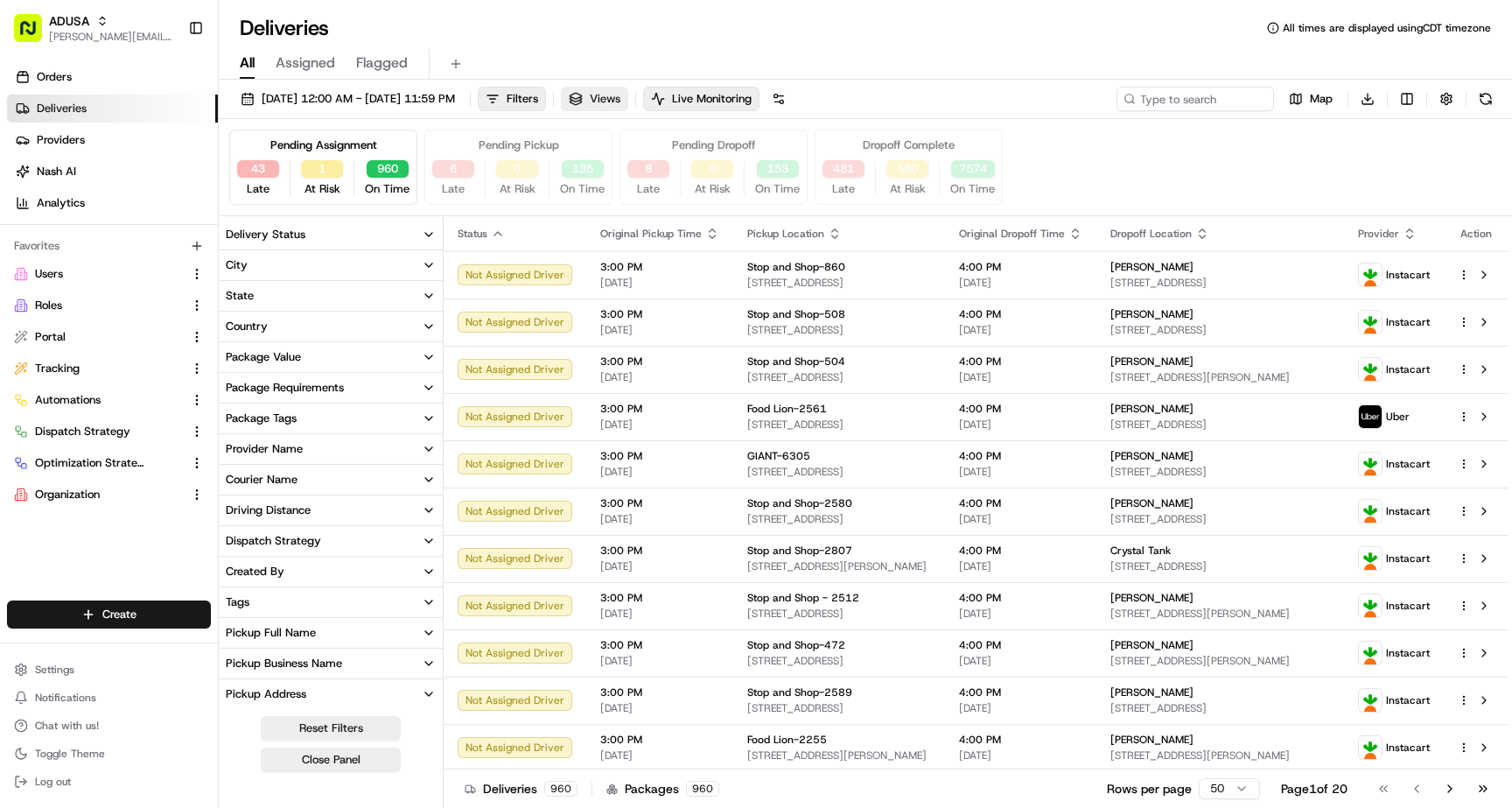
click at [620, 102] on span "Views" at bounding box center [605, 99] width 30 height 16
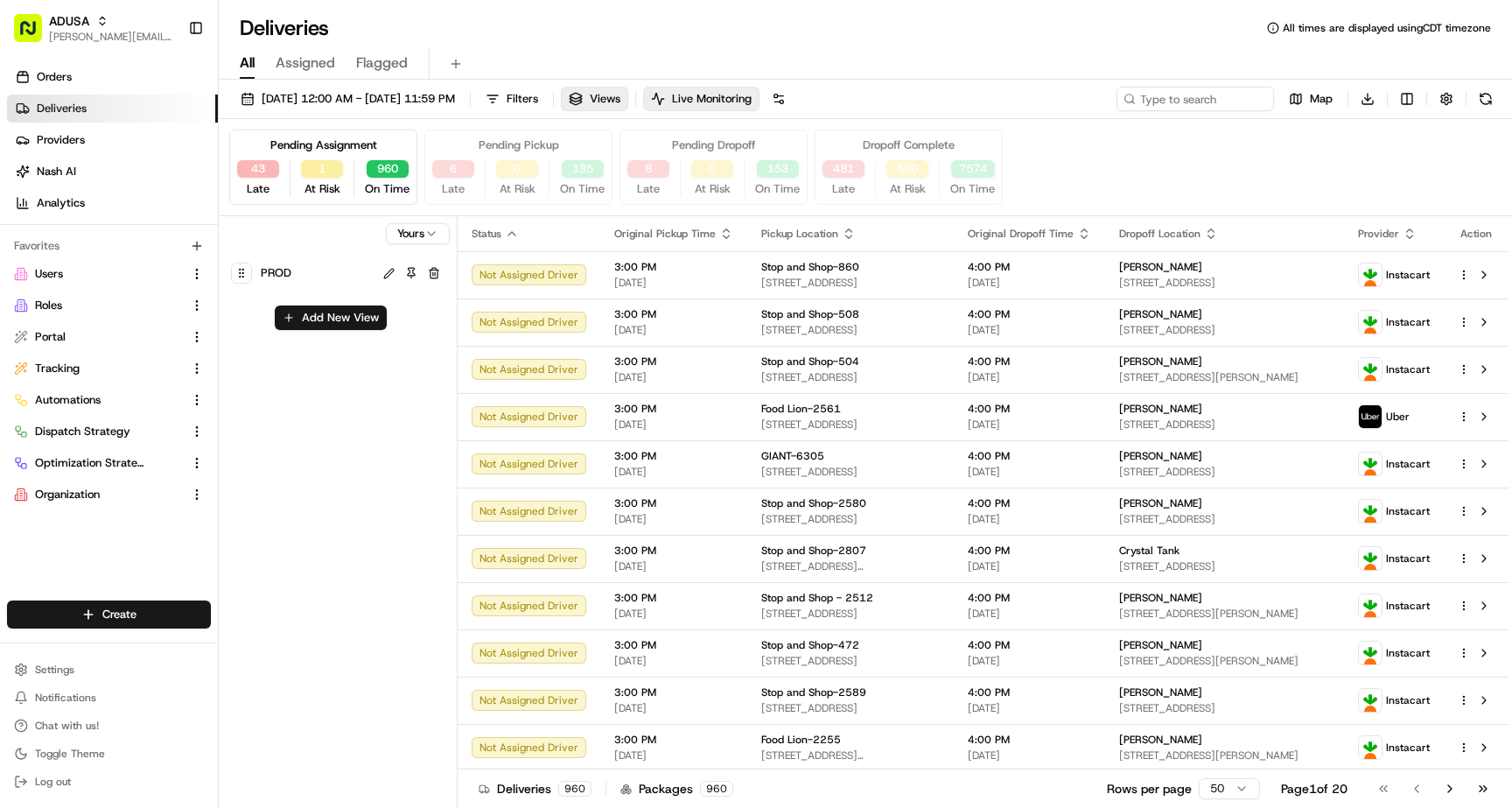
click at [309, 272] on div "PROD" at bounding box center [316, 273] width 117 height 24
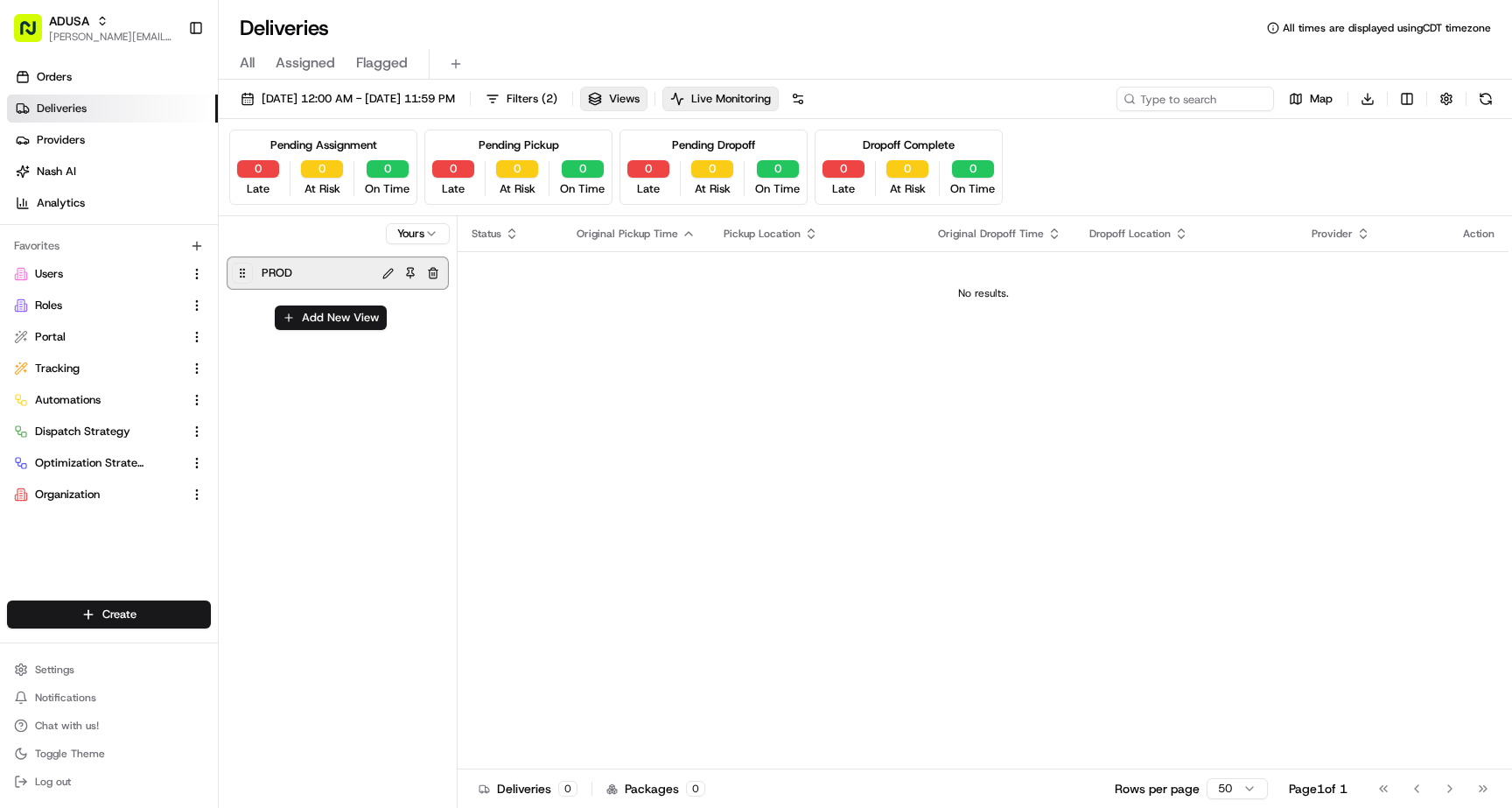
click at [389, 268] on button at bounding box center [388, 273] width 21 height 21
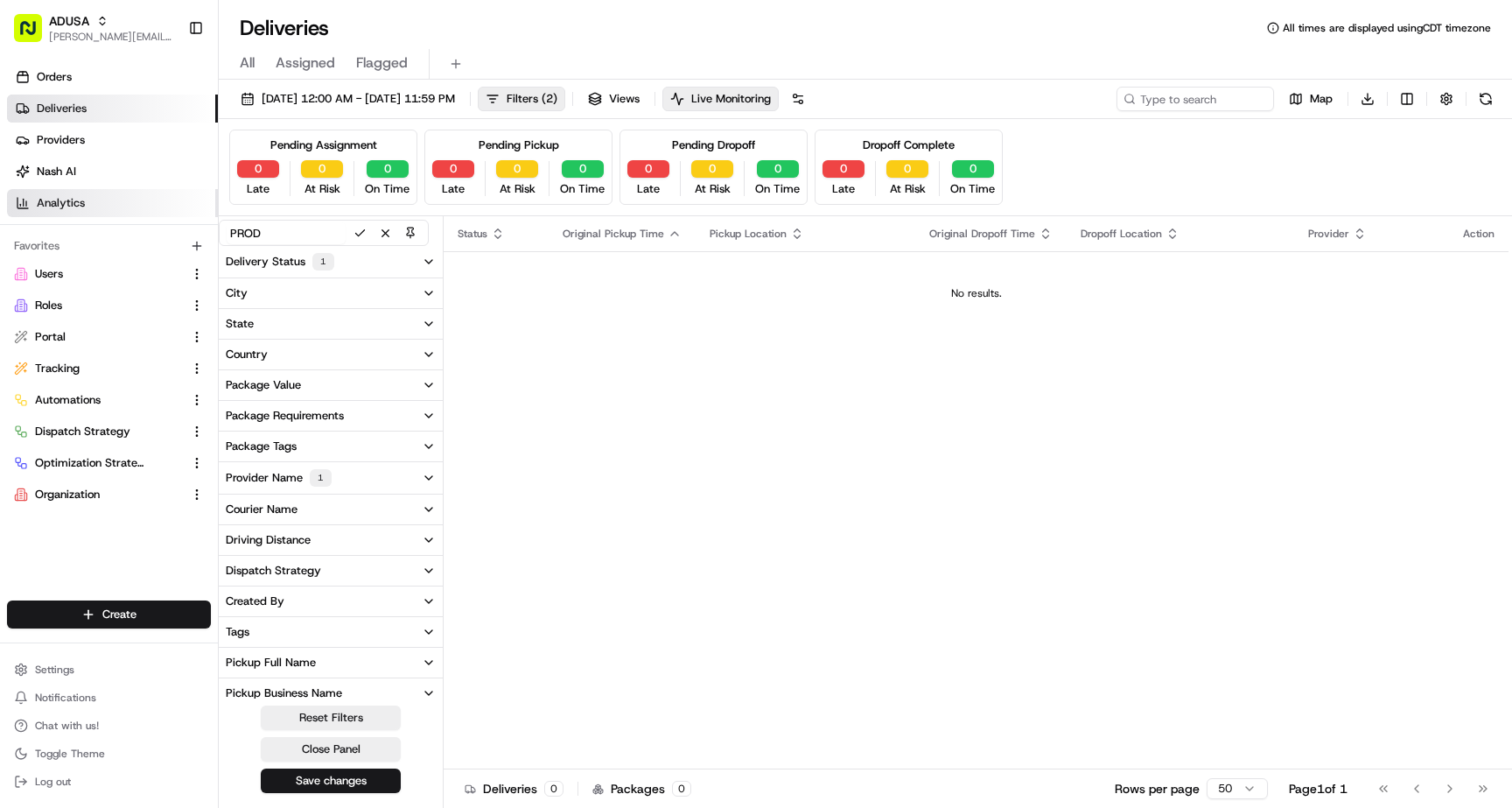
click at [95, 210] on link "Analytics" at bounding box center [112, 202] width 211 height 28
